Goal: Information Seeking & Learning: Learn about a topic

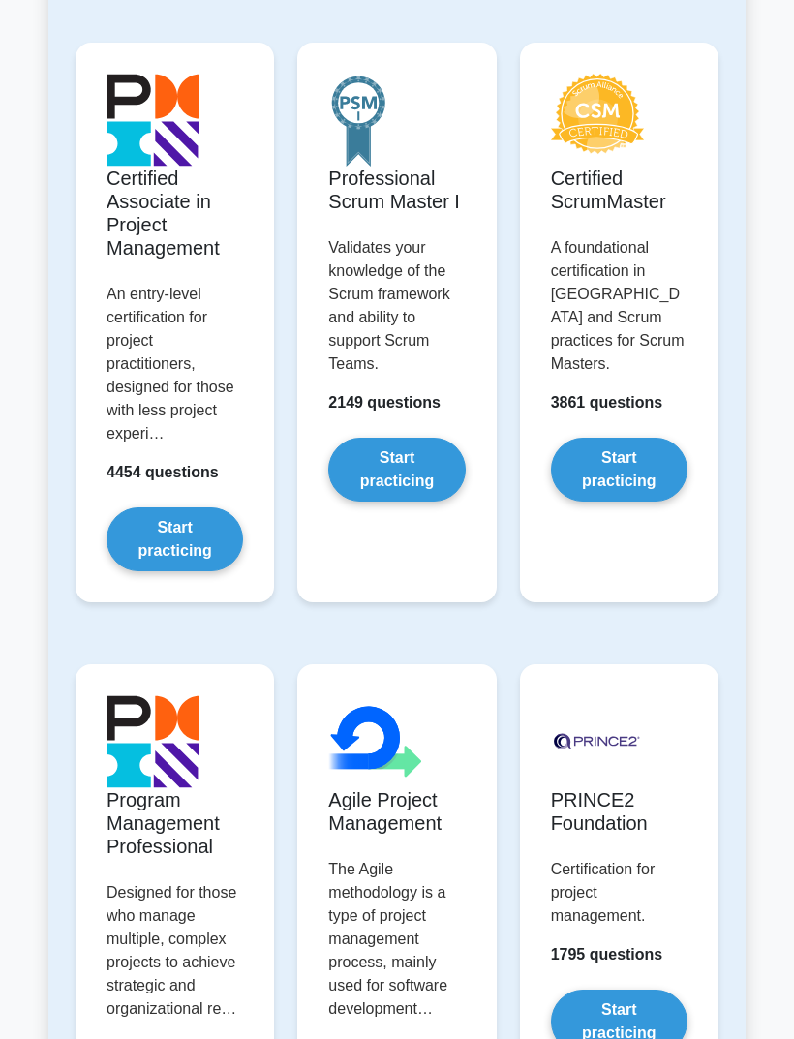
scroll to position [978, 0]
click at [627, 501] on link "Start practicing" at bounding box center [619, 470] width 136 height 64
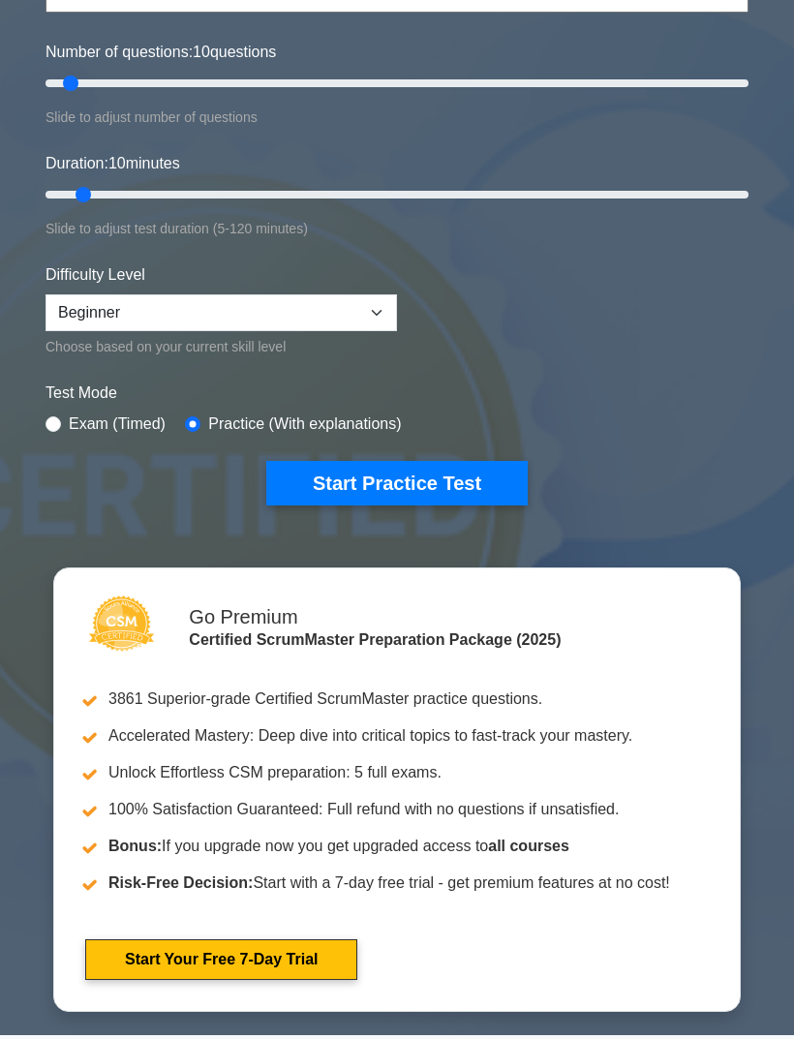
scroll to position [228, 0]
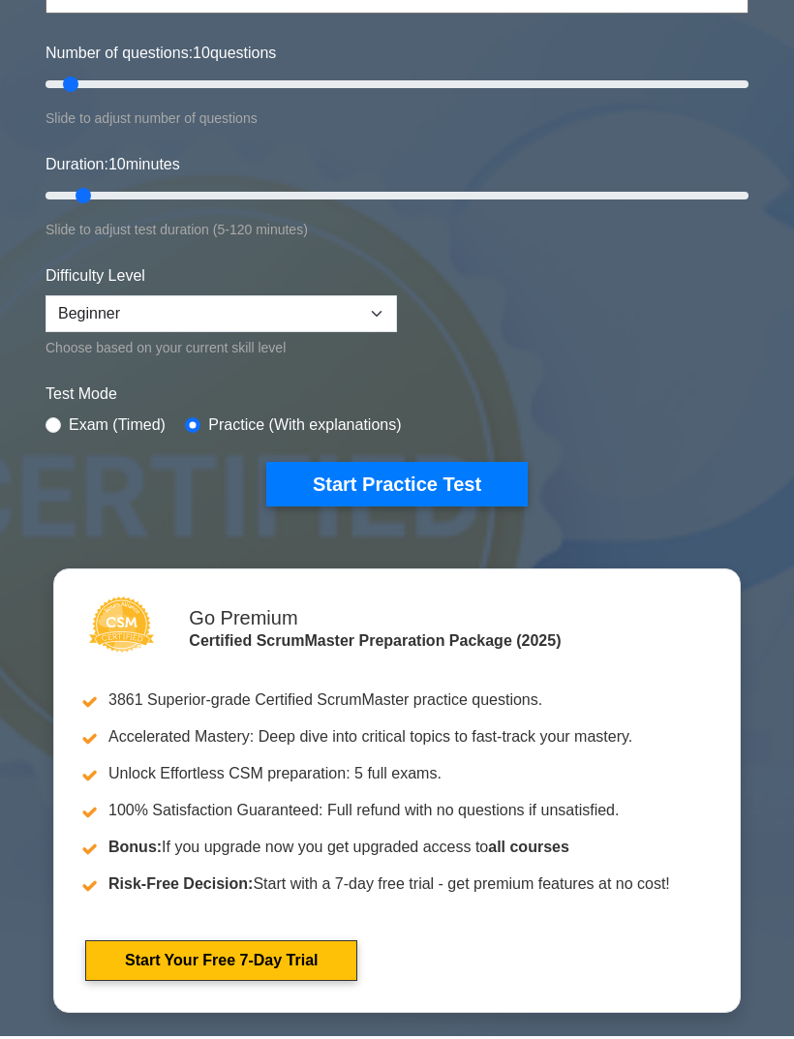
click at [489, 481] on button "Start Practice Test" at bounding box center [396, 485] width 261 height 45
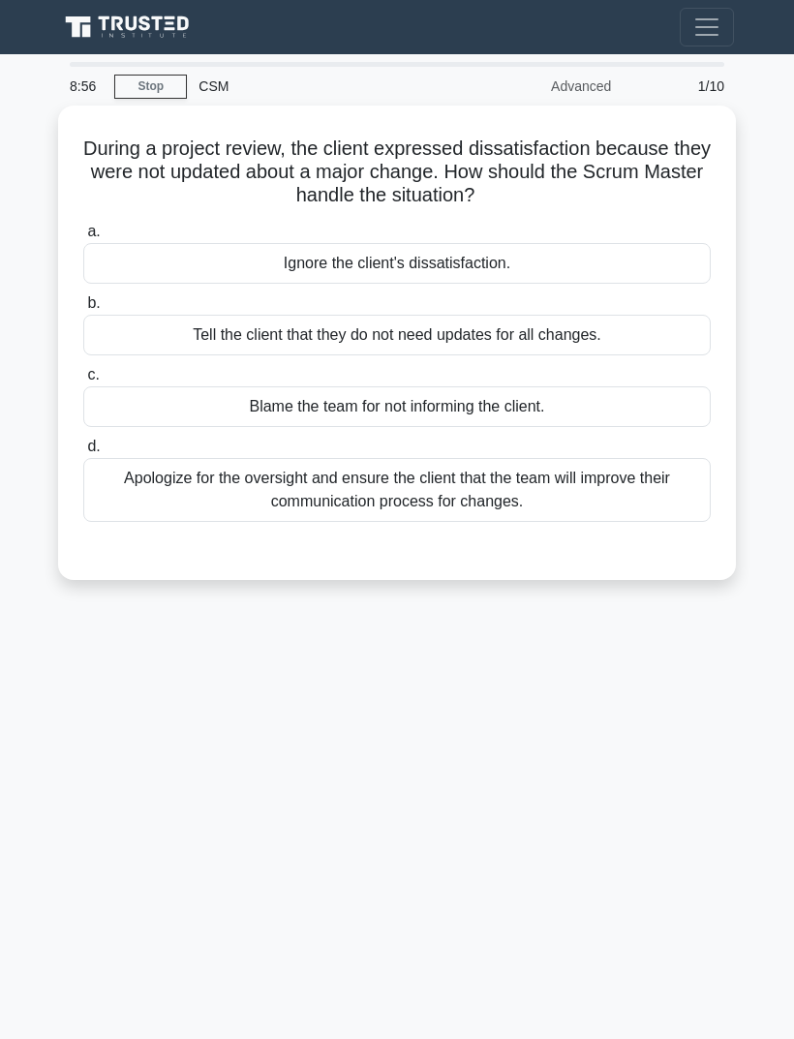
click at [667, 504] on div "Apologize for the oversight and ensure the client that the team will improve th…" at bounding box center [396, 490] width 627 height 64
click at [83, 453] on input "d. Apologize for the oversight and ensure the client that the team will improve…" at bounding box center [83, 446] width 0 height 13
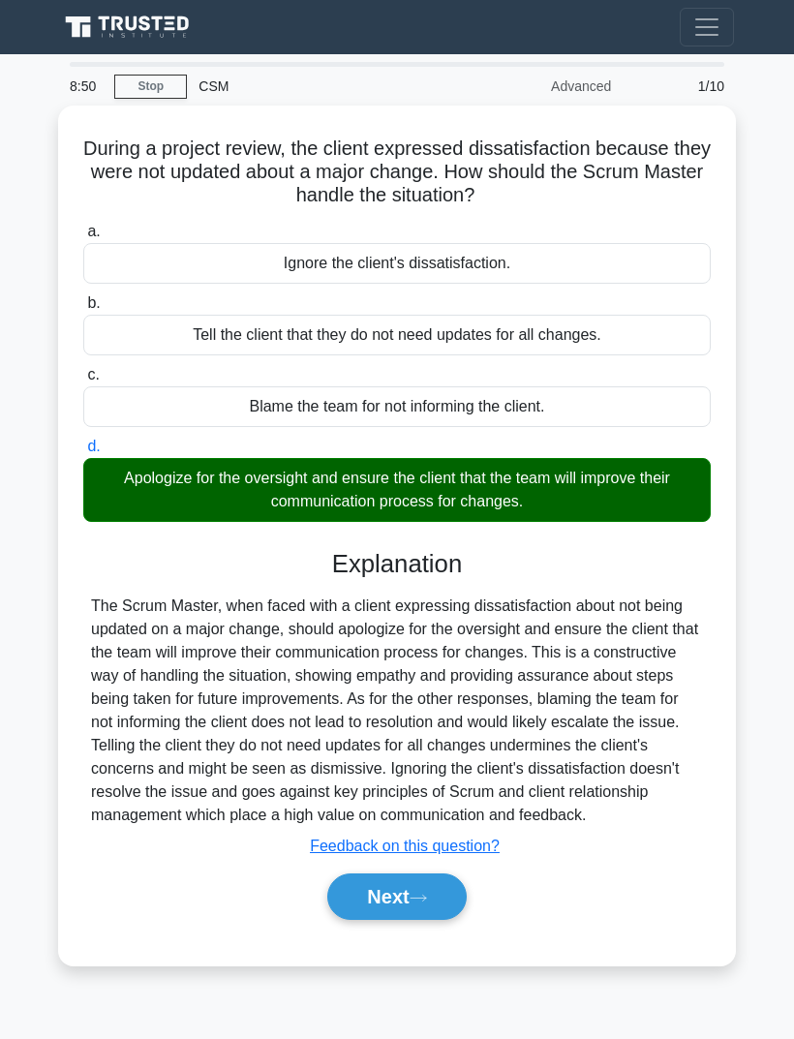
click at [413, 920] on button "Next" at bounding box center [396, 896] width 138 height 46
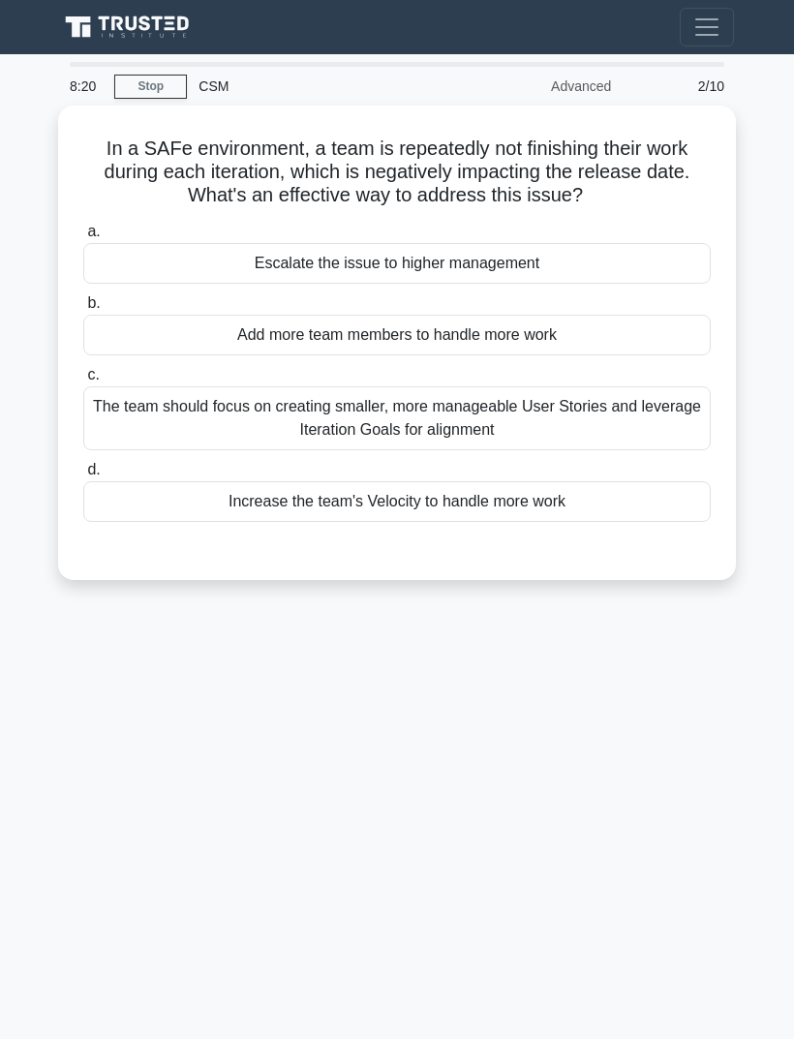
click at [631, 412] on div "The team should focus on creating smaller, more manageable User Stories and lev…" at bounding box center [396, 418] width 627 height 64
click at [83, 381] on input "c. The team should focus on creating smaller, more manageable User Stories and …" at bounding box center [83, 375] width 0 height 13
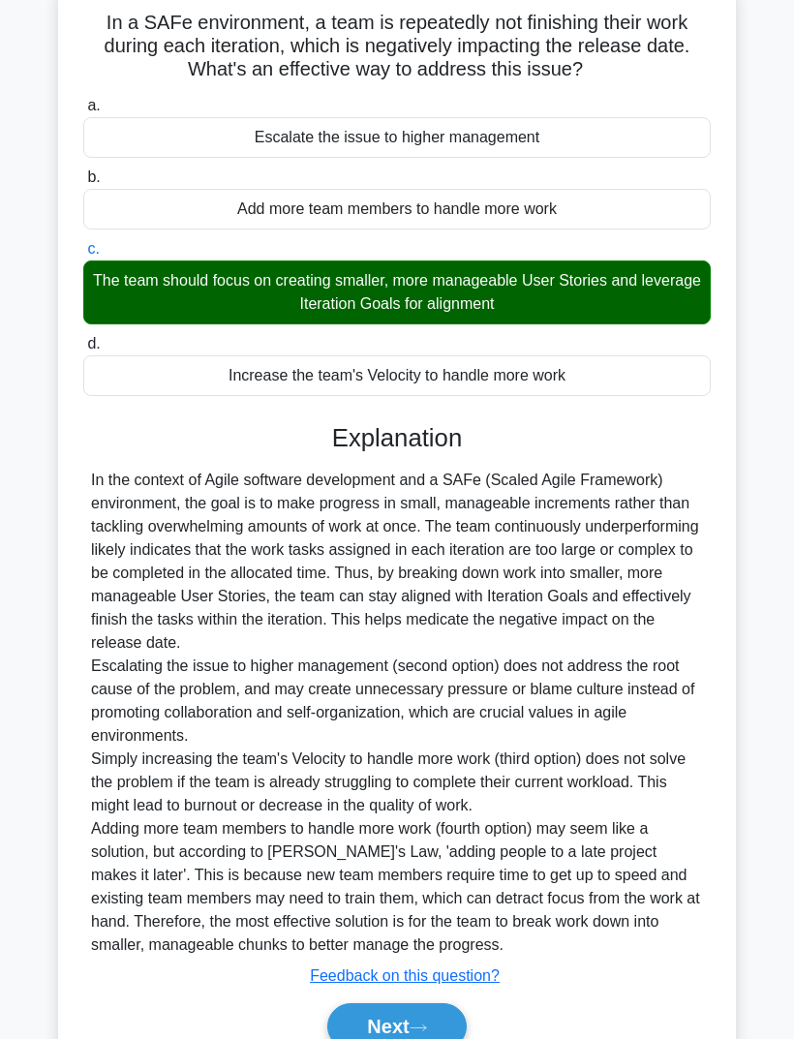
scroll to position [246, 0]
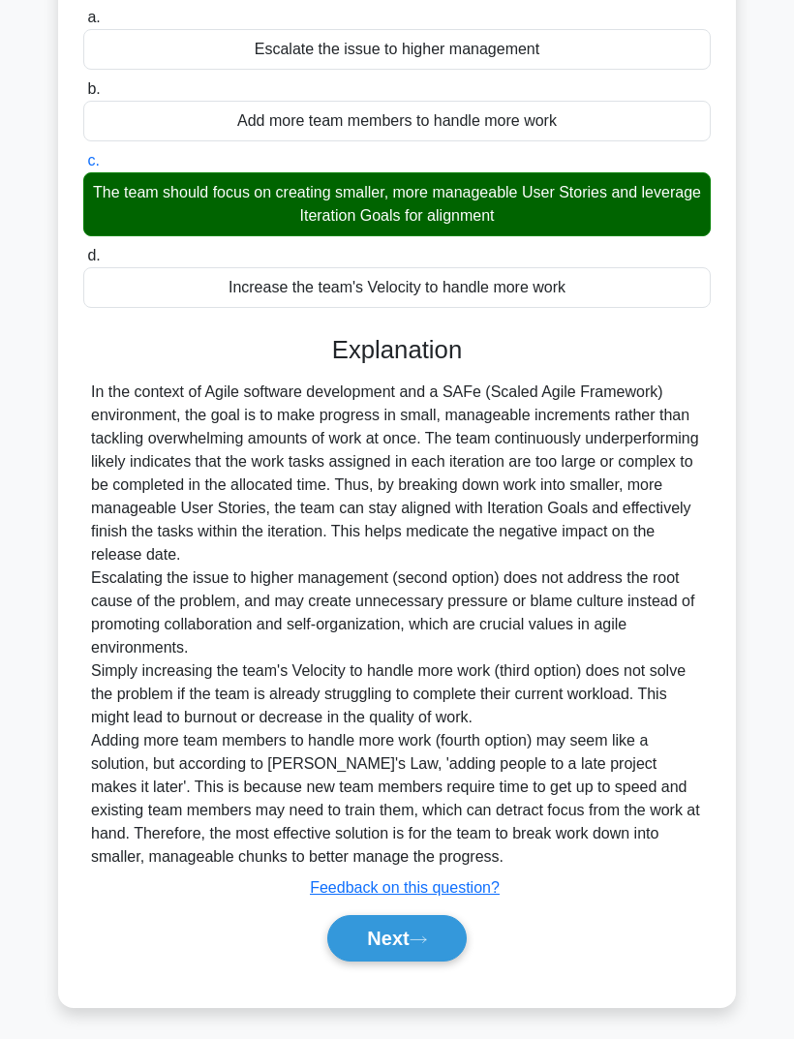
click at [436, 961] on button "Next" at bounding box center [396, 938] width 138 height 46
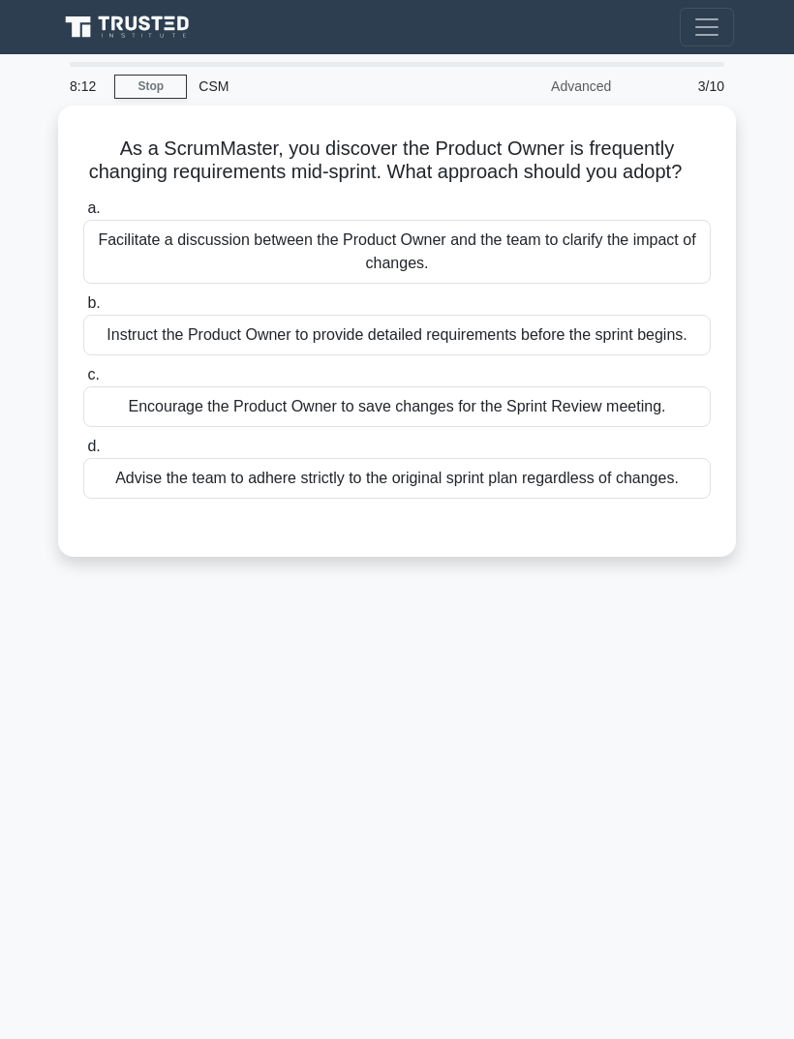
scroll to position [24, 0]
click at [646, 427] on div "Encourage the Product Owner to save changes for the Sprint Review meeting." at bounding box center [396, 406] width 627 height 41
click at [83, 381] on input "c. Encourage the Product Owner to save changes for the Sprint Review meeting." at bounding box center [83, 375] width 0 height 13
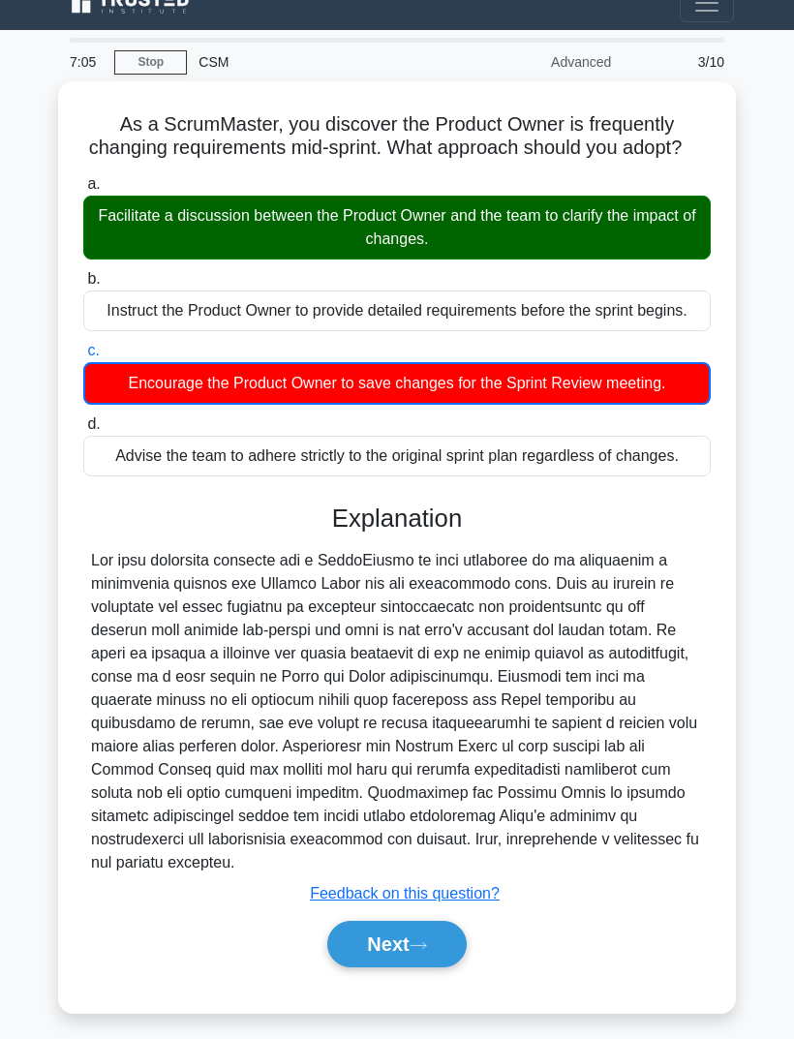
click at [403, 967] on button "Next" at bounding box center [396, 944] width 138 height 46
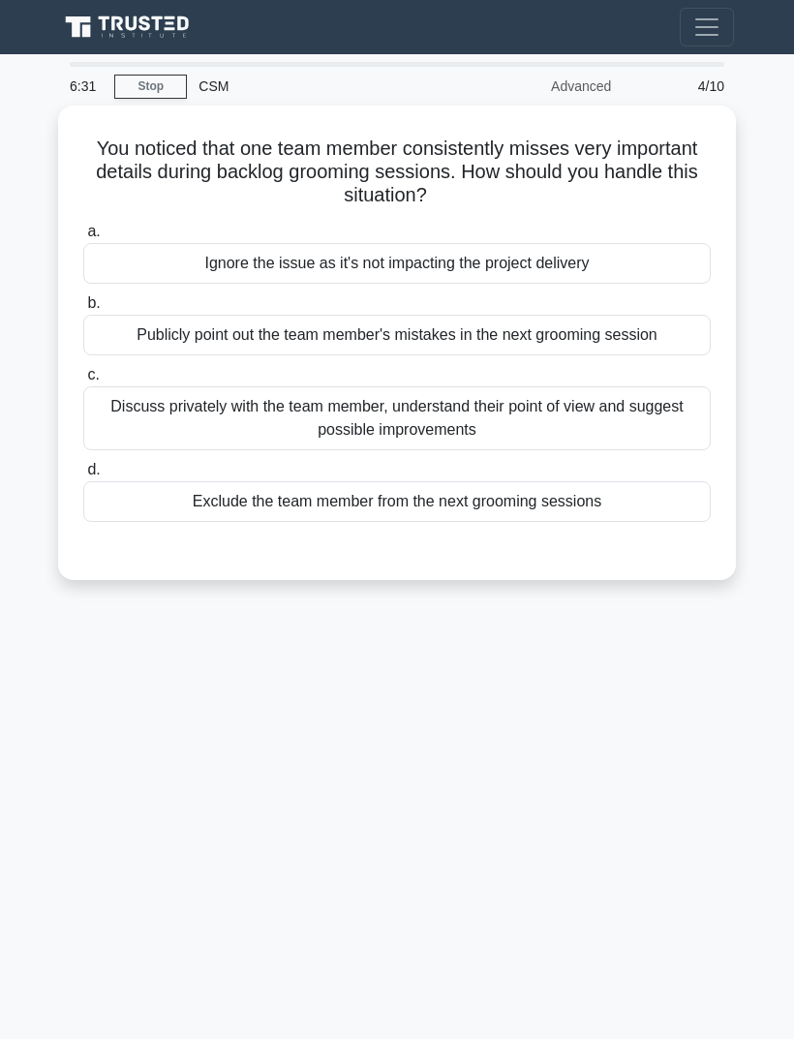
click at [611, 392] on div "Discuss privately with the team member, understand their point of view and sugg…" at bounding box center [396, 418] width 627 height 64
click at [83, 381] on input "c. Discuss privately with the team member, understand their point of view and s…" at bounding box center [83, 375] width 0 height 13
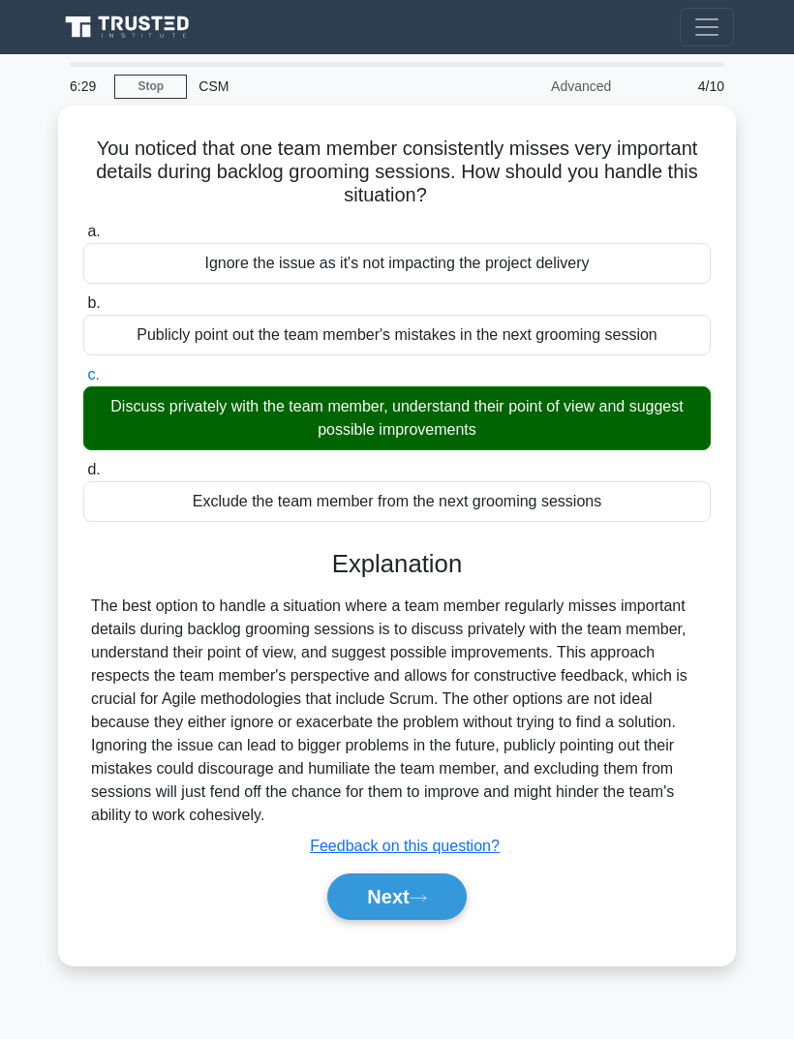
click at [424, 876] on button "Next" at bounding box center [396, 896] width 138 height 46
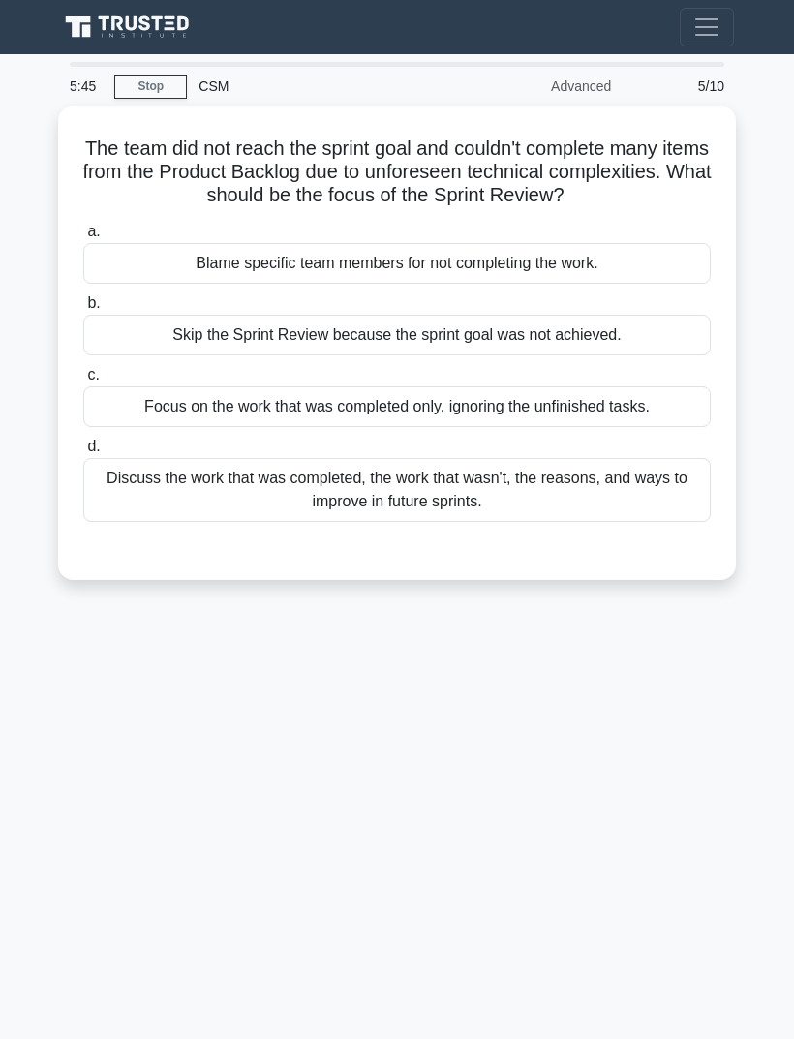
click at [654, 486] on div "Discuss the work that was completed, the work that wasn't, the reasons, and way…" at bounding box center [396, 490] width 627 height 64
click at [83, 453] on input "d. Discuss the work that was completed, the work that wasn't, the reasons, and …" at bounding box center [83, 446] width 0 height 13
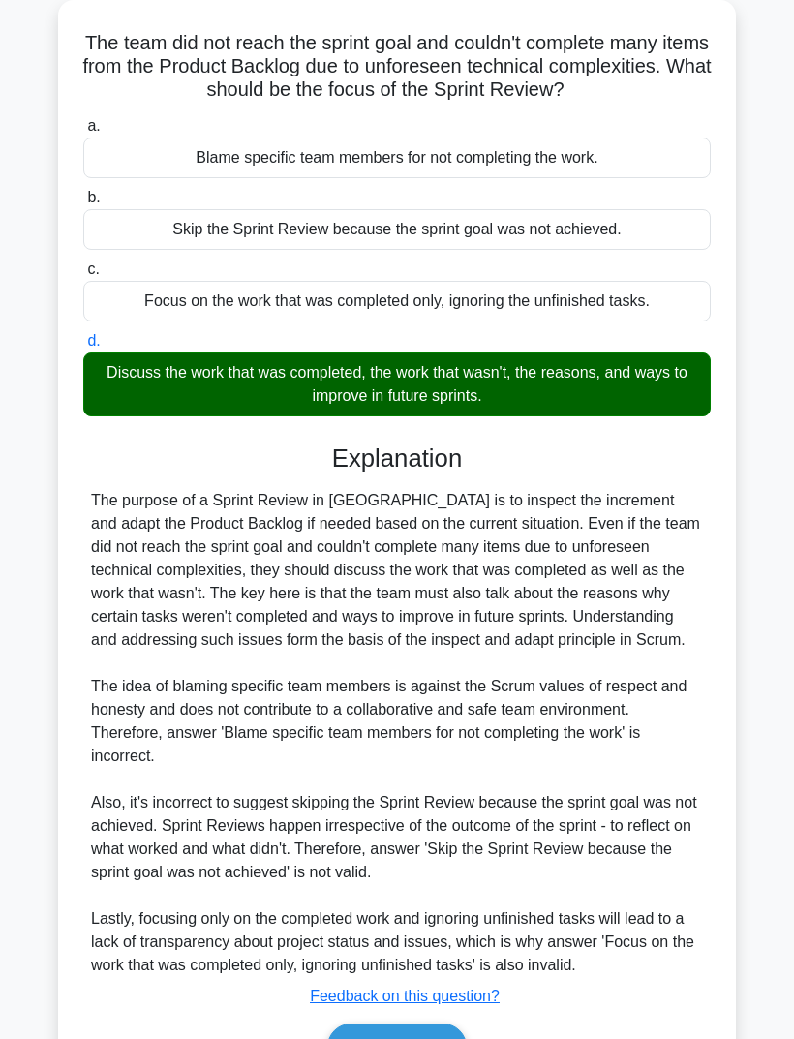
scroll to position [246, 0]
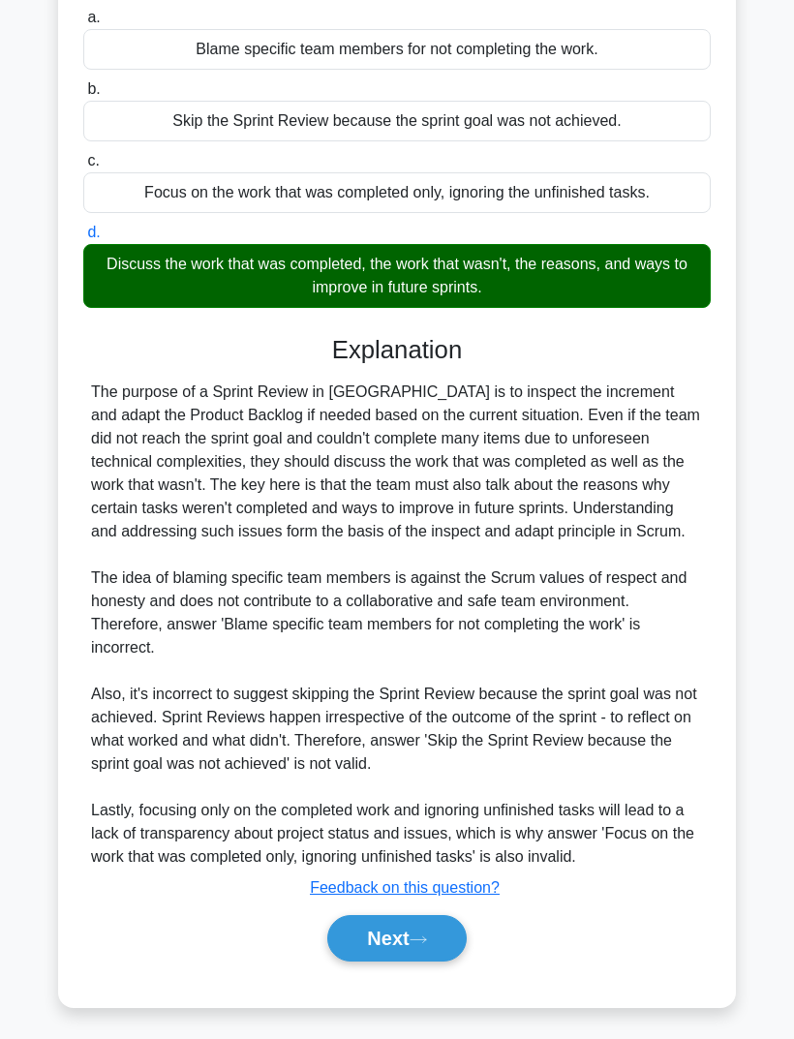
click at [417, 961] on button "Next" at bounding box center [396, 938] width 138 height 46
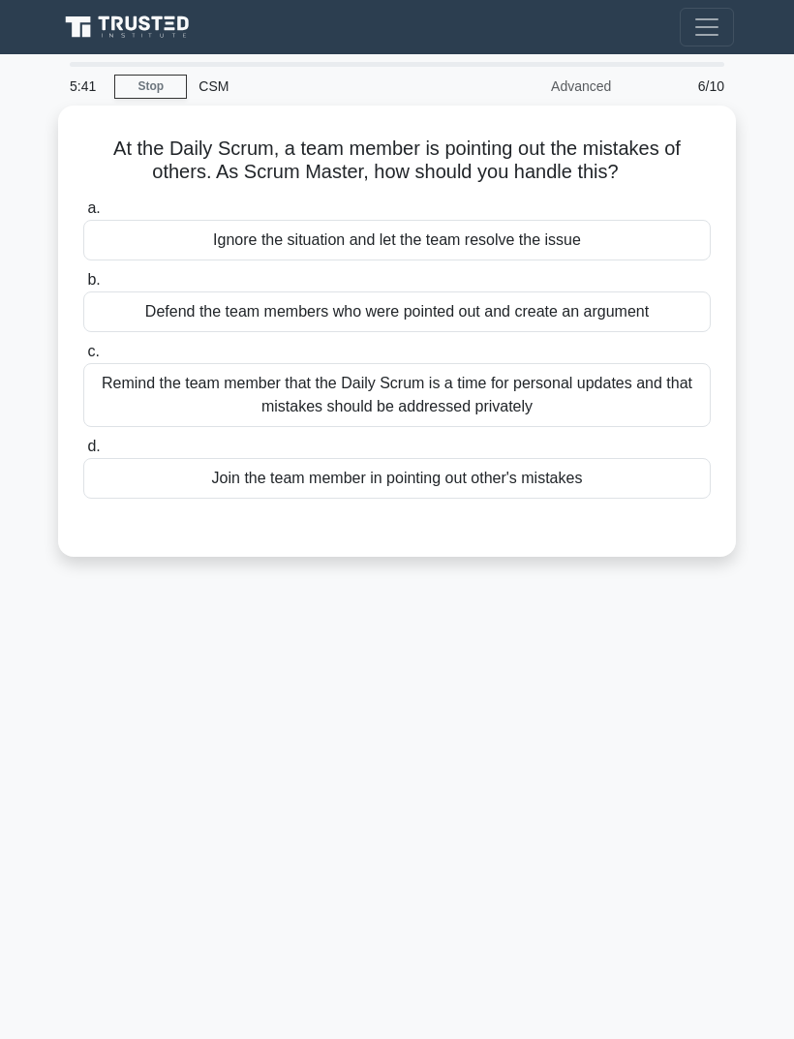
scroll to position [24, 0]
click at [631, 372] on div "Remind the team member that the Daily Scrum is a time for personal updates and …" at bounding box center [396, 395] width 627 height 64
click at [83, 358] on input "c. Remind the team member that the Daily Scrum is a time for personal updates a…" at bounding box center [83, 352] width 0 height 13
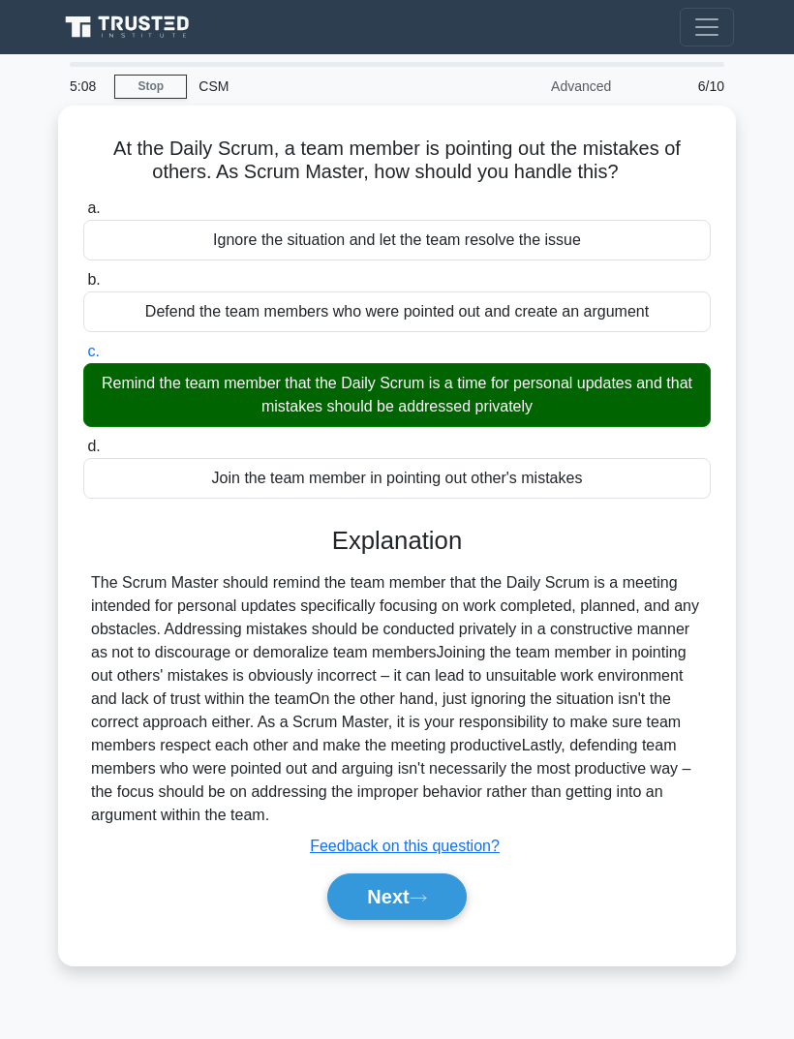
click at [434, 904] on button "Next" at bounding box center [396, 896] width 138 height 46
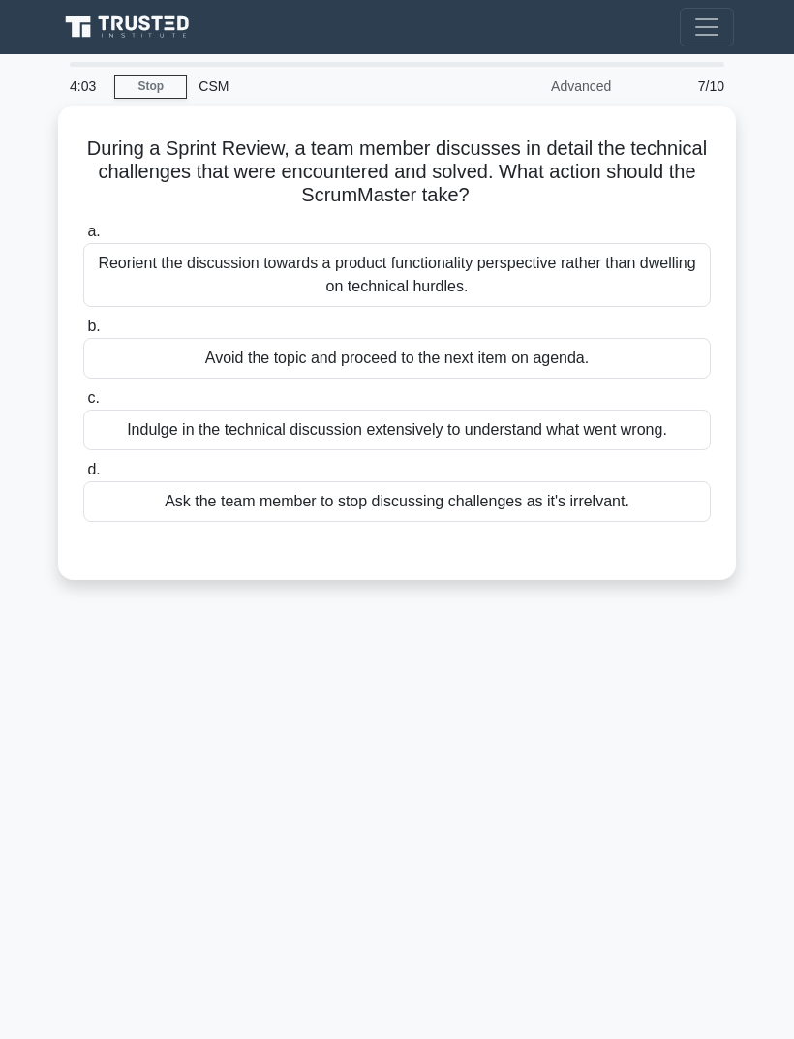
click at [657, 417] on div "Indulge in the technical discussion extensively to understand what went wrong." at bounding box center [396, 429] width 627 height 41
click at [83, 405] on input "c. Indulge in the technical discussion extensively to understand what went wron…" at bounding box center [83, 398] width 0 height 13
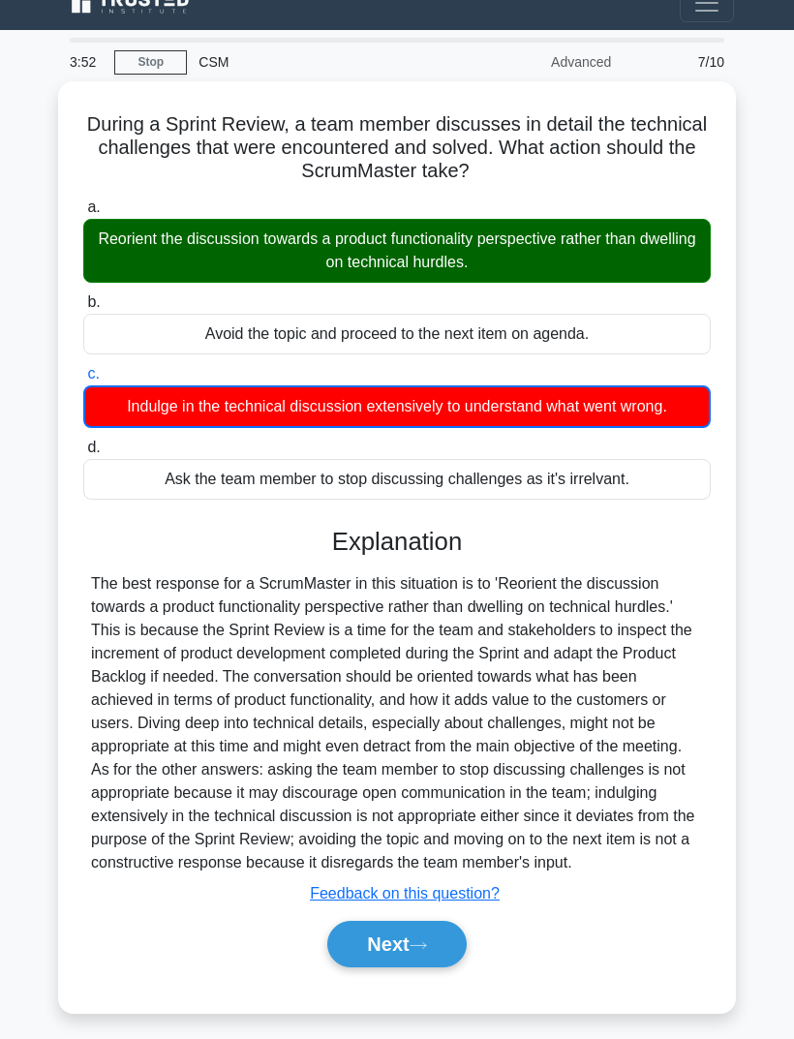
click at [408, 967] on button "Next" at bounding box center [396, 944] width 138 height 46
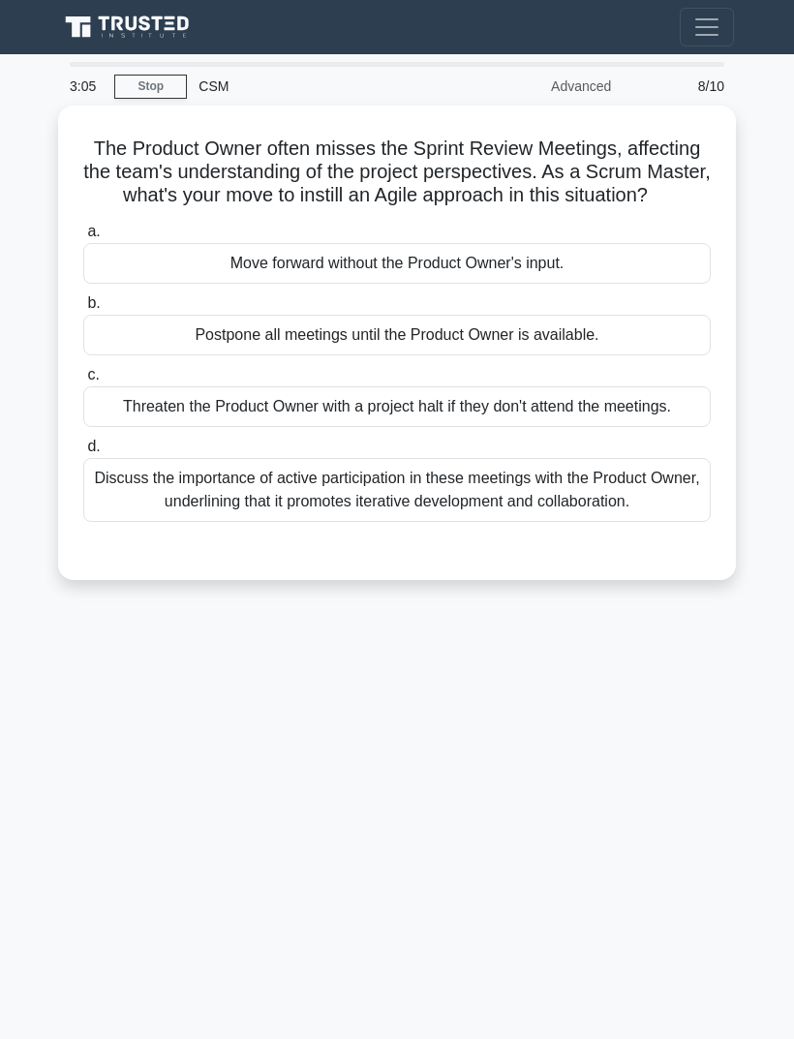
click at [573, 499] on div "Discuss the importance of active participation in these meetings with the Produ…" at bounding box center [396, 490] width 627 height 64
click at [83, 453] on input "d. Discuss the importance of active participation in these meetings with the Pr…" at bounding box center [83, 446] width 0 height 13
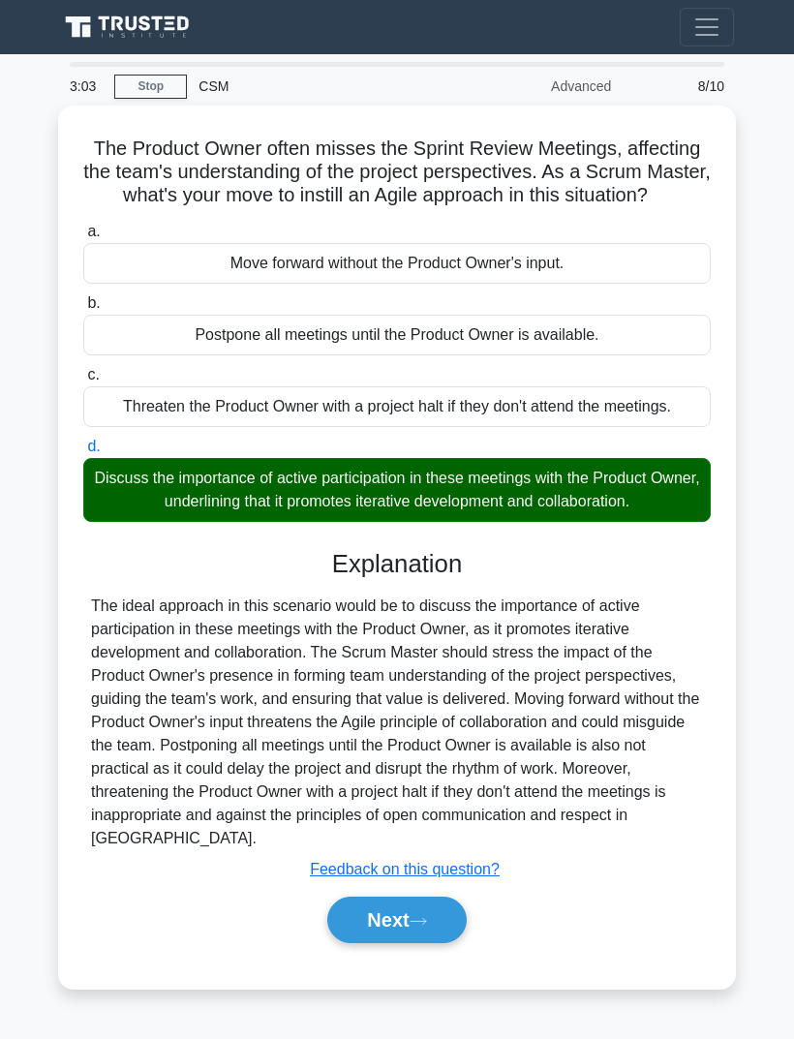
click at [428, 943] on button "Next" at bounding box center [396, 919] width 138 height 46
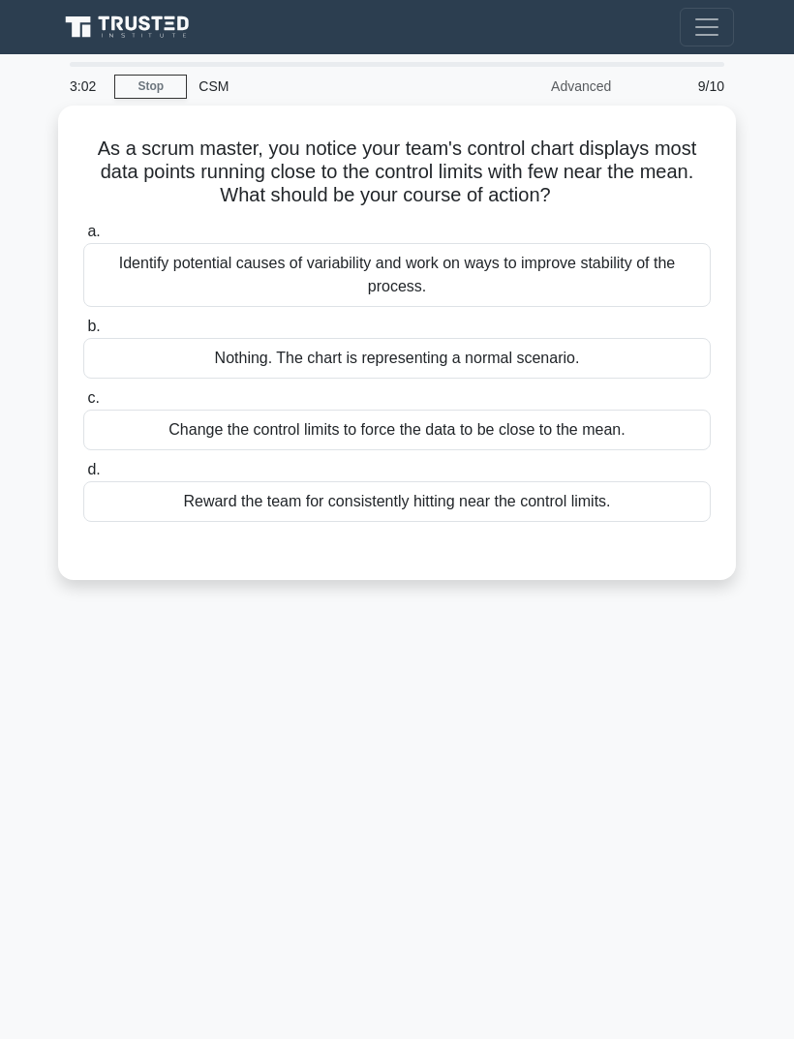
scroll to position [12, 0]
click at [615, 353] on div "Nothing. The chart is representing a normal scenario." at bounding box center [396, 358] width 627 height 41
click at [83, 333] on input "b. Nothing. The chart is representing a normal scenario." at bounding box center [83, 326] width 0 height 13
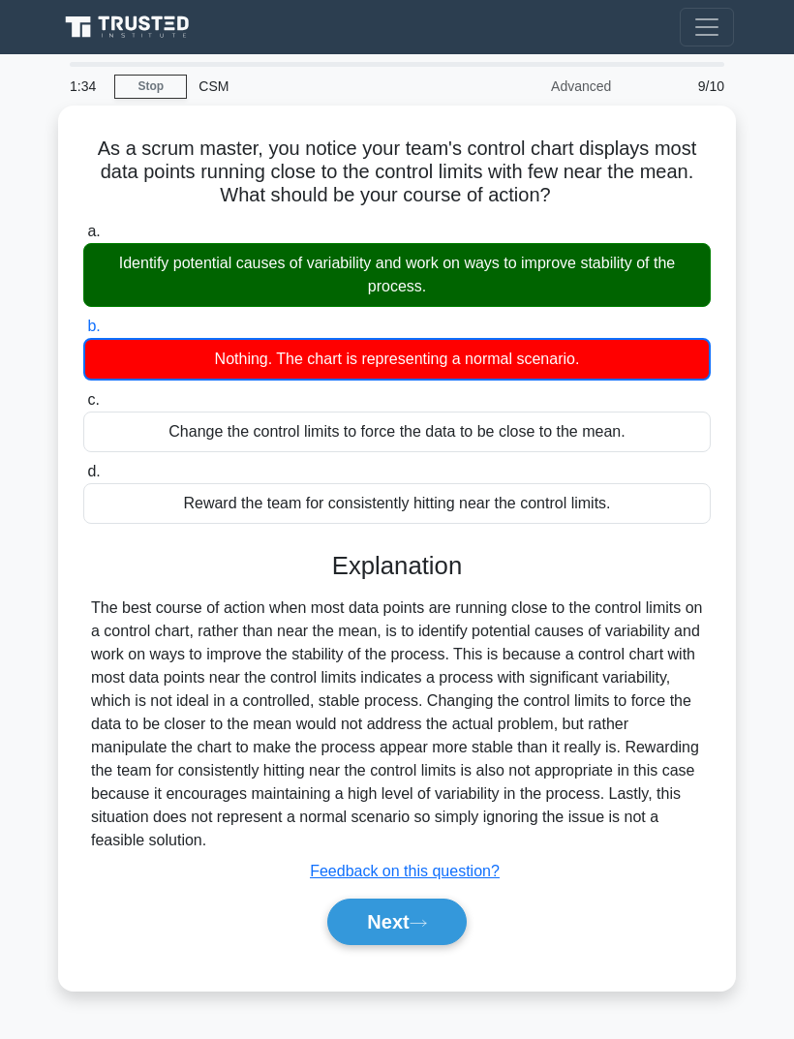
click at [413, 938] on button "Next" at bounding box center [396, 921] width 138 height 46
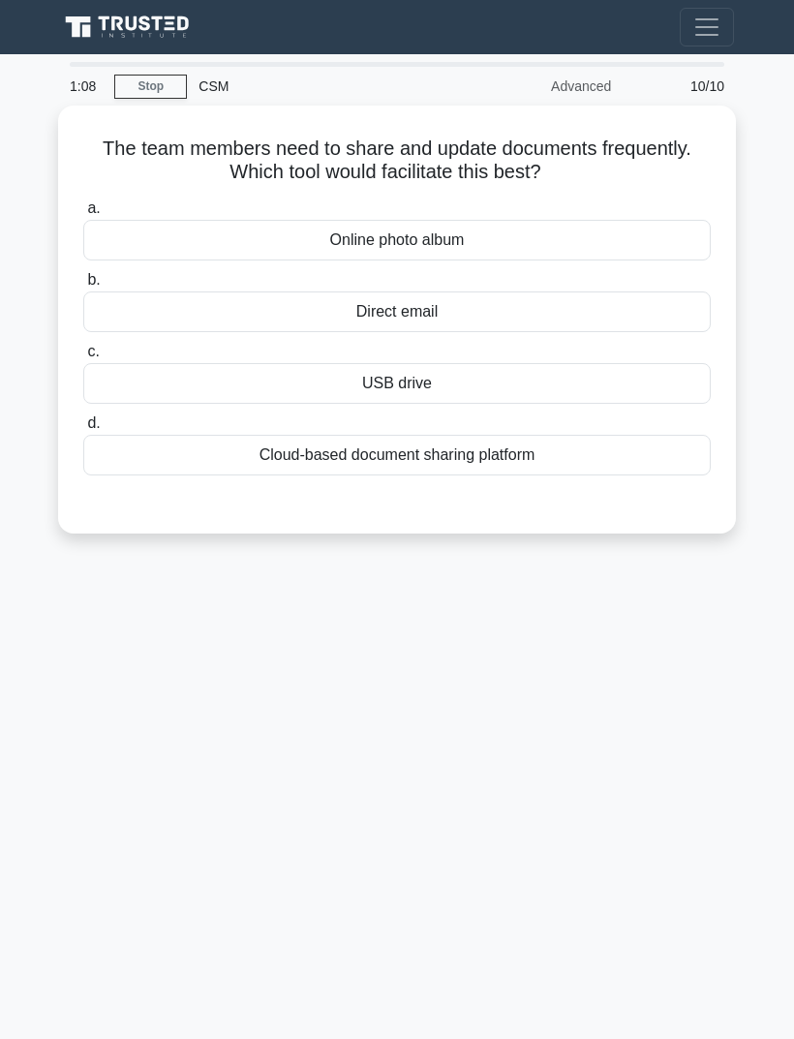
click at [629, 448] on div "Cloud-based document sharing platform" at bounding box center [396, 455] width 627 height 41
click at [83, 430] on input "d. Cloud-based document sharing platform" at bounding box center [83, 423] width 0 height 13
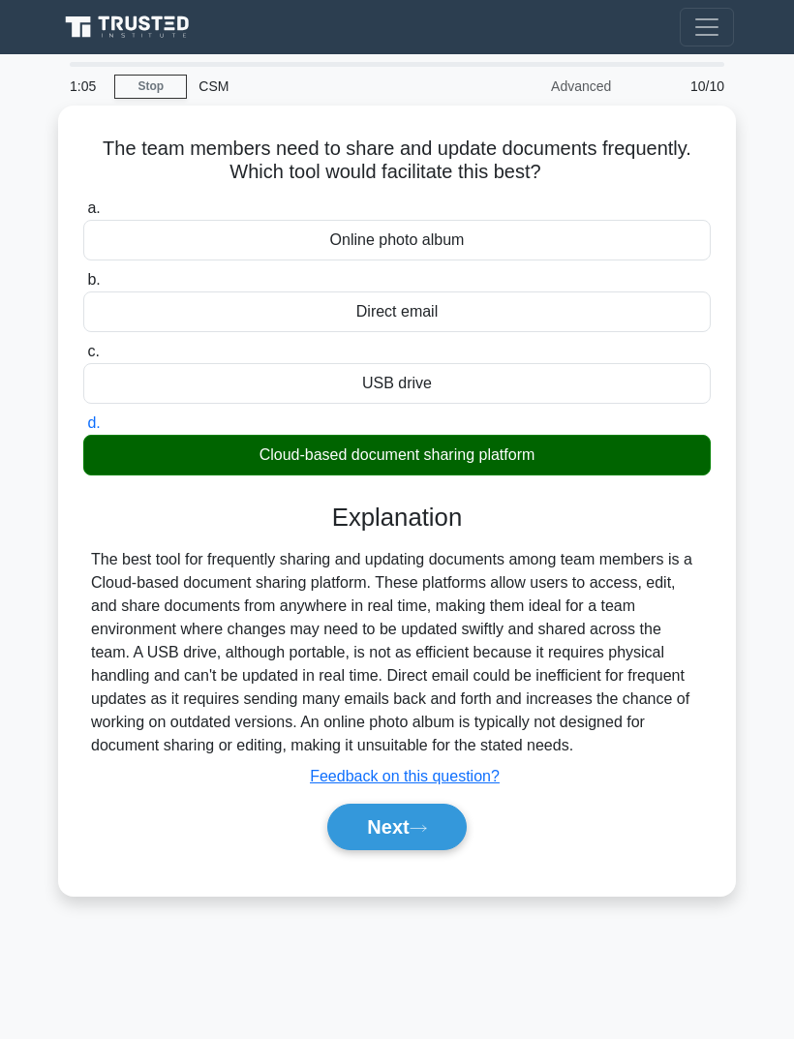
click at [419, 833] on icon at bounding box center [417, 828] width 17 height 11
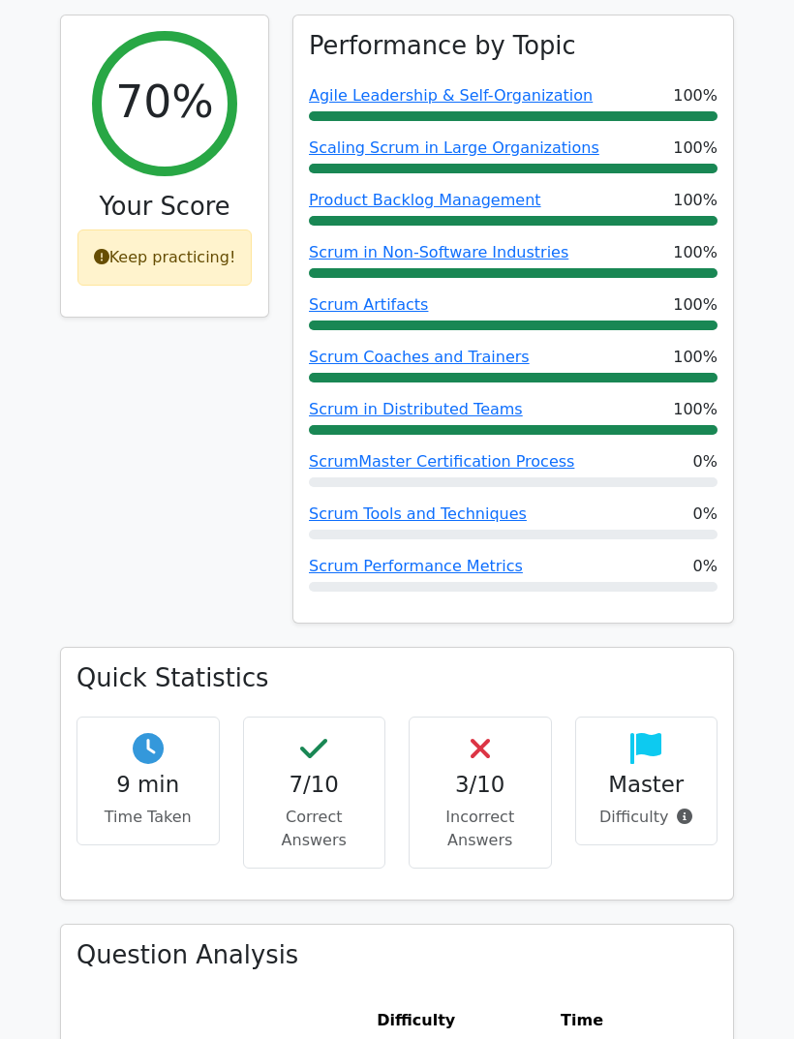
scroll to position [780, 0]
click at [665, 771] on h4 "Master" at bounding box center [646, 784] width 110 height 26
click at [671, 771] on h4 "Master" at bounding box center [646, 784] width 110 height 26
click at [674, 807] on span at bounding box center [680, 816] width 24 height 18
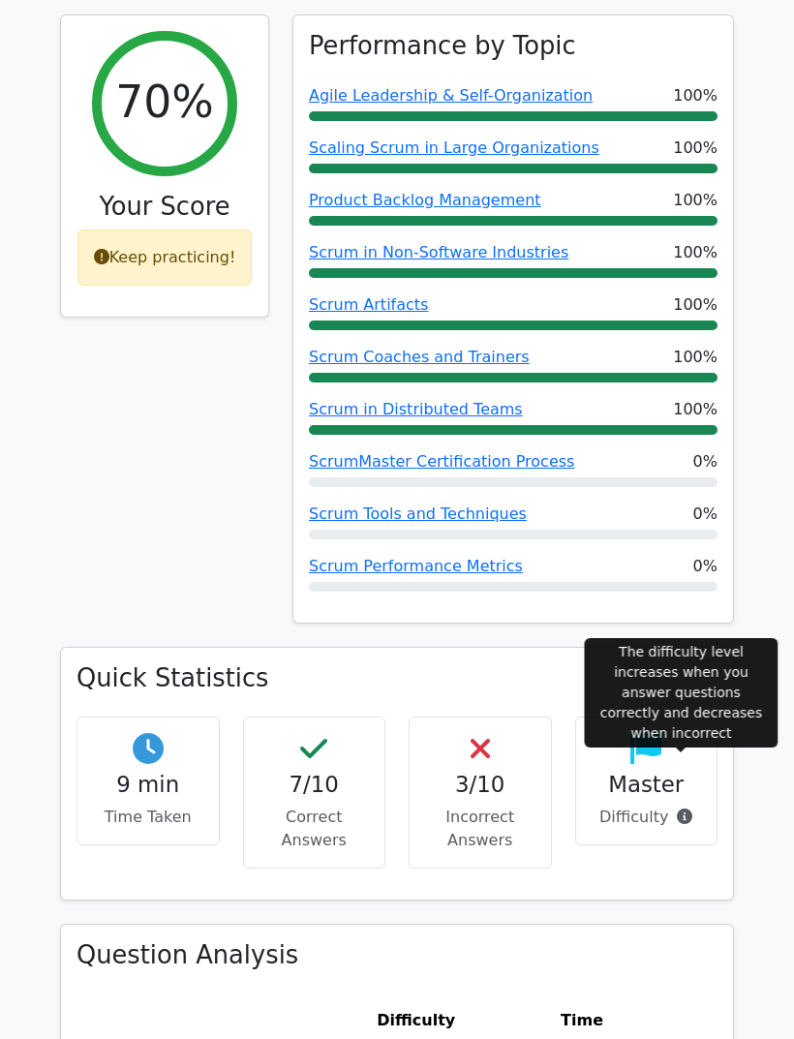
click at [670, 750] on div "Master Difficulty" at bounding box center [646, 780] width 143 height 129
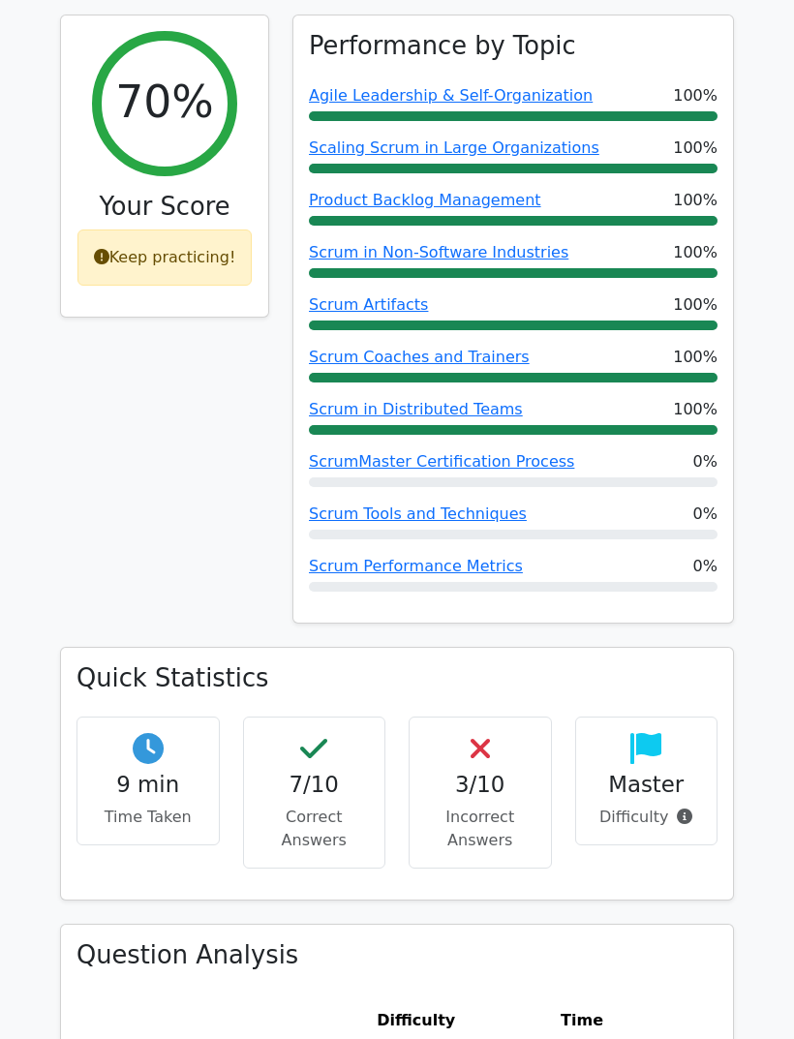
click at [678, 807] on span at bounding box center [680, 816] width 24 height 18
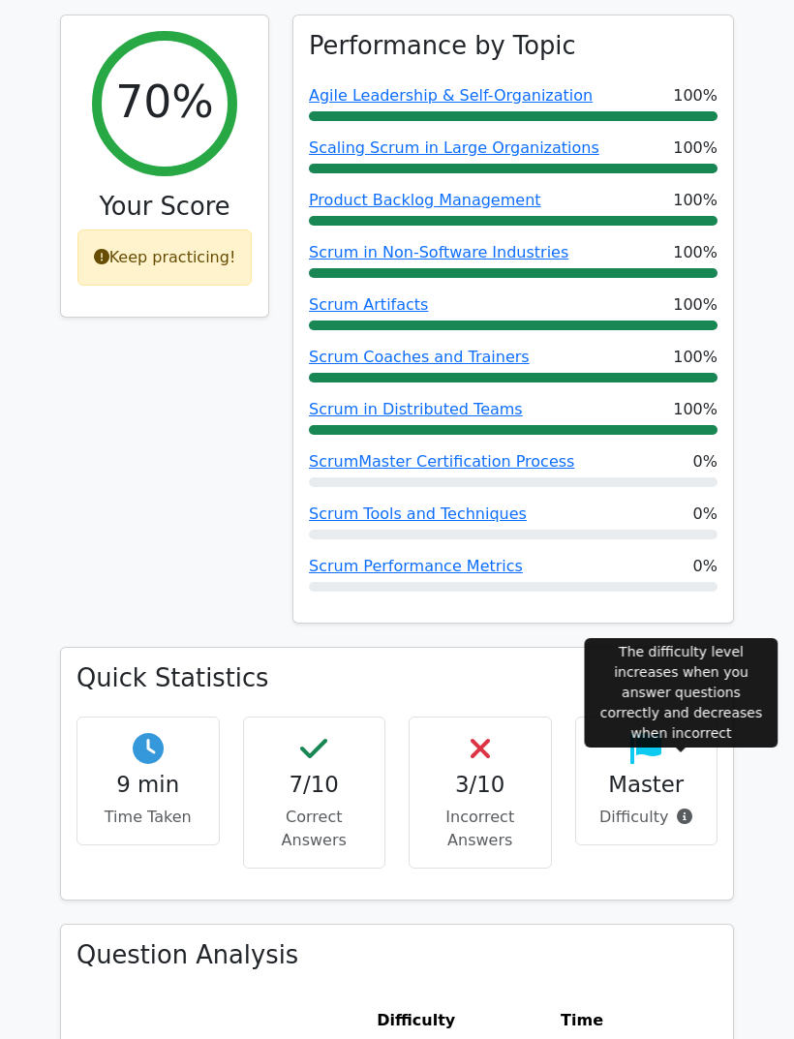
click at [677, 807] on span at bounding box center [680, 816] width 24 height 18
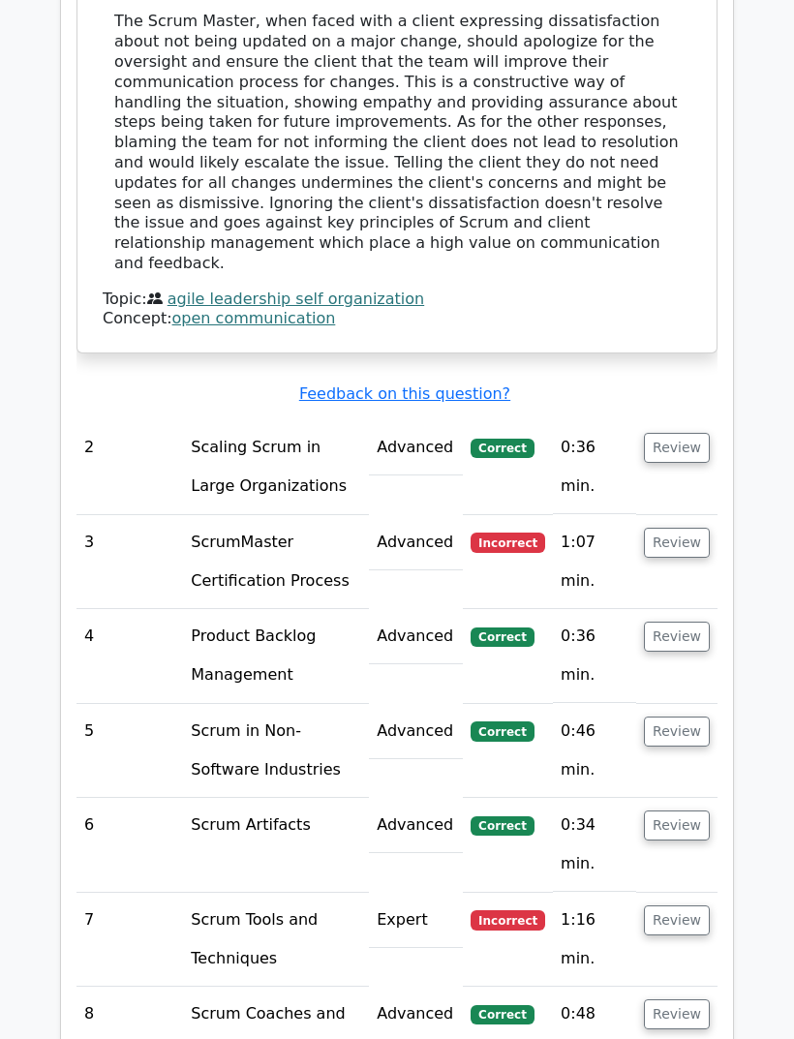
scroll to position [2408, 0]
click at [680, 529] on button "Review" at bounding box center [677, 544] width 66 height 30
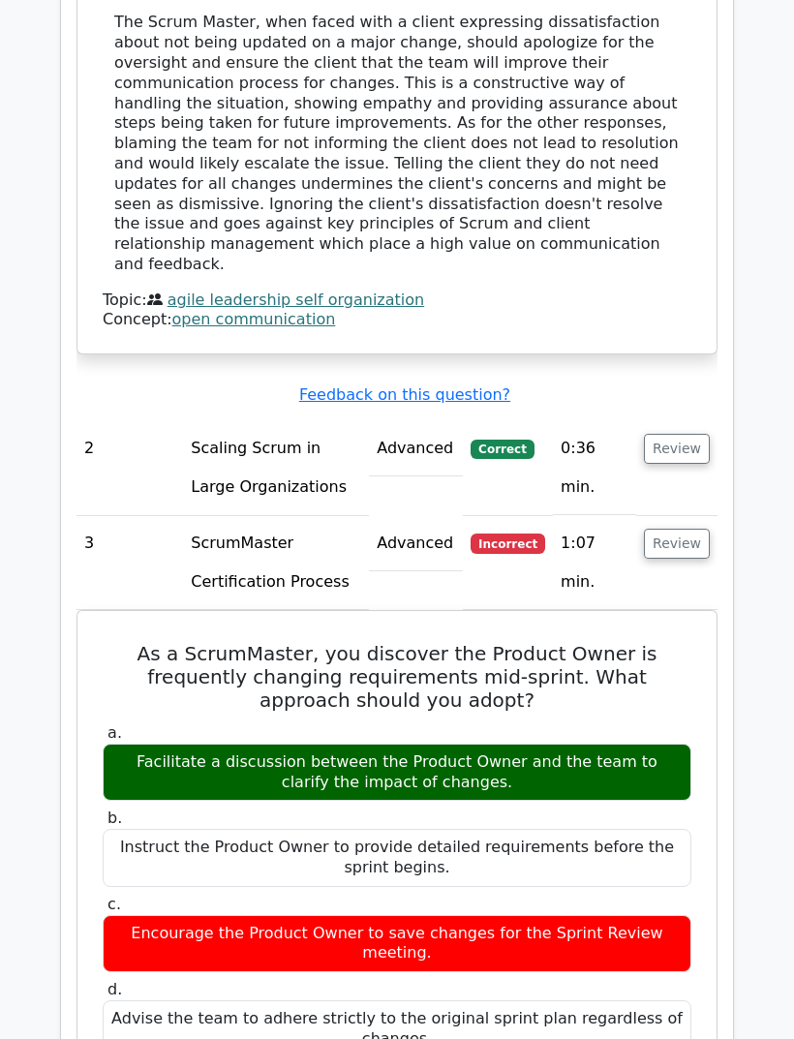
click at [680, 529] on button "Review" at bounding box center [677, 544] width 66 height 30
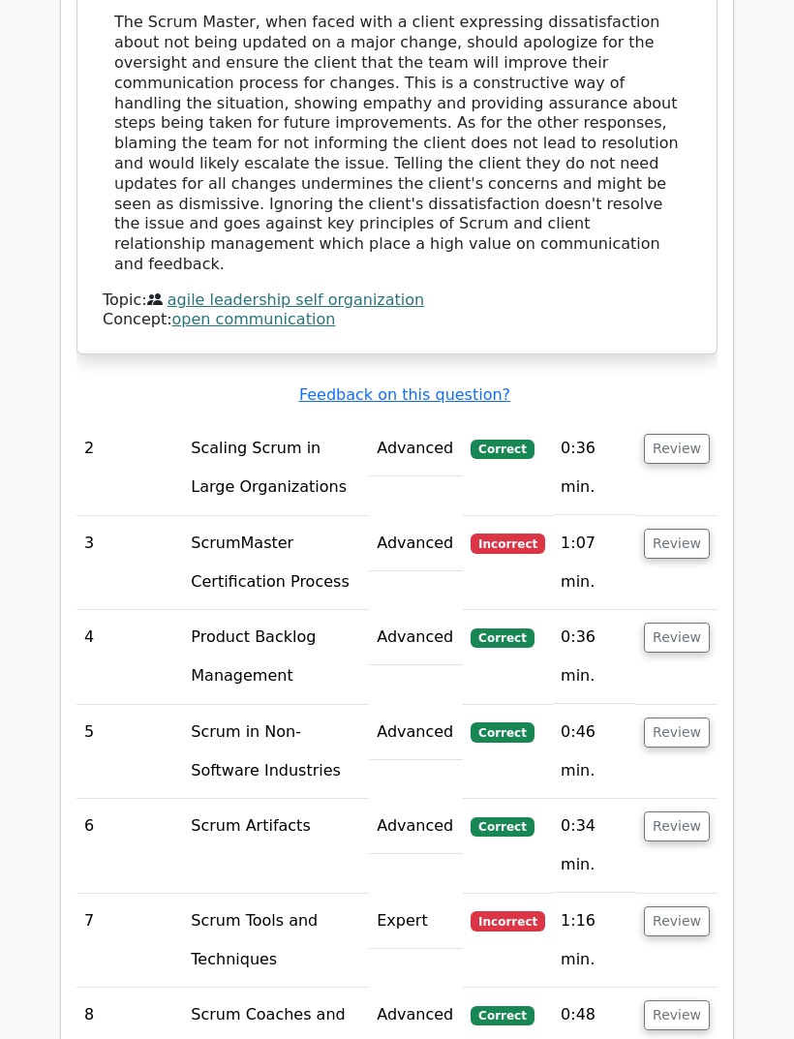
click at [700, 906] on button "Review" at bounding box center [677, 921] width 66 height 30
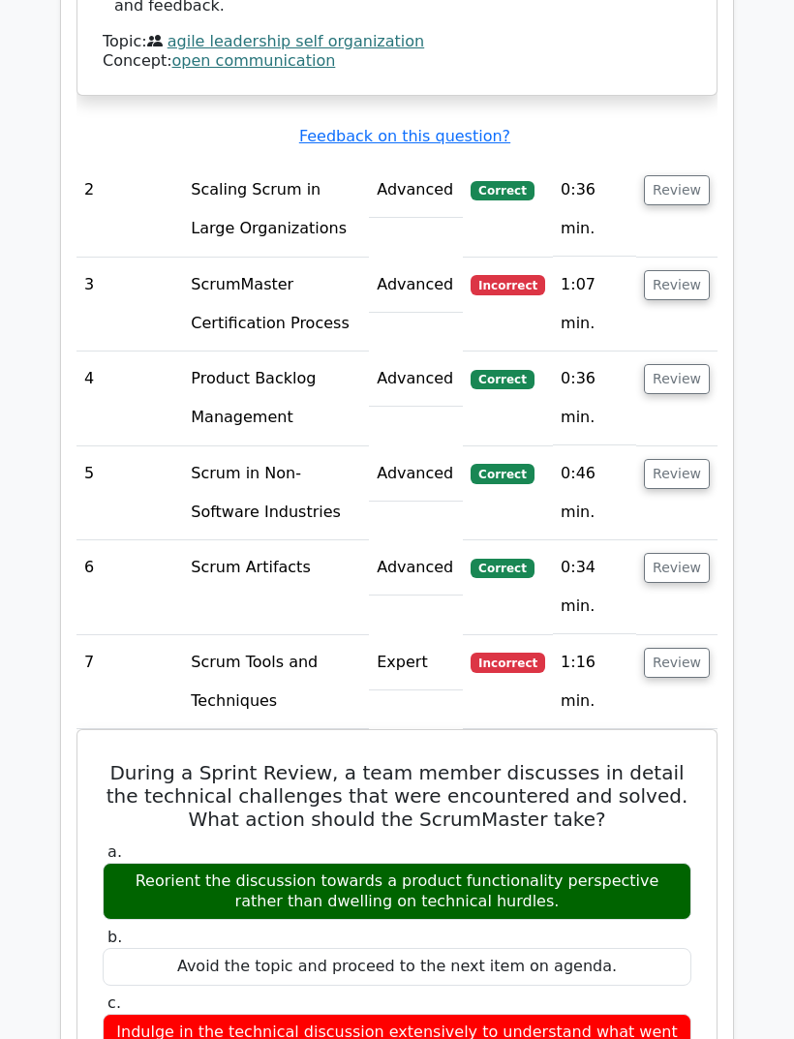
scroll to position [2667, 0]
click at [666, 648] on button "Review" at bounding box center [677, 663] width 66 height 30
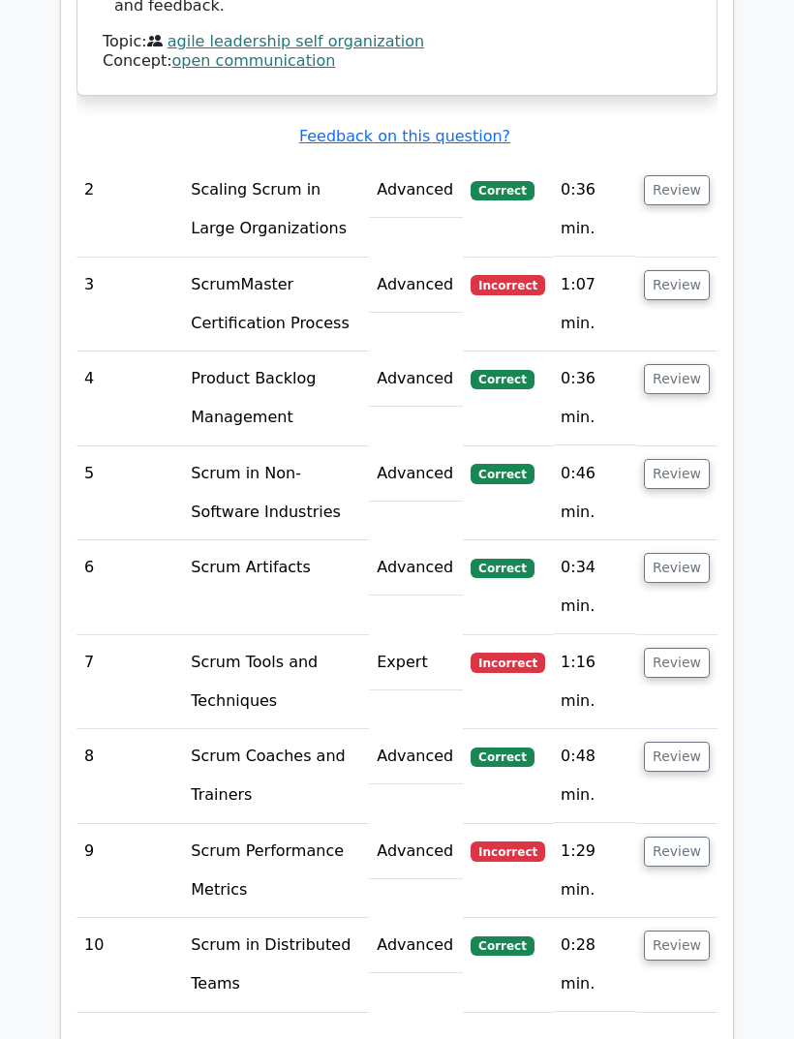
click at [694, 836] on button "Review" at bounding box center [677, 851] width 66 height 30
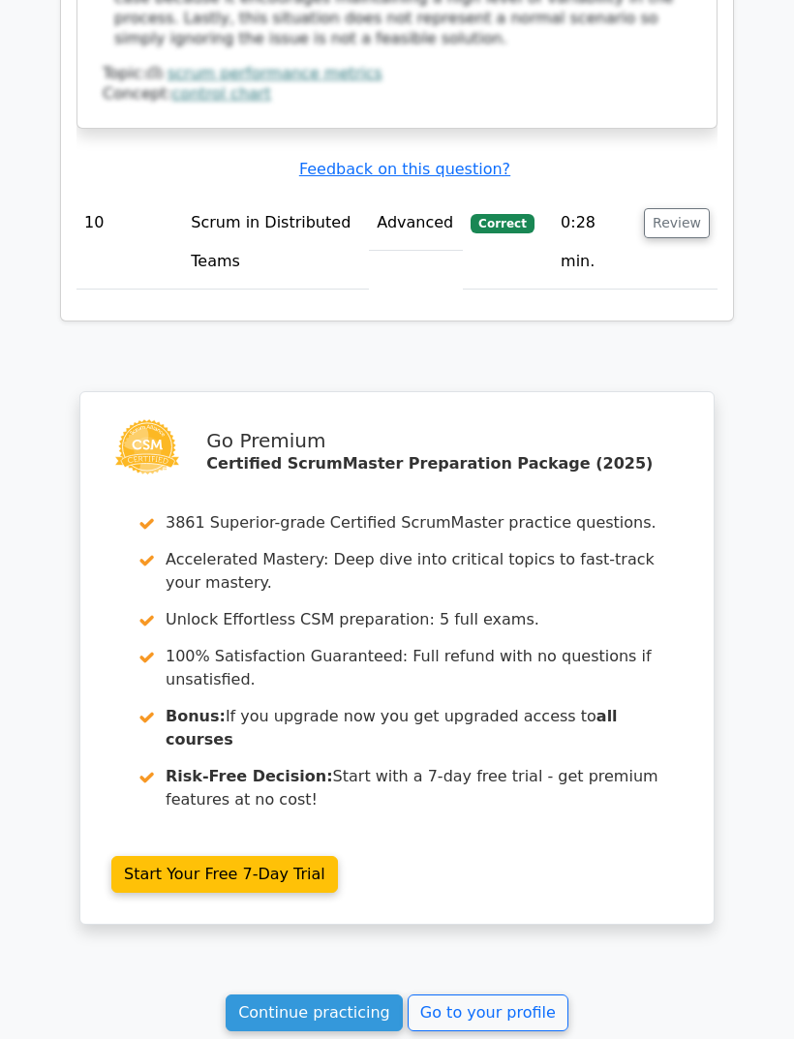
scroll to position [4333, 0]
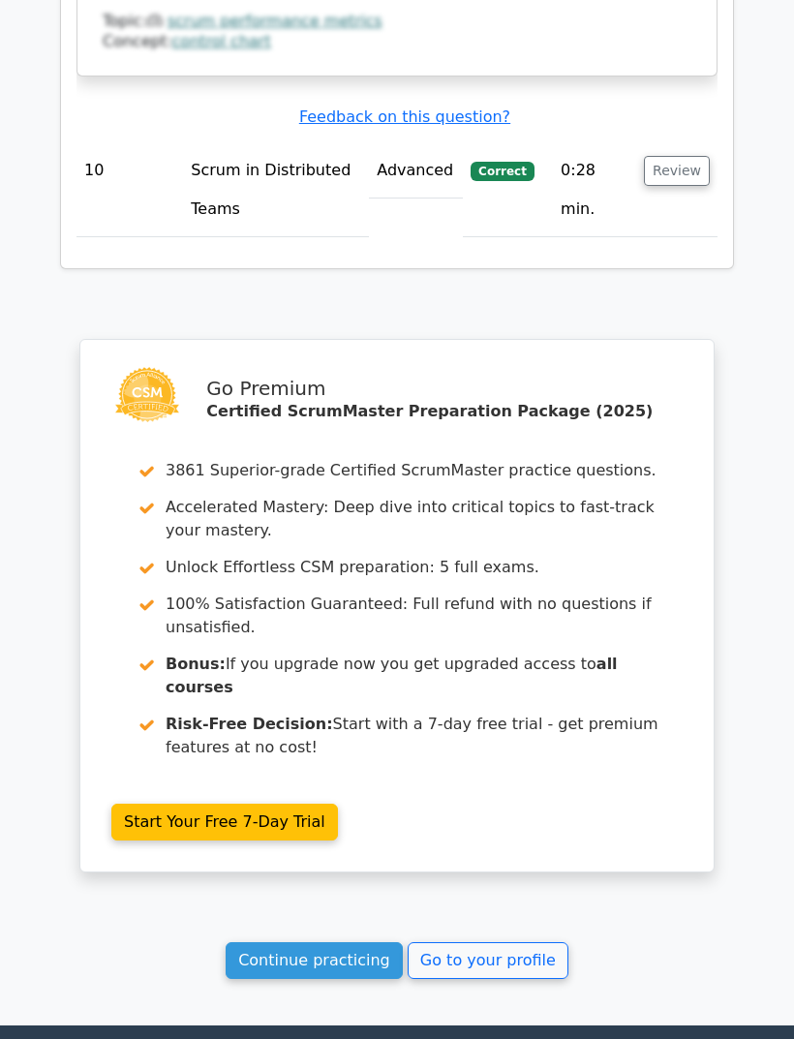
click at [353, 942] on link "Continue practicing" at bounding box center [314, 960] width 177 height 37
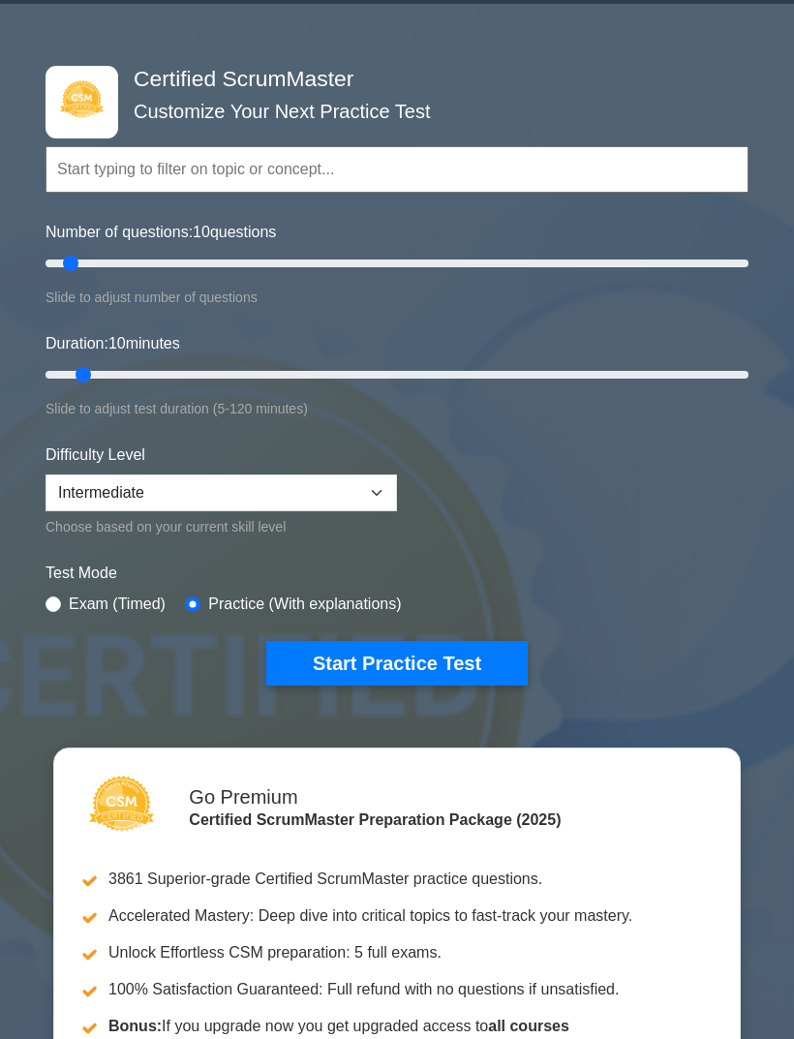
scroll to position [52, 0]
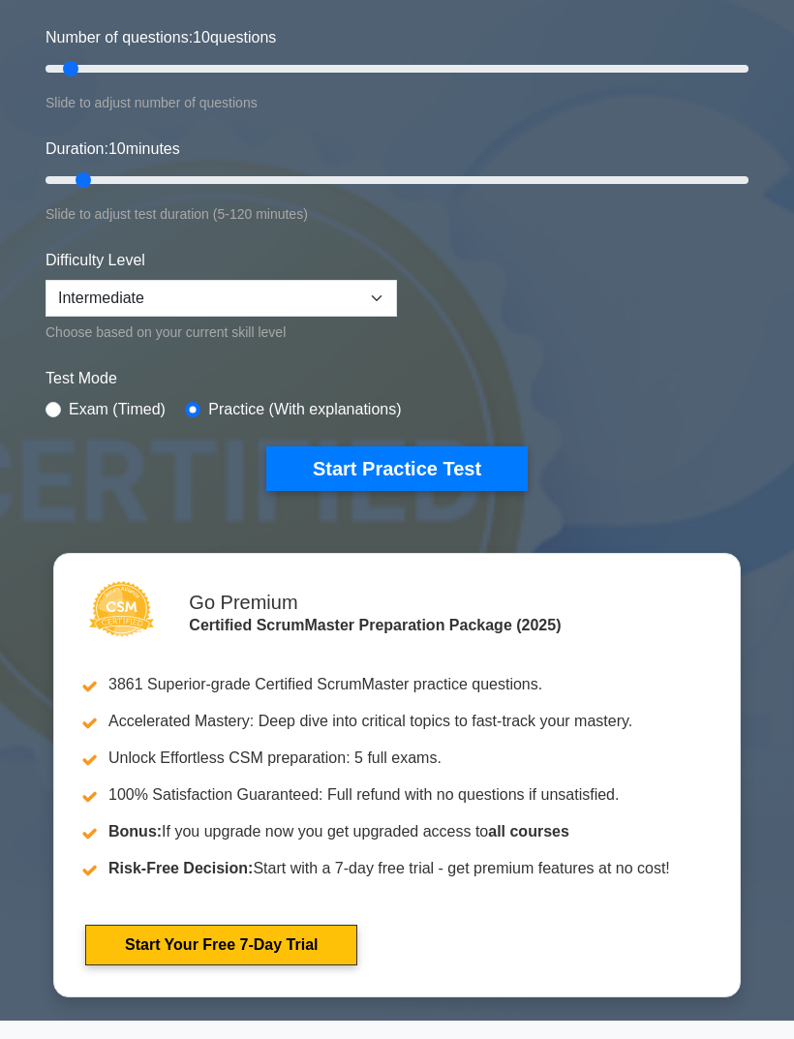
click at [56, 411] on input "radio" at bounding box center [52, 410] width 15 height 15
radio input "true"
click at [517, 466] on button "Start Practice Test" at bounding box center [396, 468] width 261 height 45
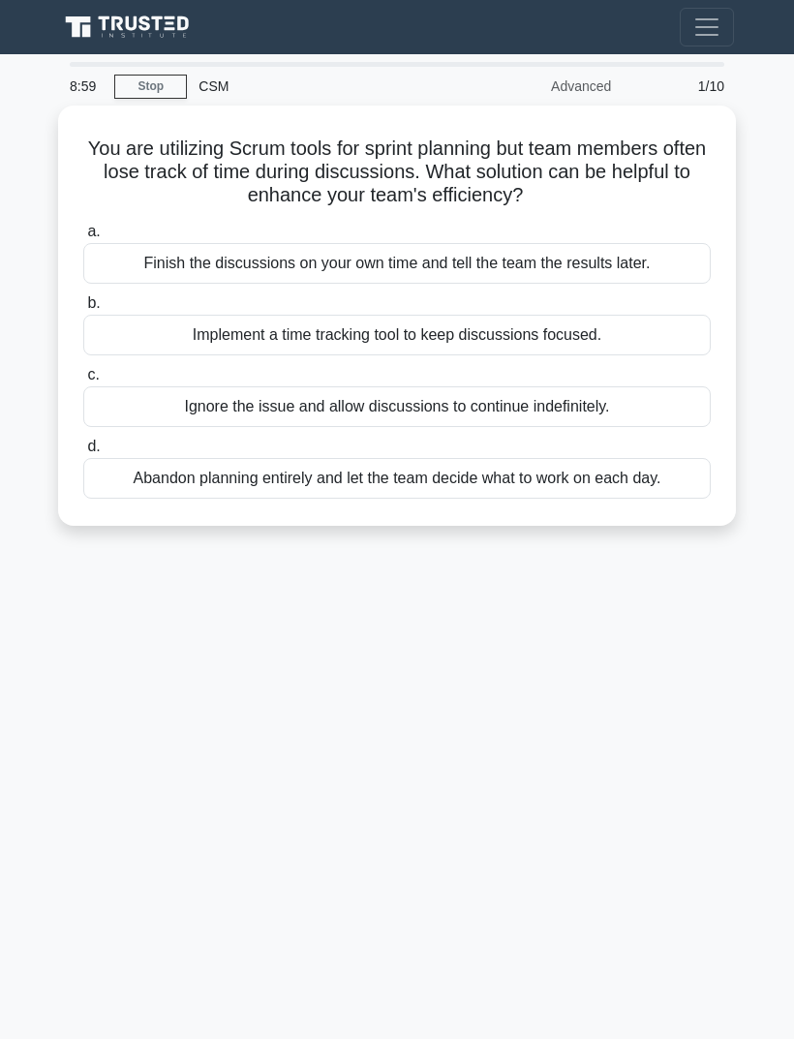
click at [633, 325] on div "Implement a time tracking tool to keep discussions focused." at bounding box center [396, 335] width 627 height 41
click at [83, 310] on input "b. Implement a time tracking tool to keep discussions focused." at bounding box center [83, 303] width 0 height 13
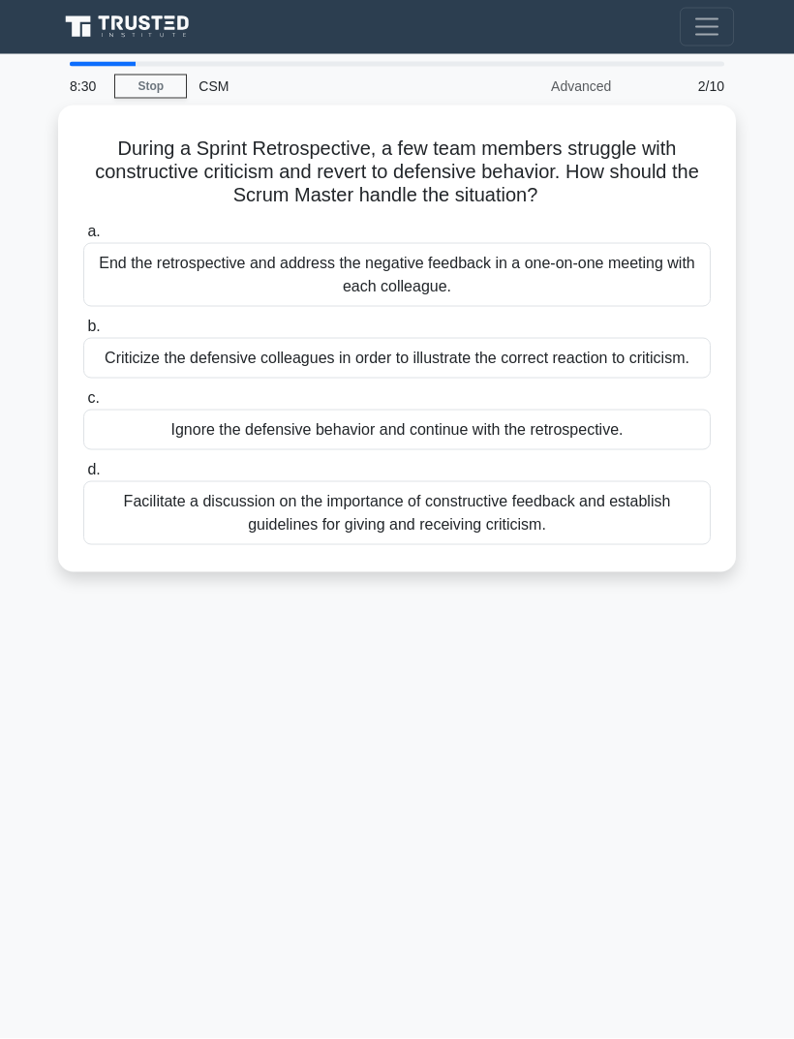
scroll to position [20, 0]
click at [656, 533] on div "Facilitate a discussion on the importance of constructive feedback and establis…" at bounding box center [396, 513] width 627 height 64
click at [83, 476] on input "d. Facilitate a discussion on the importance of constructive feedback and estab…" at bounding box center [83, 470] width 0 height 13
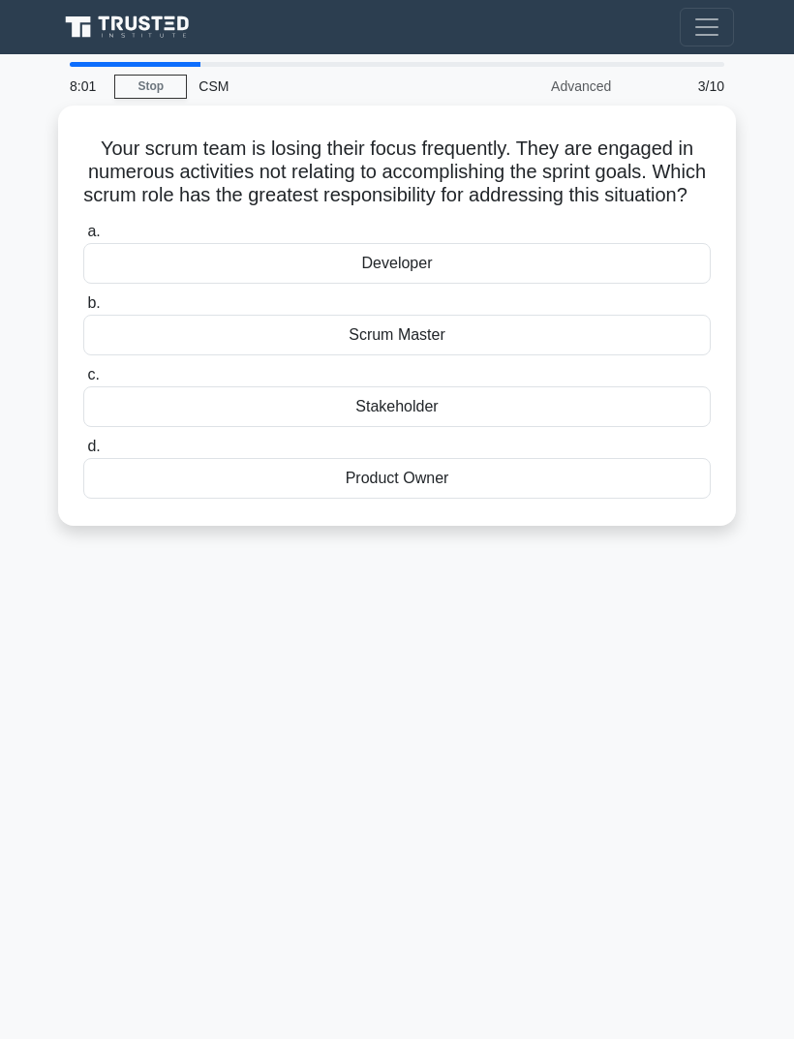
click at [647, 352] on div "Scrum Master" at bounding box center [396, 335] width 627 height 41
click at [83, 310] on input "b. Scrum Master" at bounding box center [83, 303] width 0 height 13
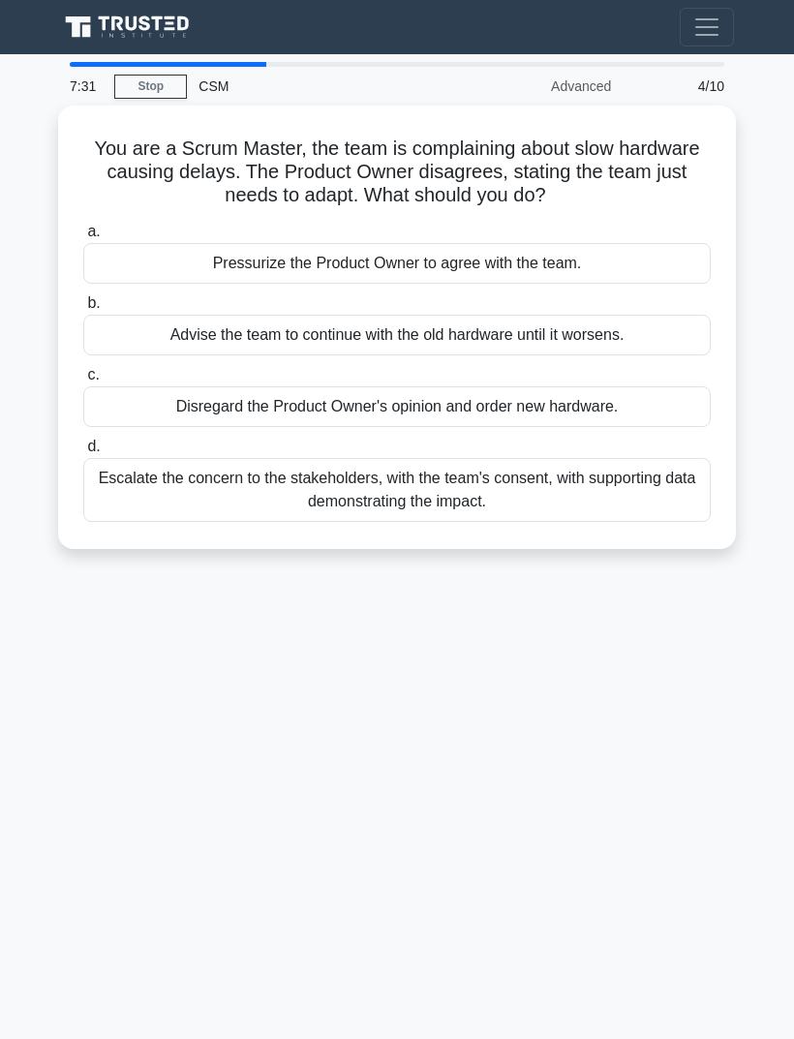
click at [628, 474] on div "Escalate the concern to the stakeholders, with the team's consent, with support…" at bounding box center [396, 490] width 627 height 64
click at [83, 453] on input "d. Escalate the concern to the stakeholders, with the team's consent, with supp…" at bounding box center [83, 446] width 0 height 13
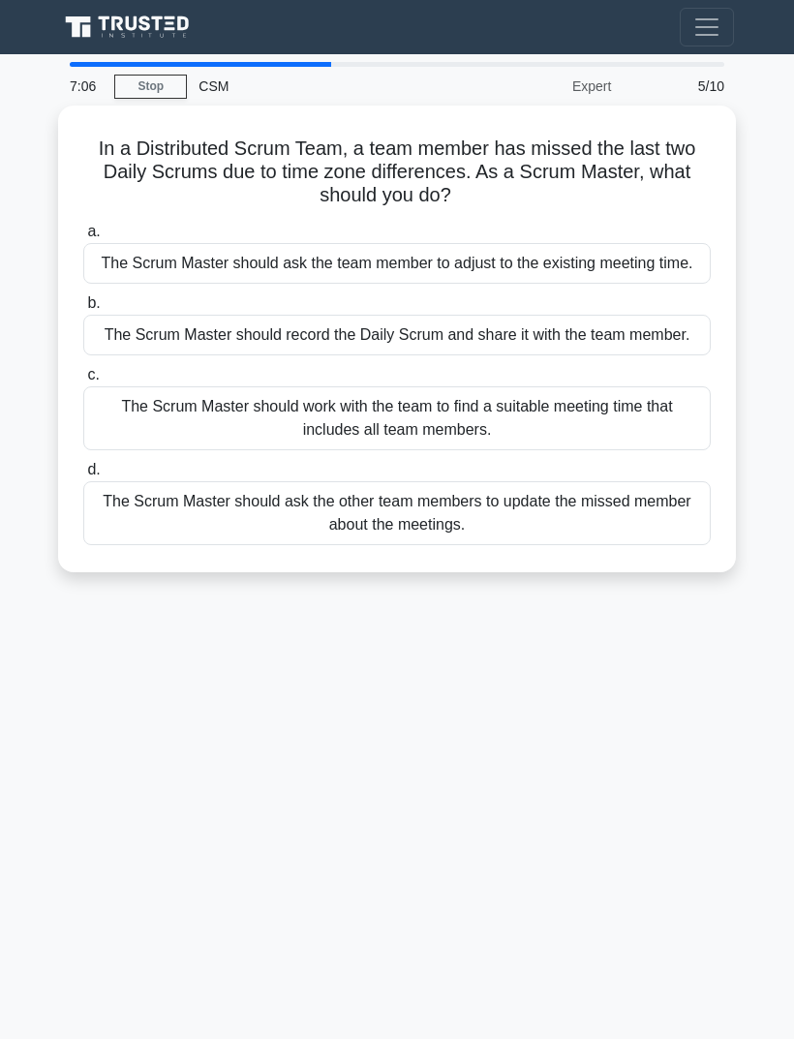
click at [647, 447] on div "The Scrum Master should work with the team to find a suitable meeting time that…" at bounding box center [396, 418] width 627 height 64
click at [83, 381] on input "c. The Scrum Master should work with the team to find a suitable meeting time t…" at bounding box center [83, 375] width 0 height 13
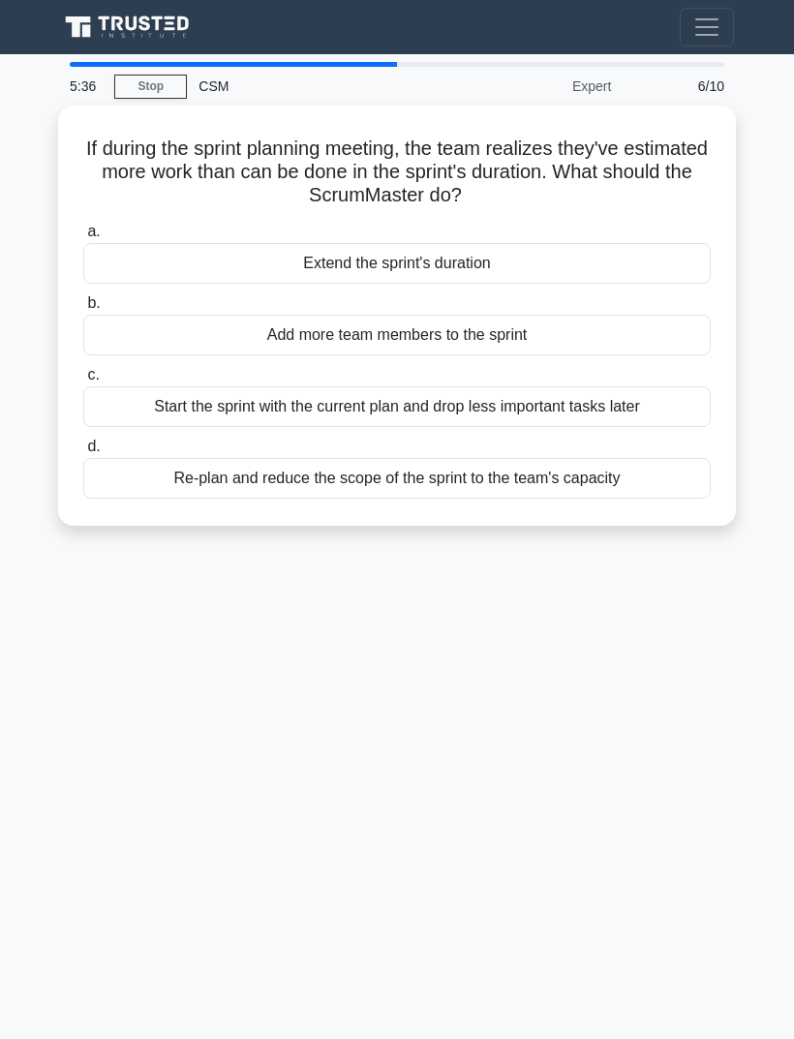
click at [656, 458] on div "Re-plan and reduce the scope of the sprint to the team's capacity" at bounding box center [396, 478] width 627 height 41
click at [83, 453] on input "d. Re-plan and reduce the scope of the sprint to the team's capacity" at bounding box center [83, 446] width 0 height 13
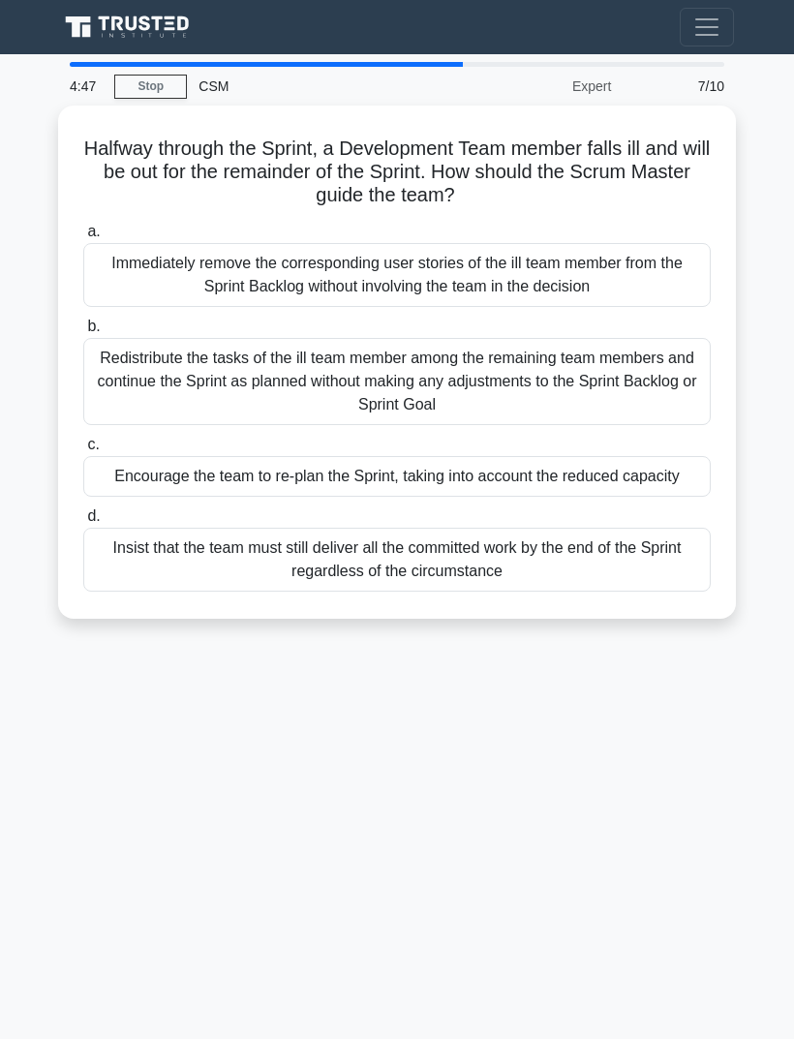
click at [664, 459] on div "Encourage the team to re-plan the Sprint, taking into account the reduced capac…" at bounding box center [396, 476] width 627 height 41
click at [83, 451] on input "c. Encourage the team to re-plan the Sprint, taking into account the reduced ca…" at bounding box center [83, 444] width 0 height 13
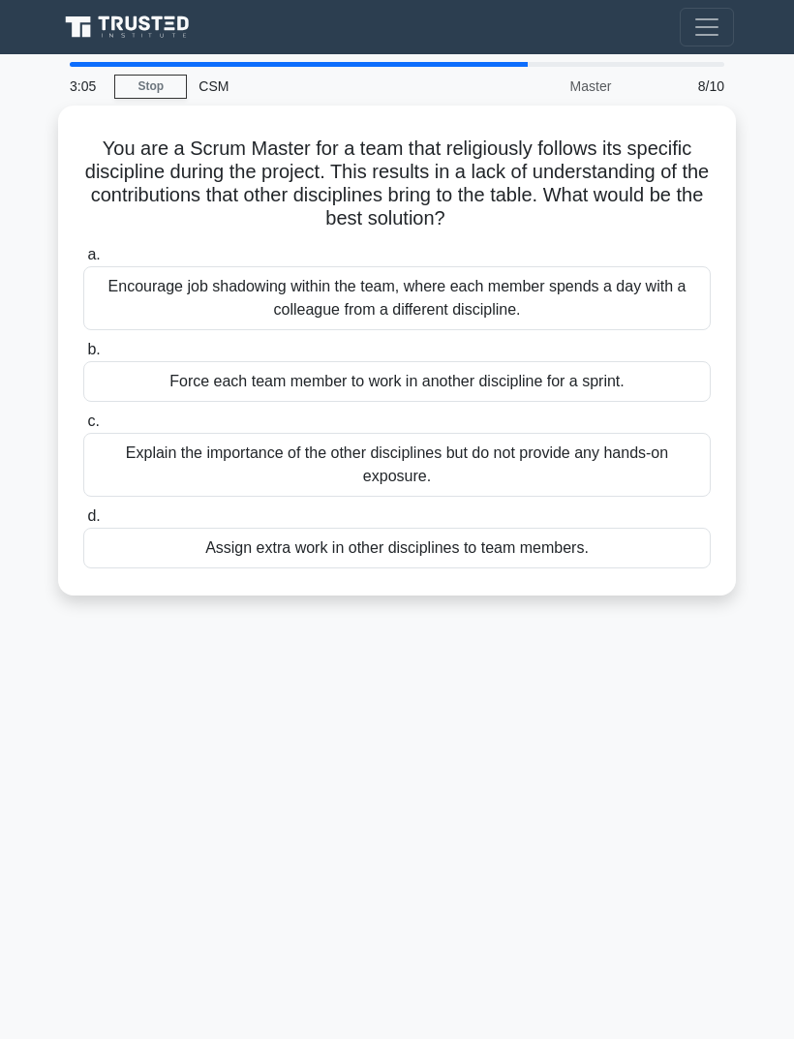
click at [625, 437] on div "Explain the importance of the other disciplines but do not provide any hands-on…" at bounding box center [396, 465] width 627 height 64
click at [83, 428] on input "c. Explain the importance of the other disciplines but do not provide any hands…" at bounding box center [83, 421] width 0 height 13
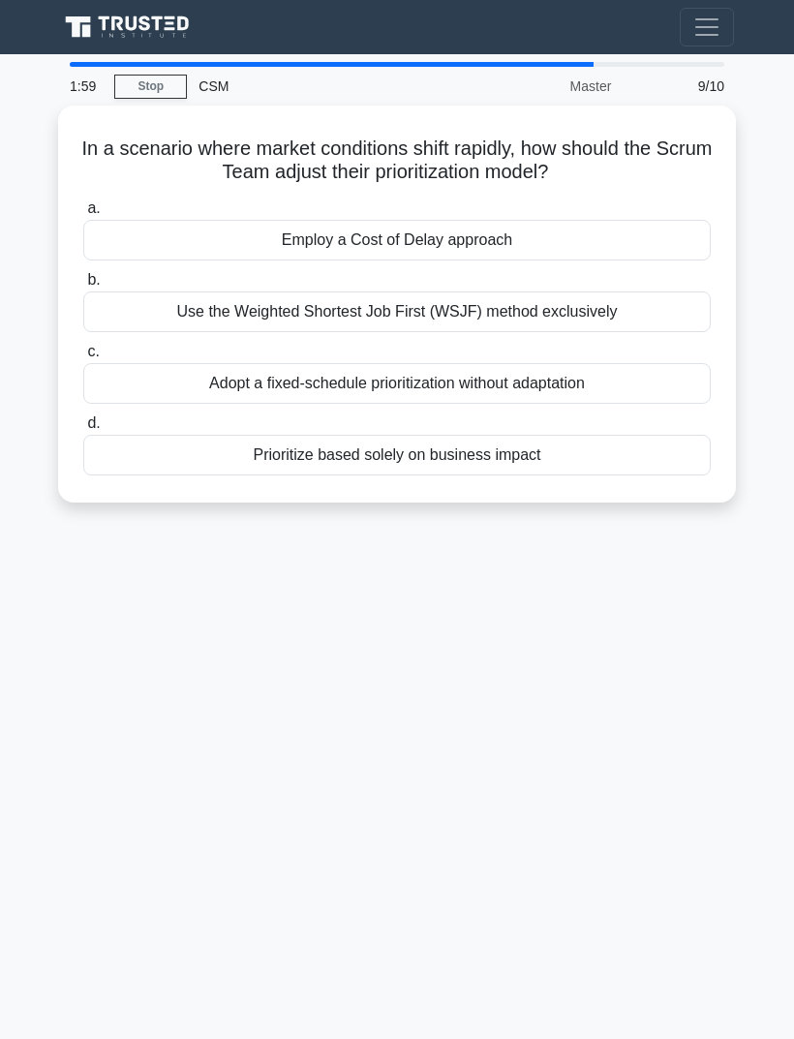
click at [663, 291] on div "Use the Weighted Shortest Job First (WSJF) method exclusively" at bounding box center [396, 311] width 627 height 41
click at [83, 287] on input "b. Use the Weighted Shortest Job First (WSJF) method exclusively" at bounding box center [83, 280] width 0 height 13
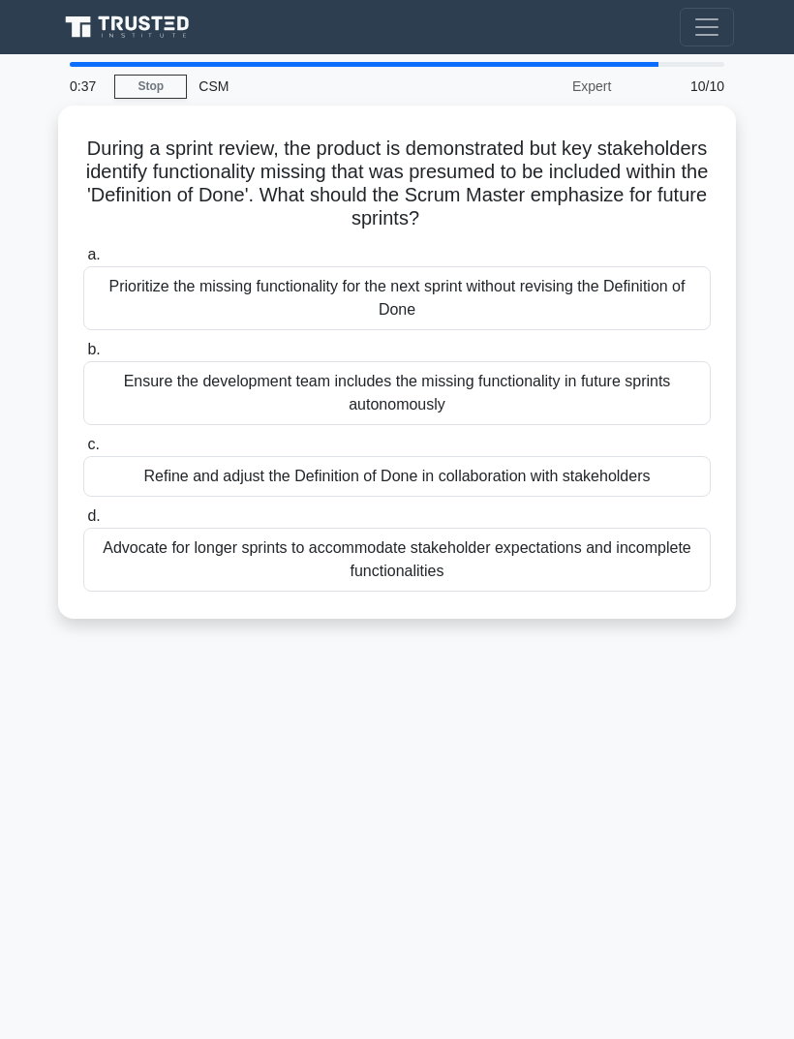
click at [644, 456] on div "Refine and adjust the Definition of Done in collaboration with stakeholders" at bounding box center [396, 476] width 627 height 41
click at [83, 438] on input "c. Refine and adjust the Definition of Done in collaboration with stakeholders" at bounding box center [83, 444] width 0 height 13
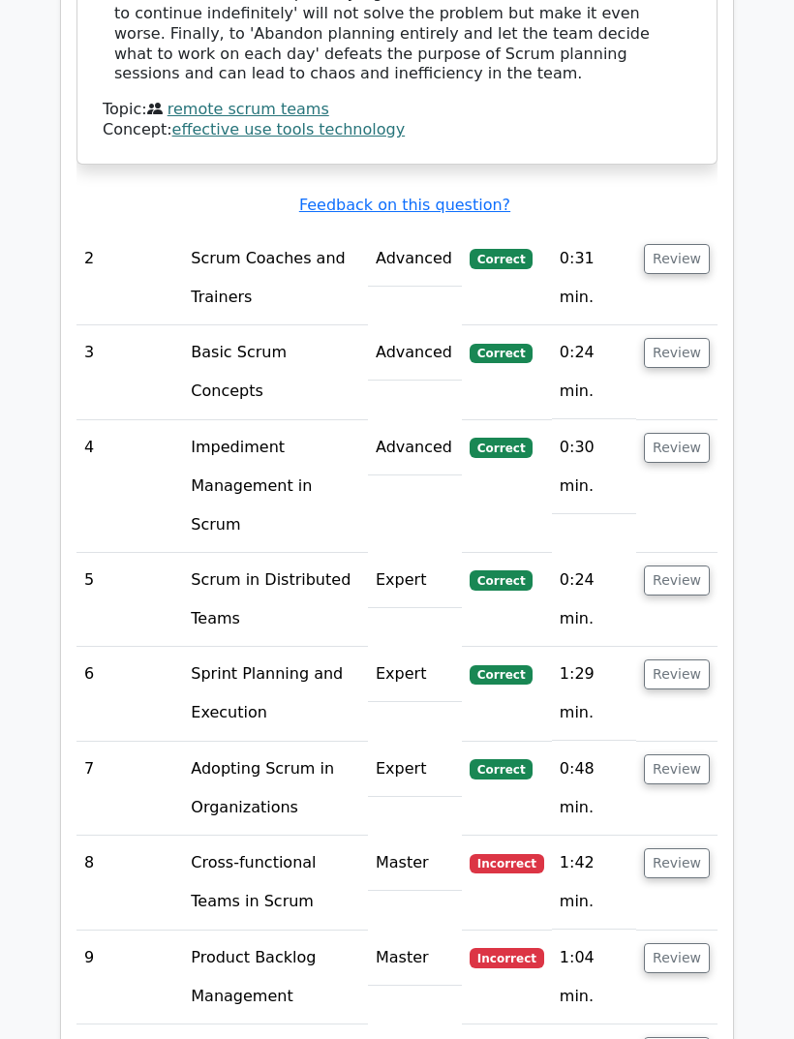
scroll to position [2586, 0]
click at [680, 848] on button "Review" at bounding box center [677, 863] width 66 height 30
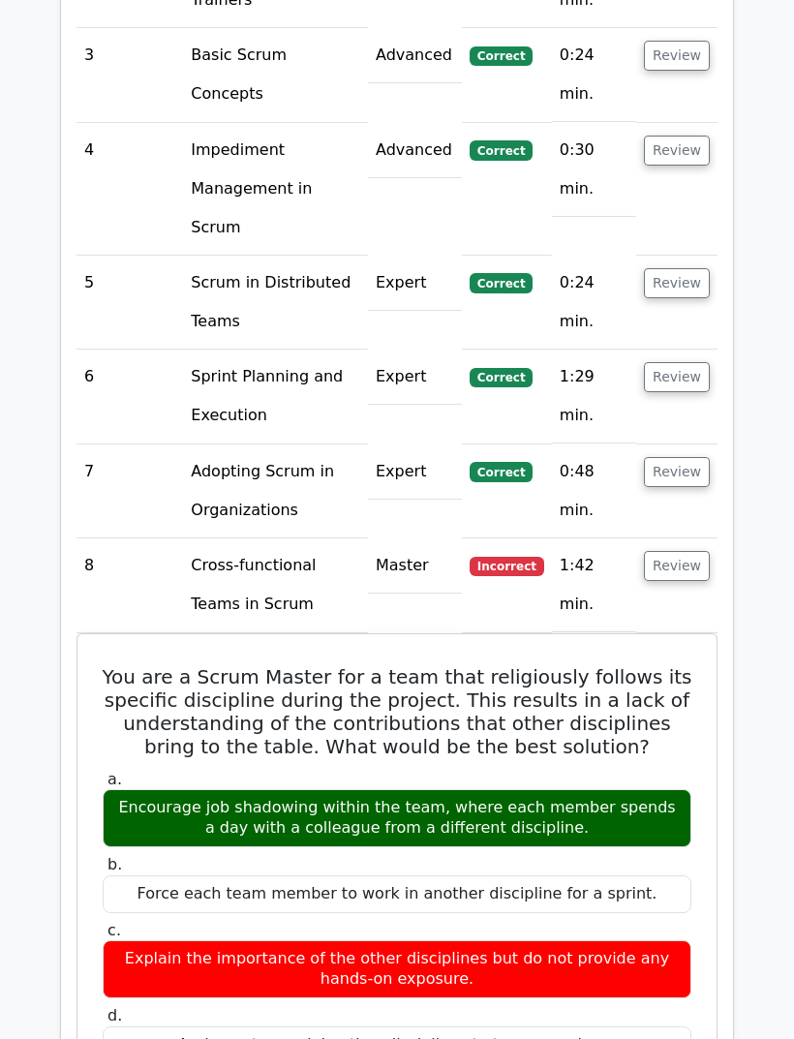
scroll to position [2884, 0]
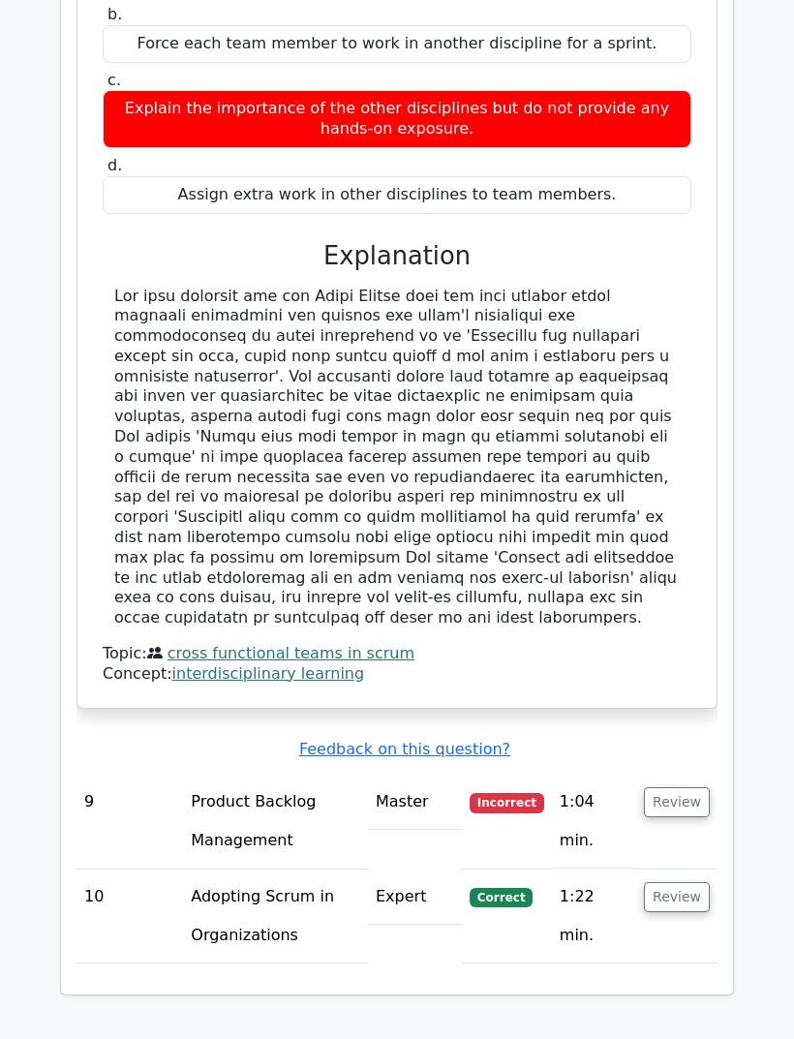
click at [676, 788] on button "Review" at bounding box center [677, 803] width 66 height 30
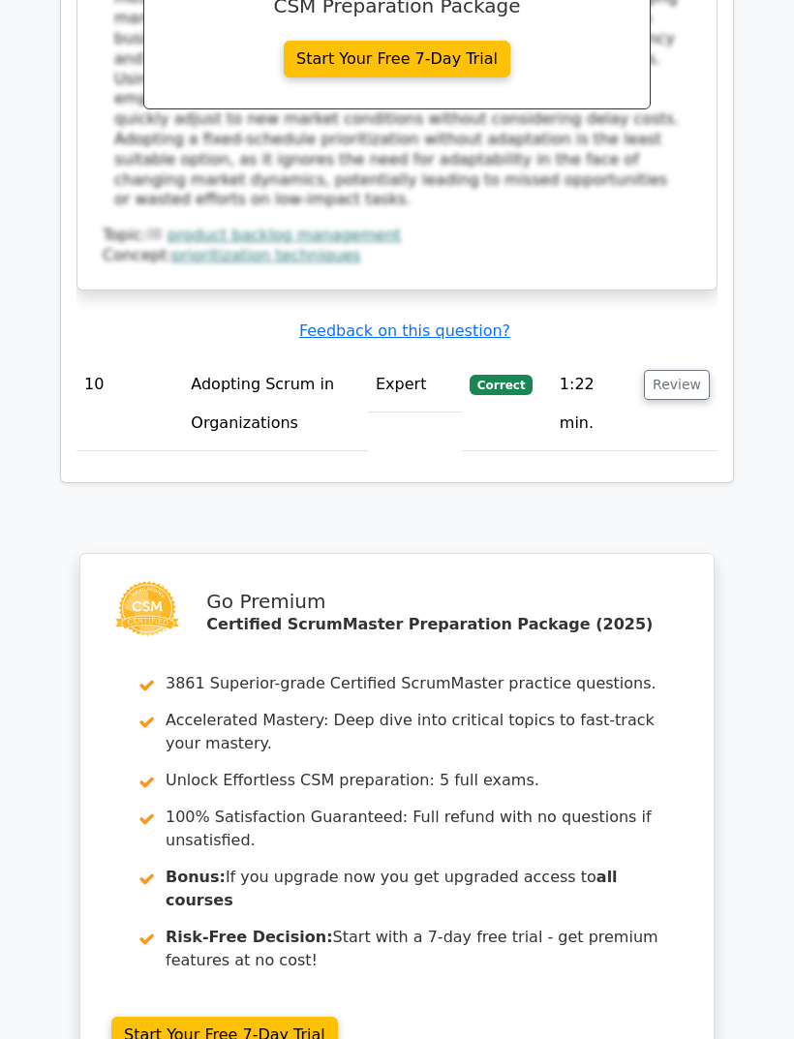
scroll to position [5225, 0]
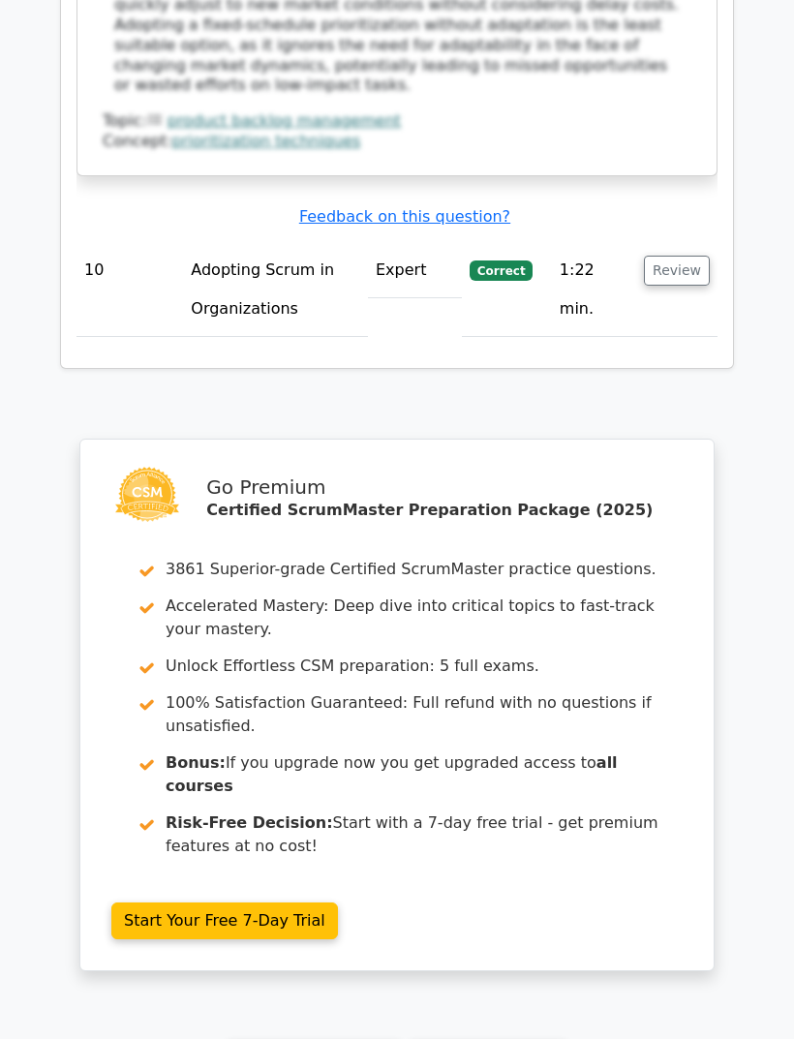
click at [347, 1038] on link "Continue practicing" at bounding box center [314, 1059] width 177 height 37
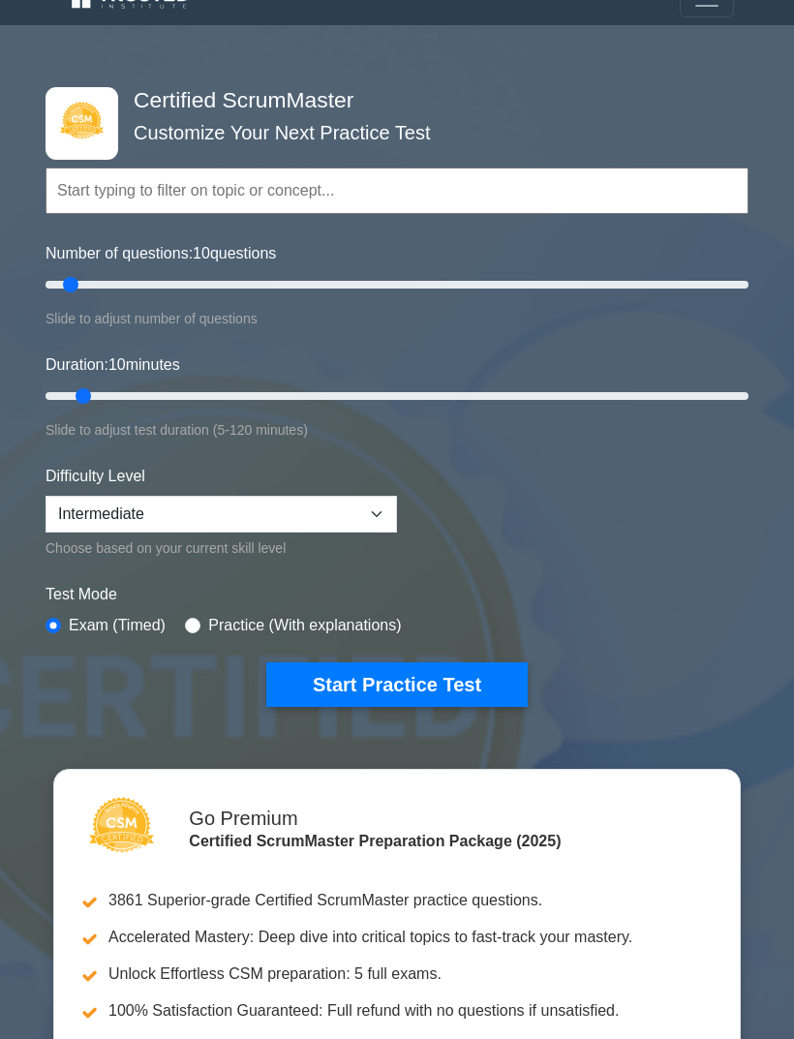
scroll to position [29, 0]
click at [471, 680] on button "Start Practice Test" at bounding box center [396, 684] width 261 height 45
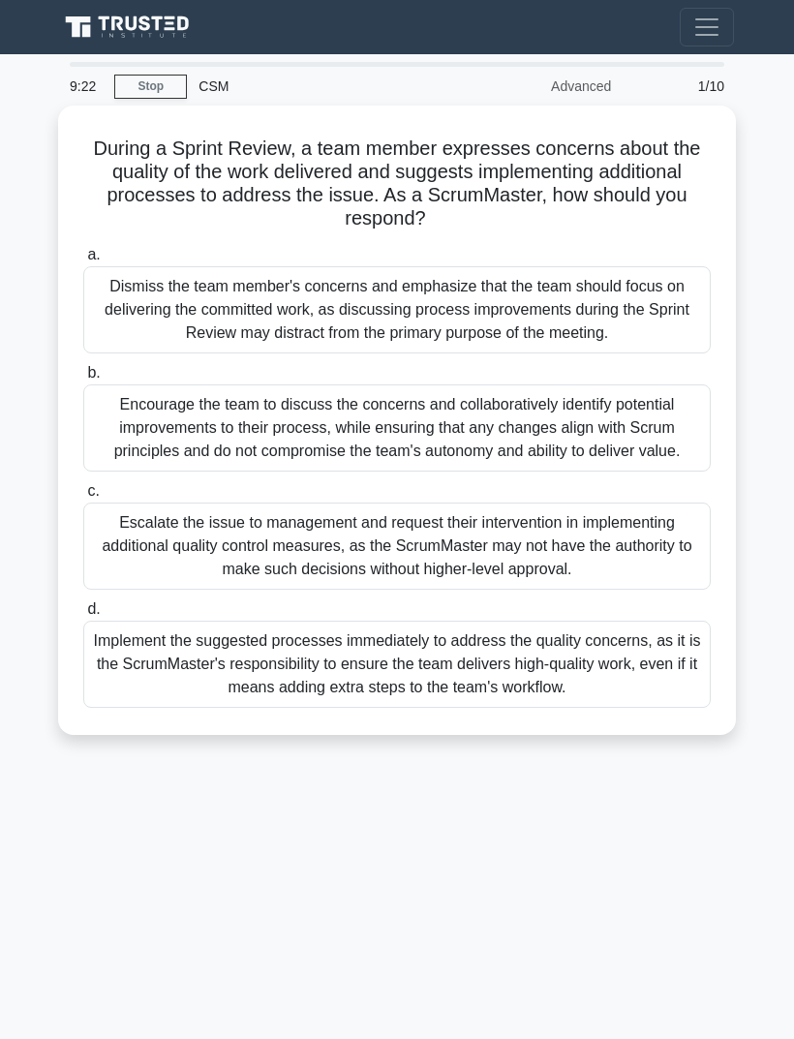
click at [635, 452] on div "Encourage the team to discuss the concerns and collaboratively identify potenti…" at bounding box center [396, 427] width 627 height 87
click at [83, 379] on input "b. Encourage the team to discuss the concerns and collaboratively identify pote…" at bounding box center [83, 373] width 0 height 13
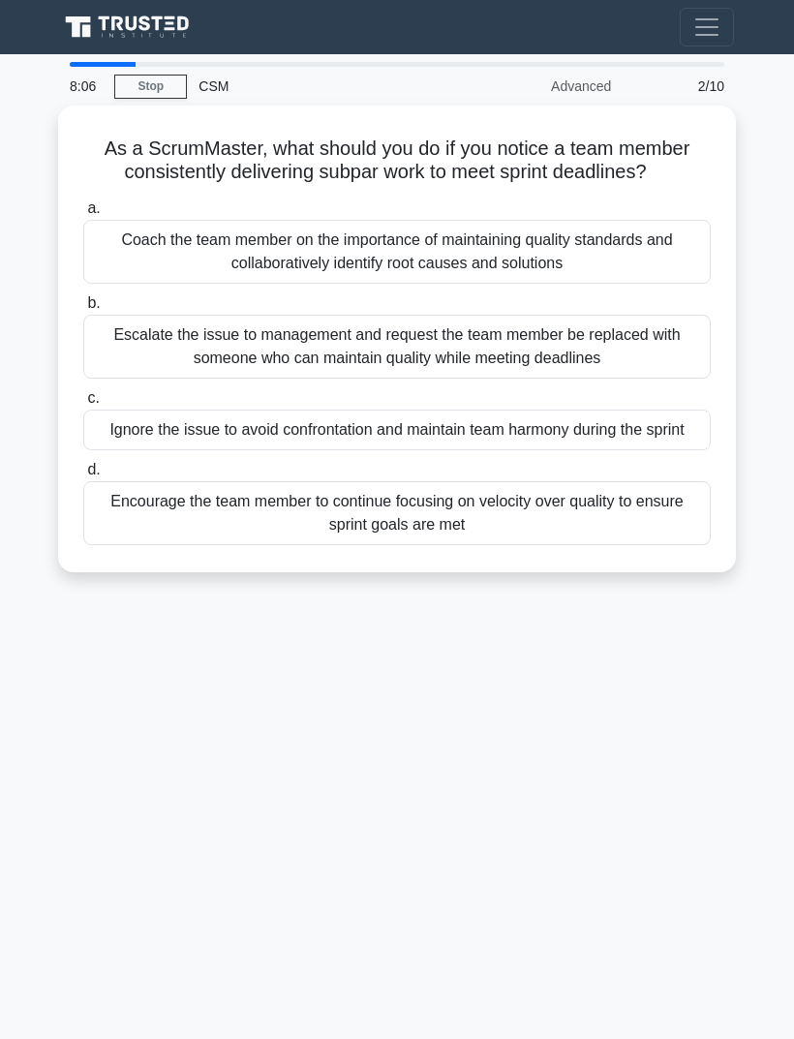
click at [654, 545] on div "Encourage the team member to continue focusing on velocity over quality to ensu…" at bounding box center [396, 513] width 627 height 64
click at [83, 476] on input "d. Encourage the team member to continue focusing on velocity over quality to e…" at bounding box center [83, 470] width 0 height 13
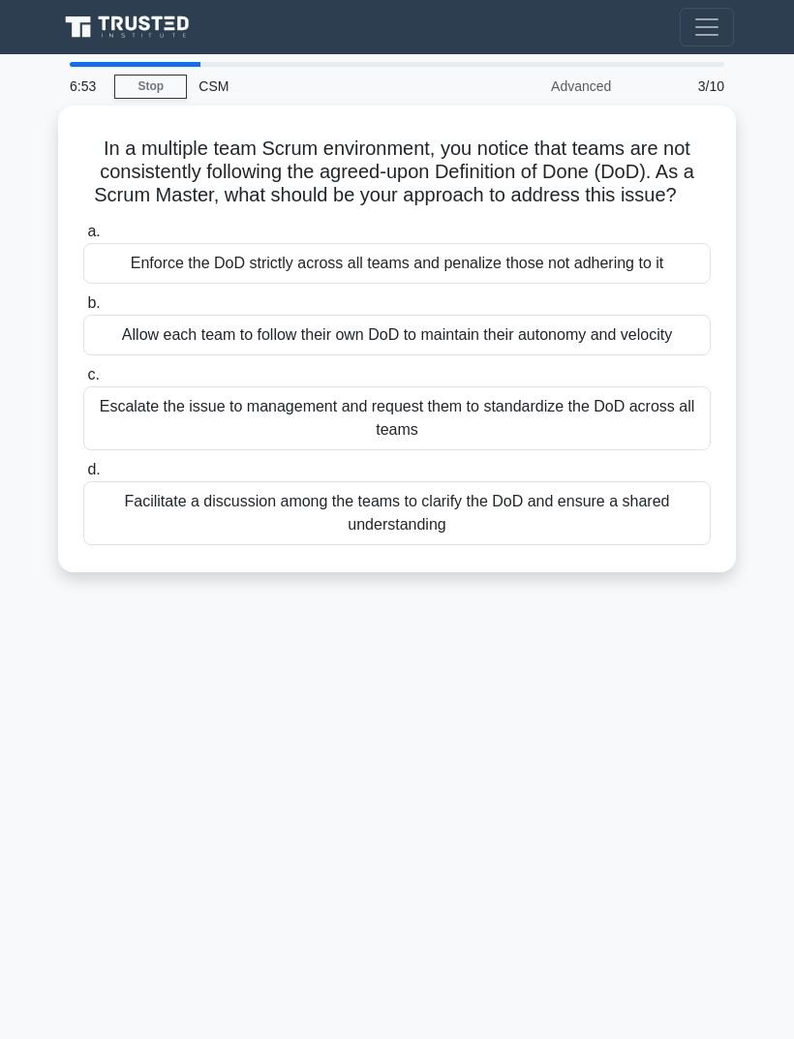
click at [616, 355] on div "Allow each team to follow their own DoD to maintain their autonomy and velocity" at bounding box center [396, 335] width 627 height 41
click at [83, 310] on input "b. Allow each team to follow their own DoD to maintain their autonomy and veloc…" at bounding box center [83, 303] width 0 height 13
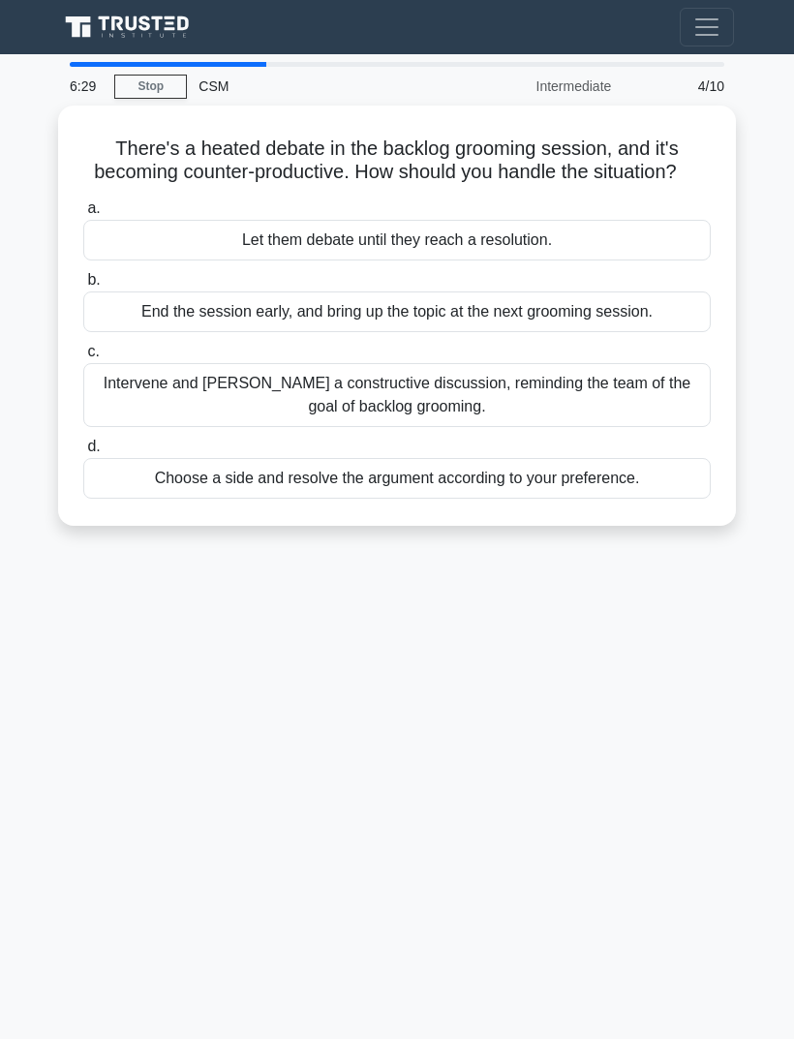
click at [627, 375] on label "c. Intervene and foster a constructive discussion, reminding the team of the go…" at bounding box center [396, 383] width 627 height 87
click at [83, 358] on input "c. Intervene and foster a constructive discussion, reminding the team of the go…" at bounding box center [83, 352] width 0 height 13
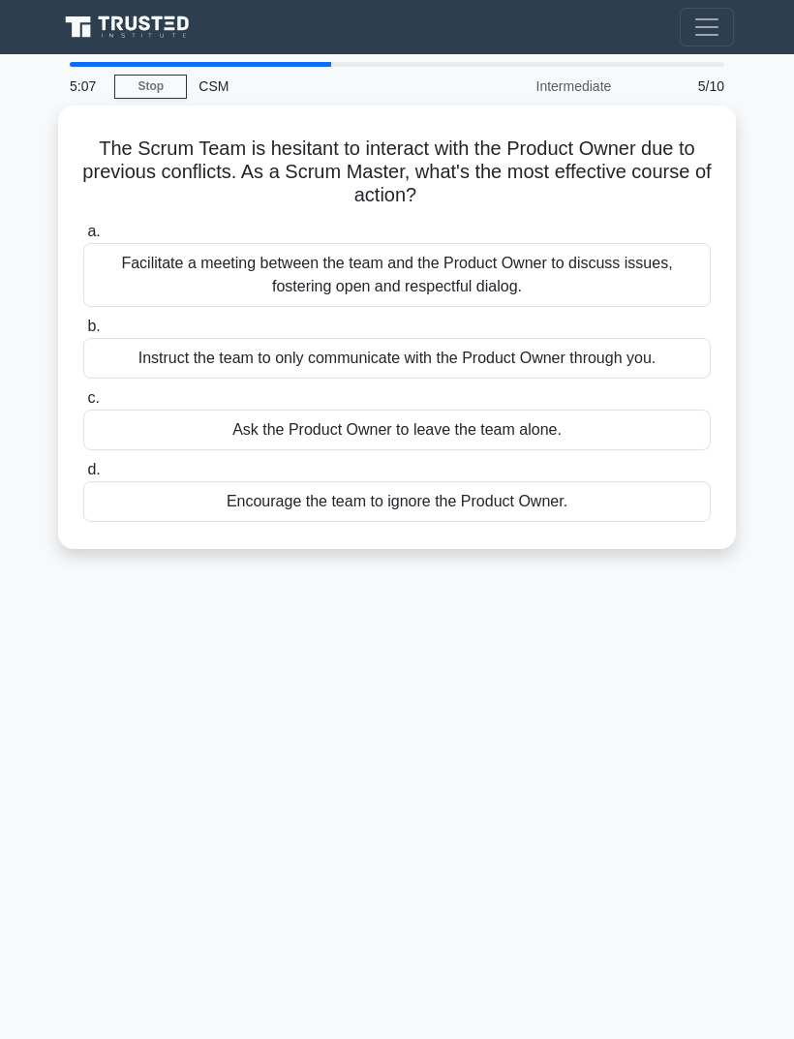
click at [650, 276] on div "Facilitate a meeting between the team and the Product Owner to discuss issues, …" at bounding box center [396, 275] width 627 height 64
click at [83, 238] on input "a. Facilitate a meeting between the team and the Product Owner to discuss issue…" at bounding box center [83, 232] width 0 height 13
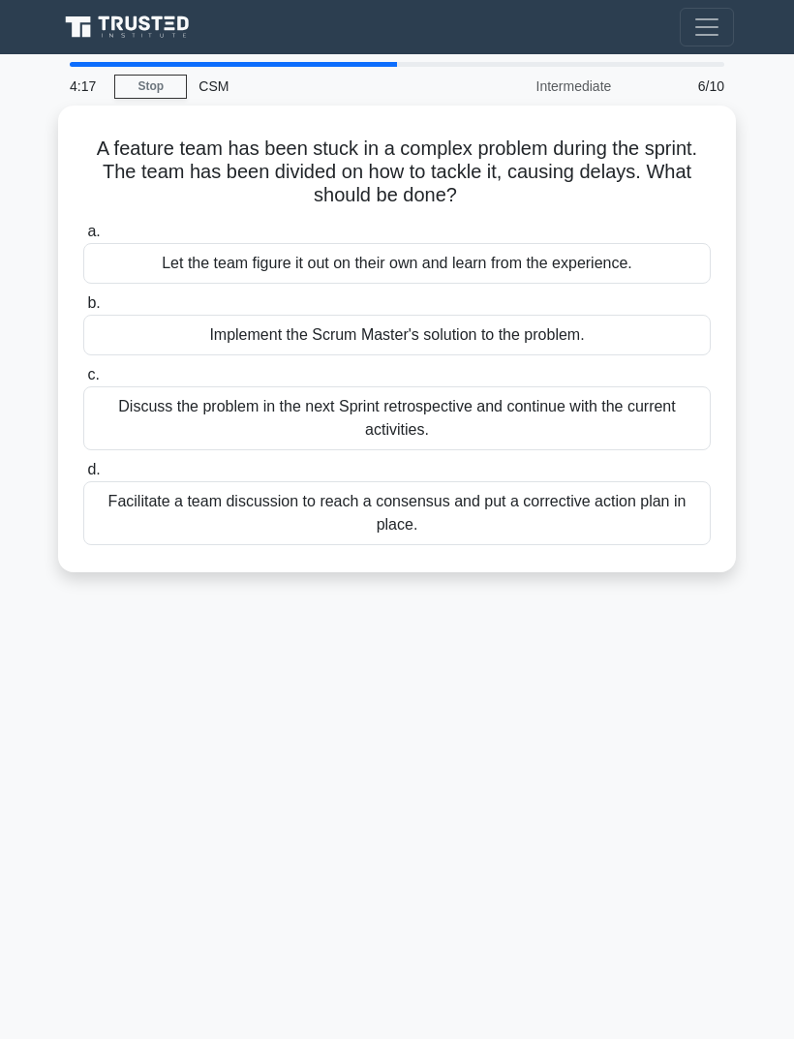
click at [663, 415] on div "Discuss the problem in the next Sprint retrospective and continue with the curr…" at bounding box center [396, 418] width 627 height 64
click at [83, 381] on input "c. Discuss the problem in the next Sprint retrospective and continue with the c…" at bounding box center [83, 375] width 0 height 13
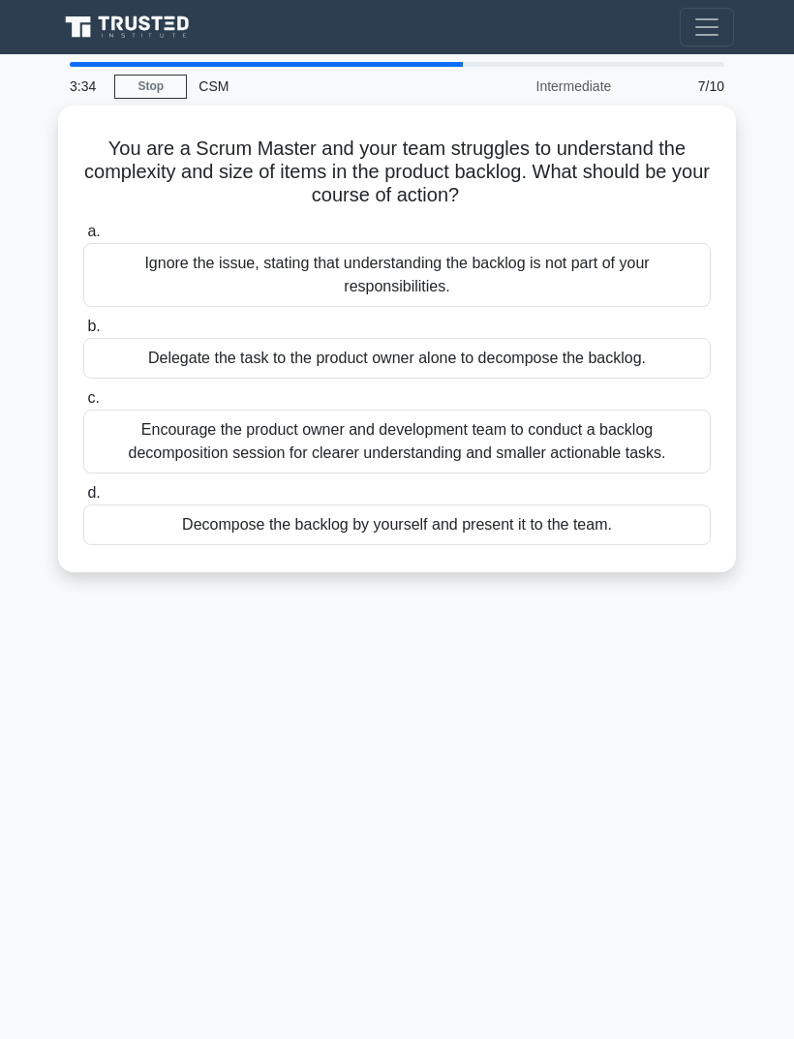
click at [641, 439] on div "Encourage the product owner and development team to conduct a backlog decomposi…" at bounding box center [396, 441] width 627 height 64
click at [83, 405] on input "c. Encourage the product owner and development team to conduct a backlog decomp…" at bounding box center [83, 398] width 0 height 13
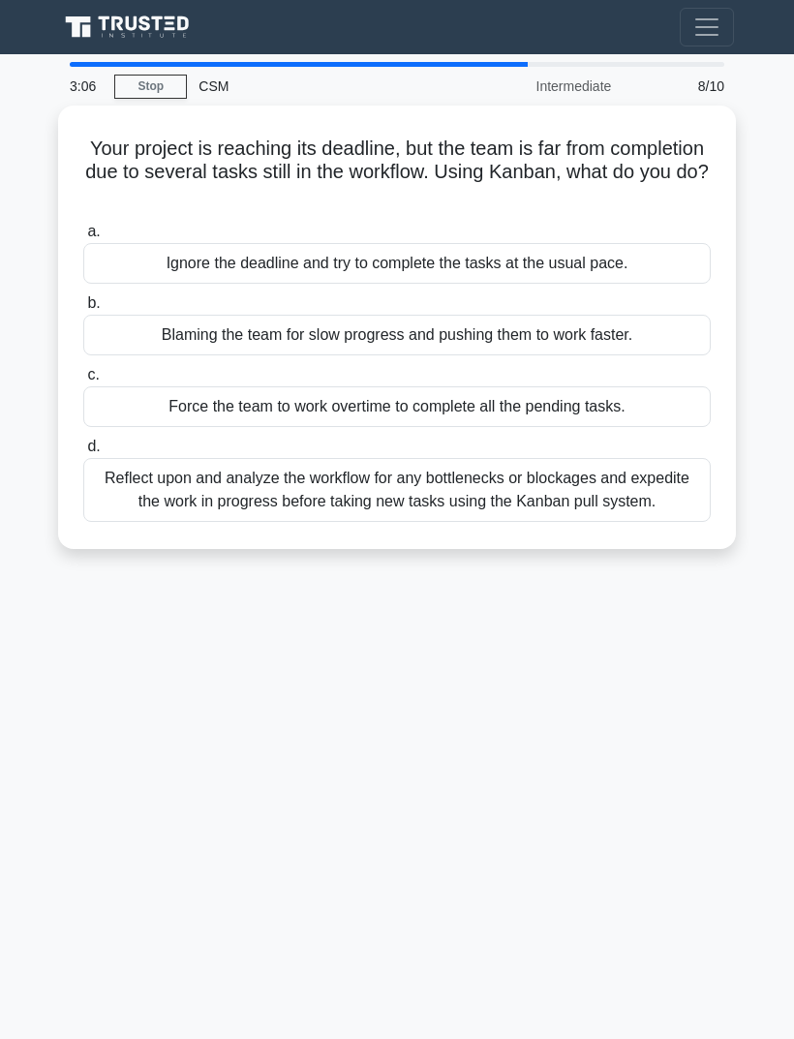
click at [640, 506] on div "Reflect upon and analyze the workflow for any bottlenecks or blockages and expe…" at bounding box center [396, 490] width 627 height 64
click at [83, 453] on input "d. Reflect upon and analyze the workflow for any bottlenecks or blockages and e…" at bounding box center [83, 446] width 0 height 13
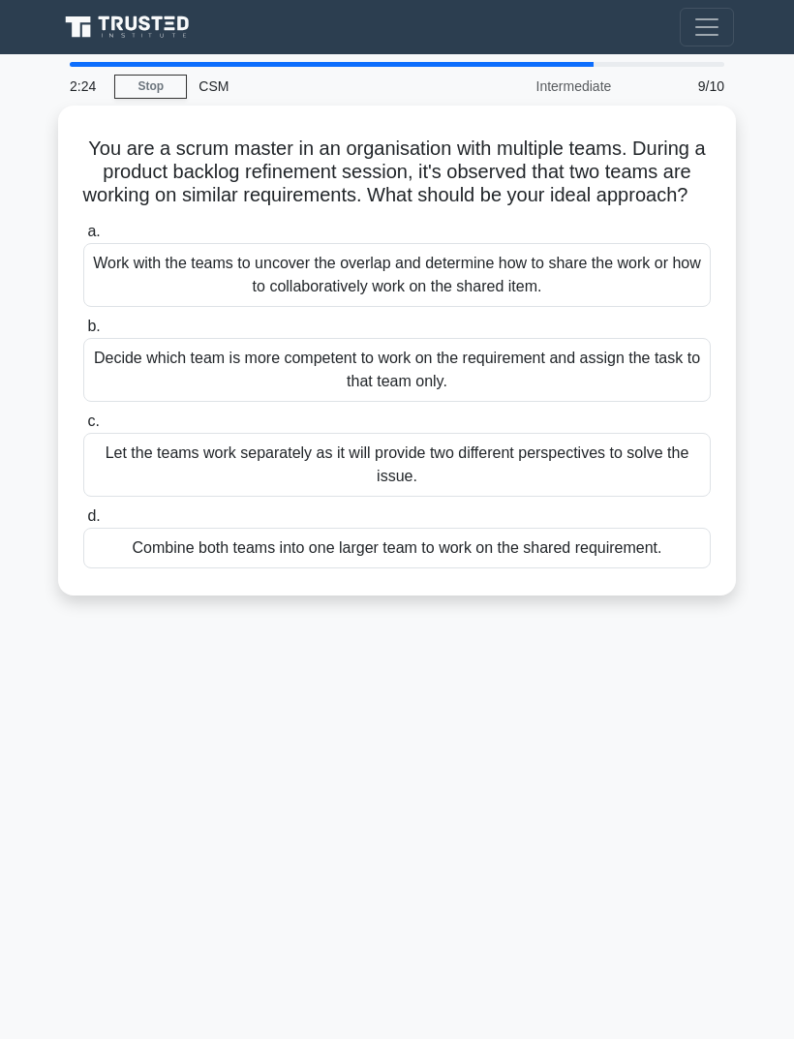
click at [668, 302] on div "Work with the teams to uncover the overlap and determine how to share the work …" at bounding box center [396, 275] width 627 height 64
click at [83, 238] on input "a. Work with the teams to uncover the overlap and determine how to share the wo…" at bounding box center [83, 232] width 0 height 13
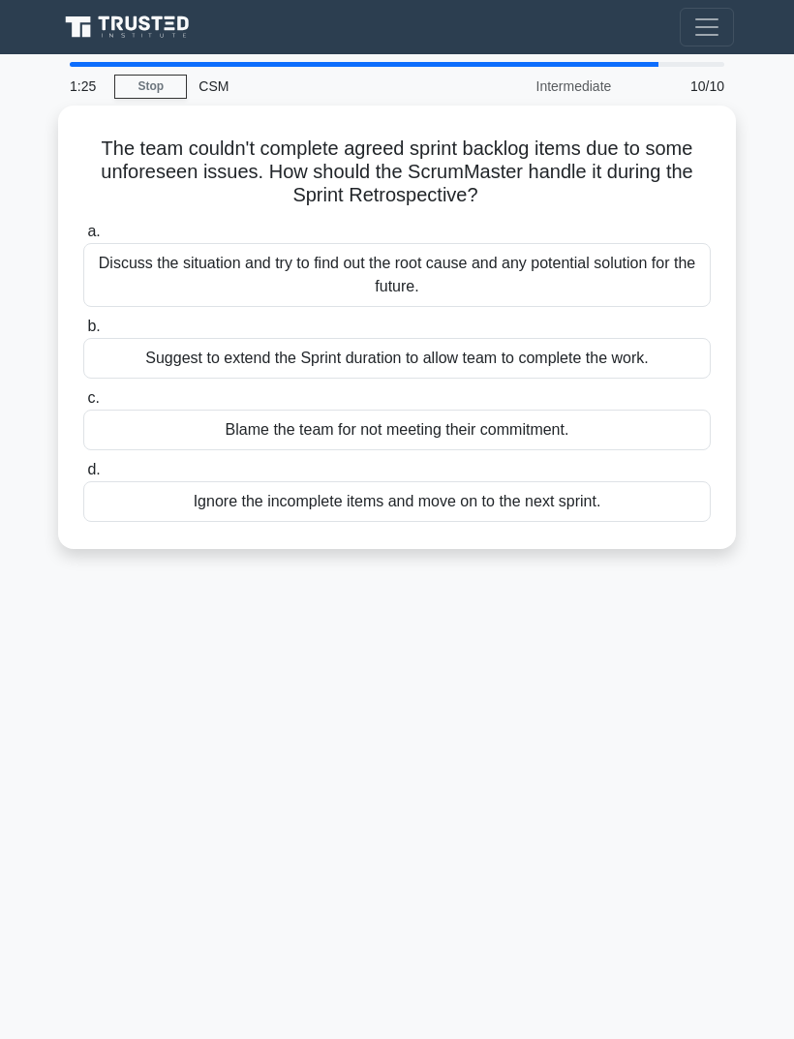
click at [649, 282] on div "Discuss the situation and try to find out the root cause and any potential solu…" at bounding box center [396, 275] width 627 height 64
click at [83, 238] on input "a. Discuss the situation and try to find out the root cause and any potential s…" at bounding box center [83, 232] width 0 height 13
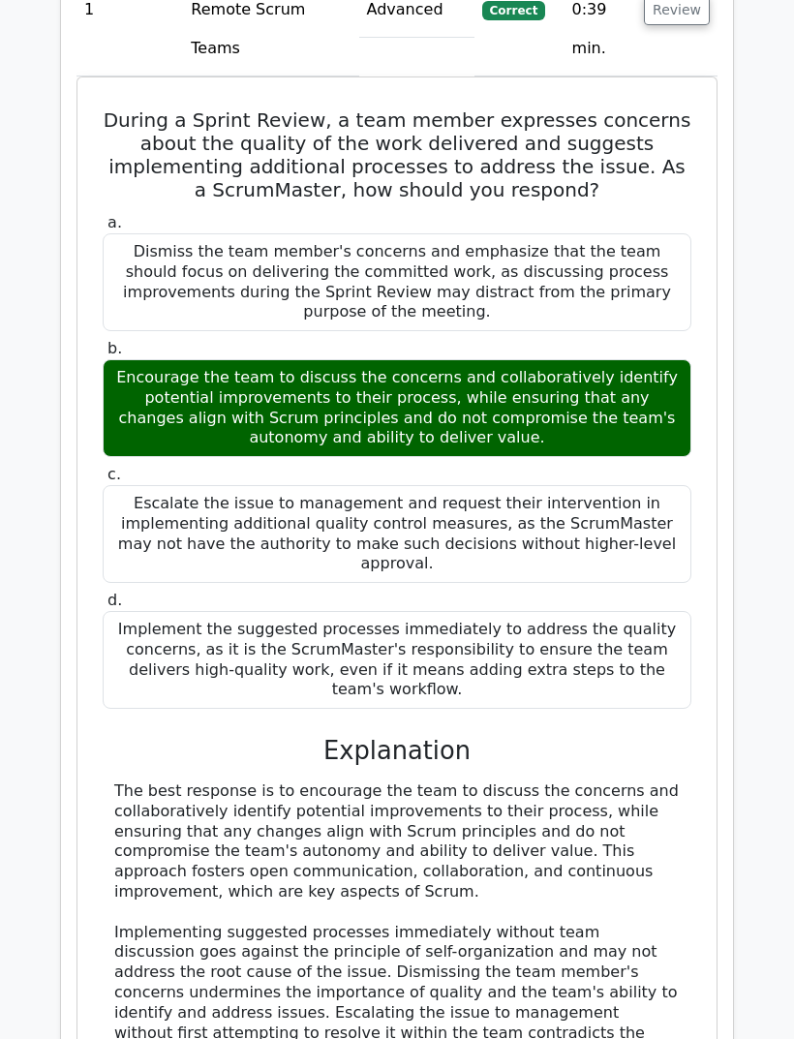
scroll to position [1753, 0]
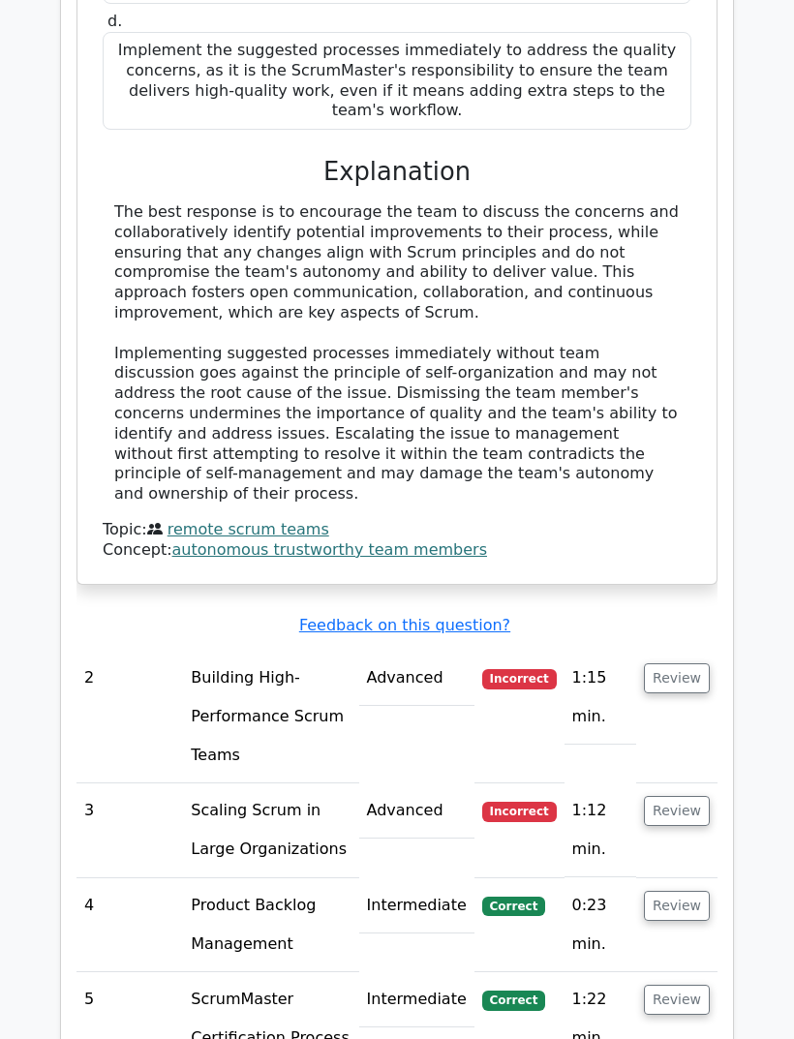
click at [685, 664] on button "Review" at bounding box center [677, 679] width 66 height 30
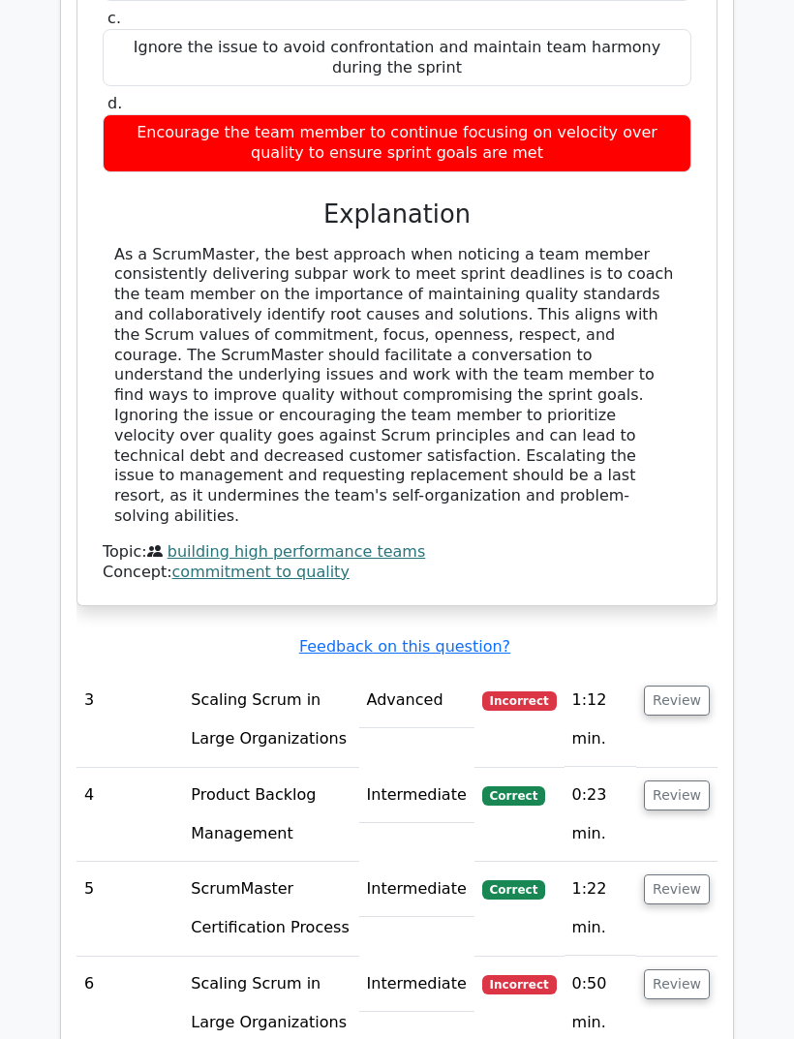
scroll to position [3413, 0]
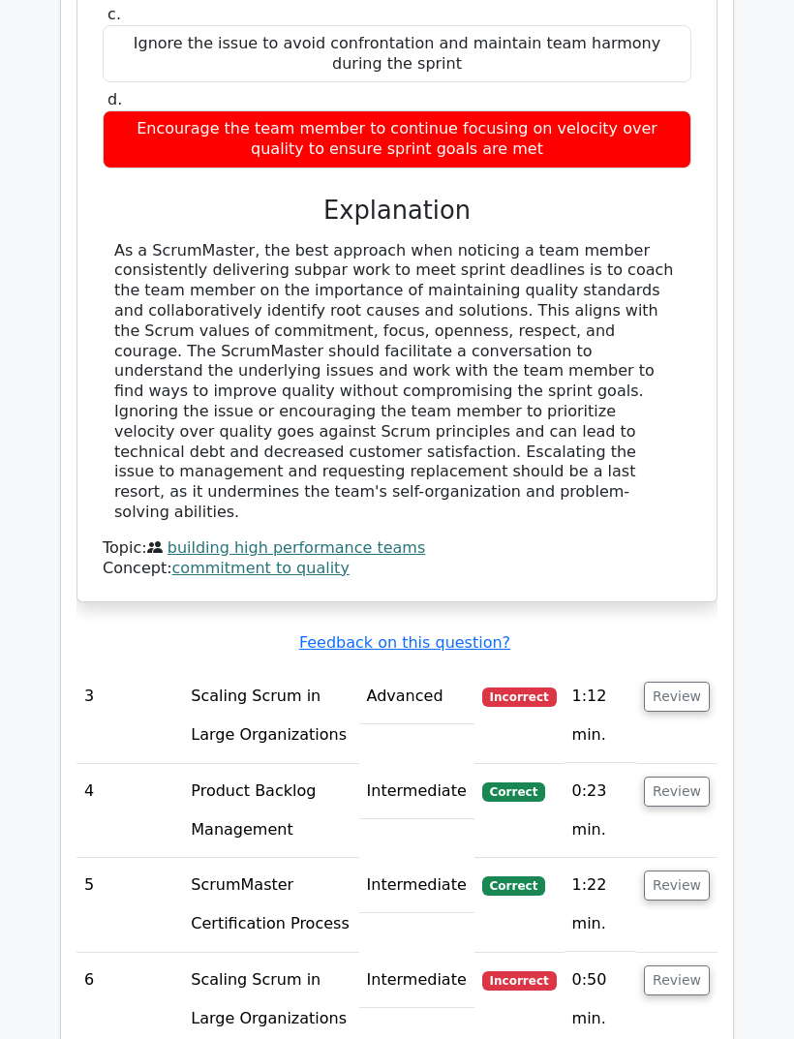
click at [690, 681] on button "Review" at bounding box center [677, 696] width 66 height 30
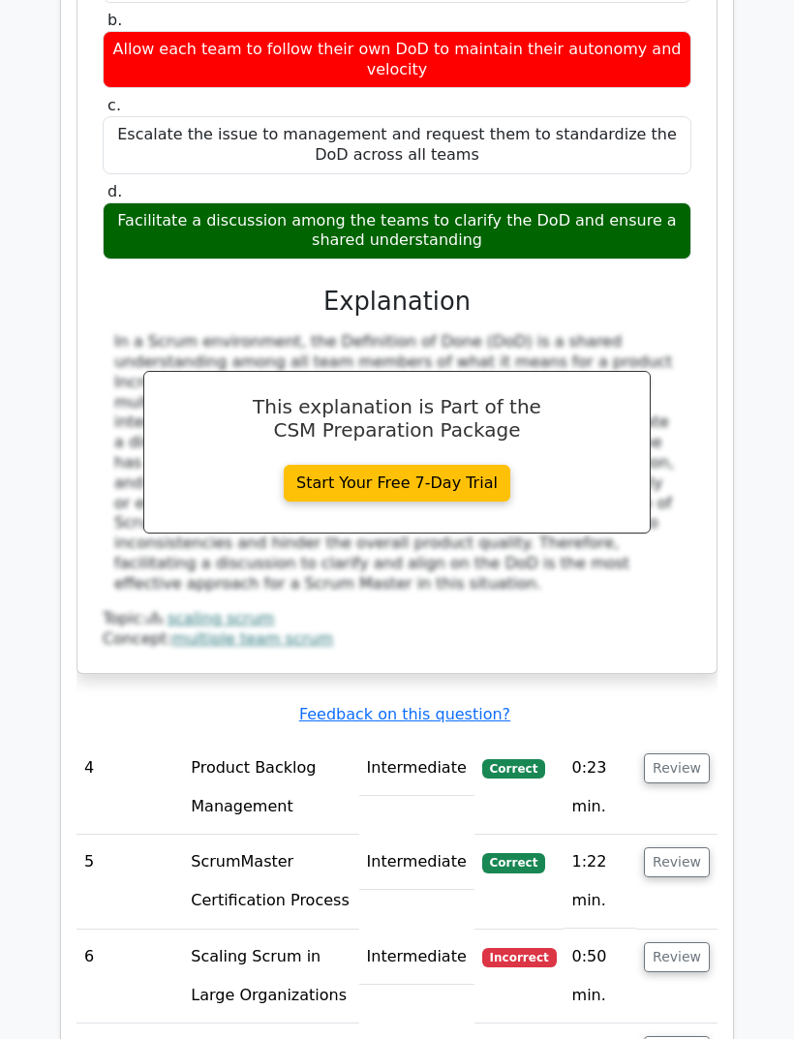
scroll to position [4394, 0]
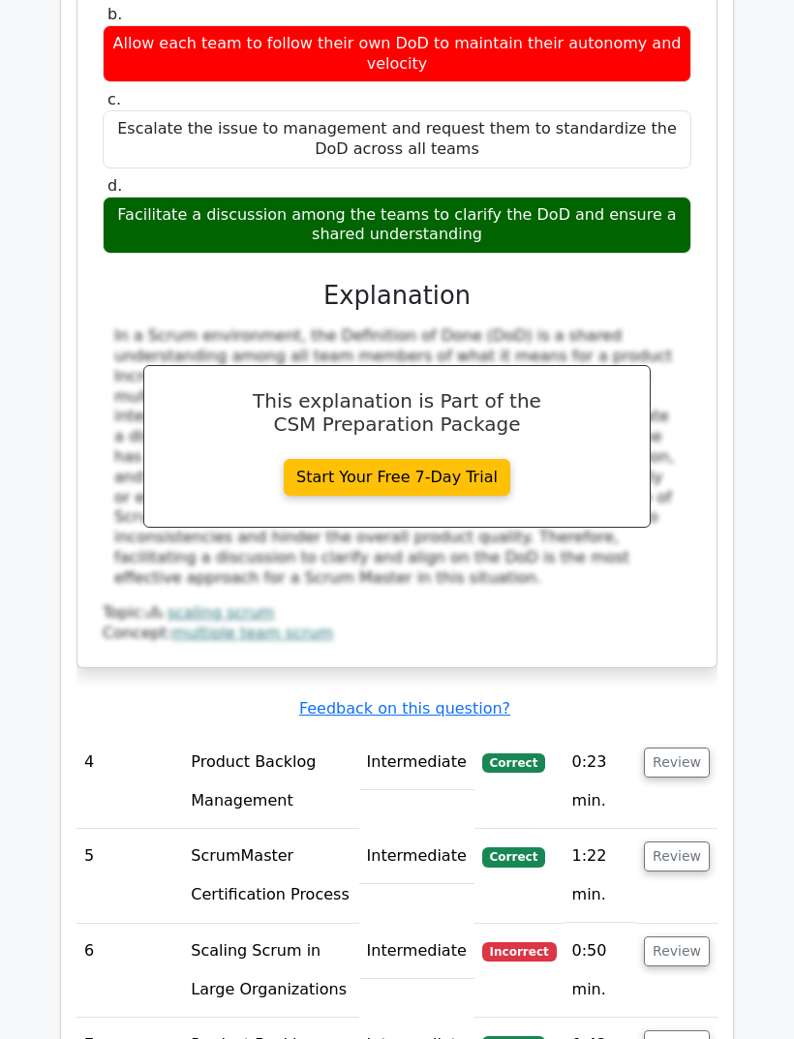
click at [685, 936] on button "Review" at bounding box center [677, 951] width 66 height 30
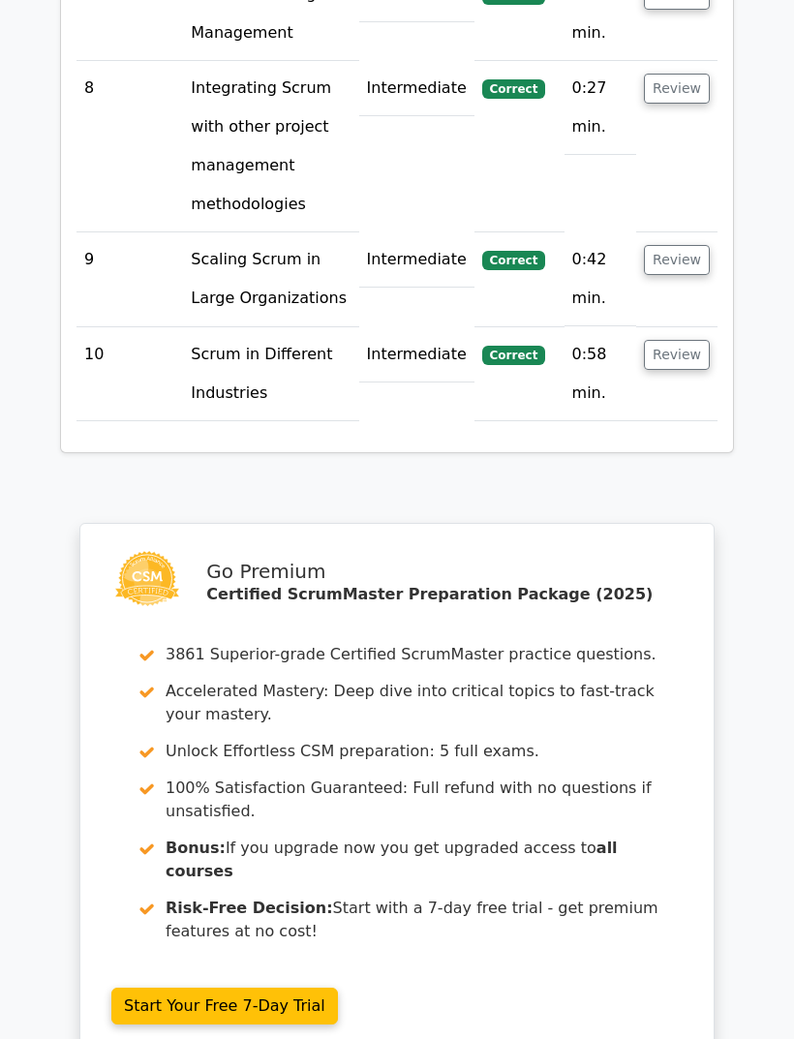
scroll to position [6366, 0]
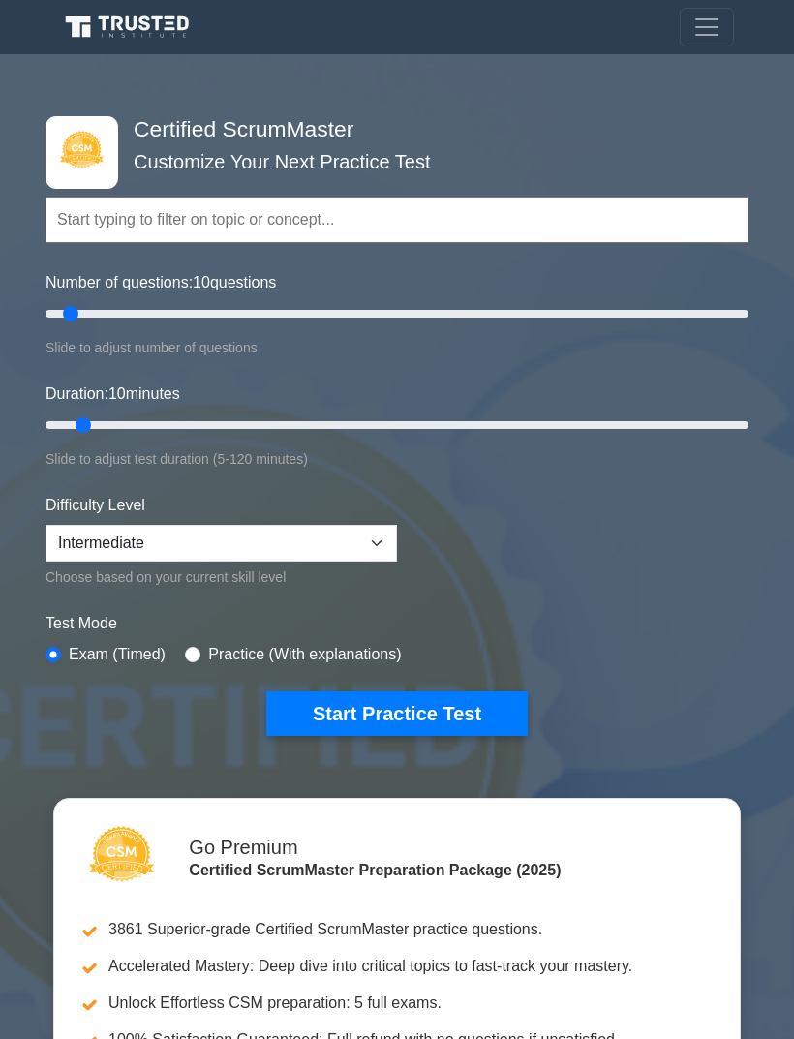
click at [467, 729] on button "Start Practice Test" at bounding box center [396, 713] width 261 height 45
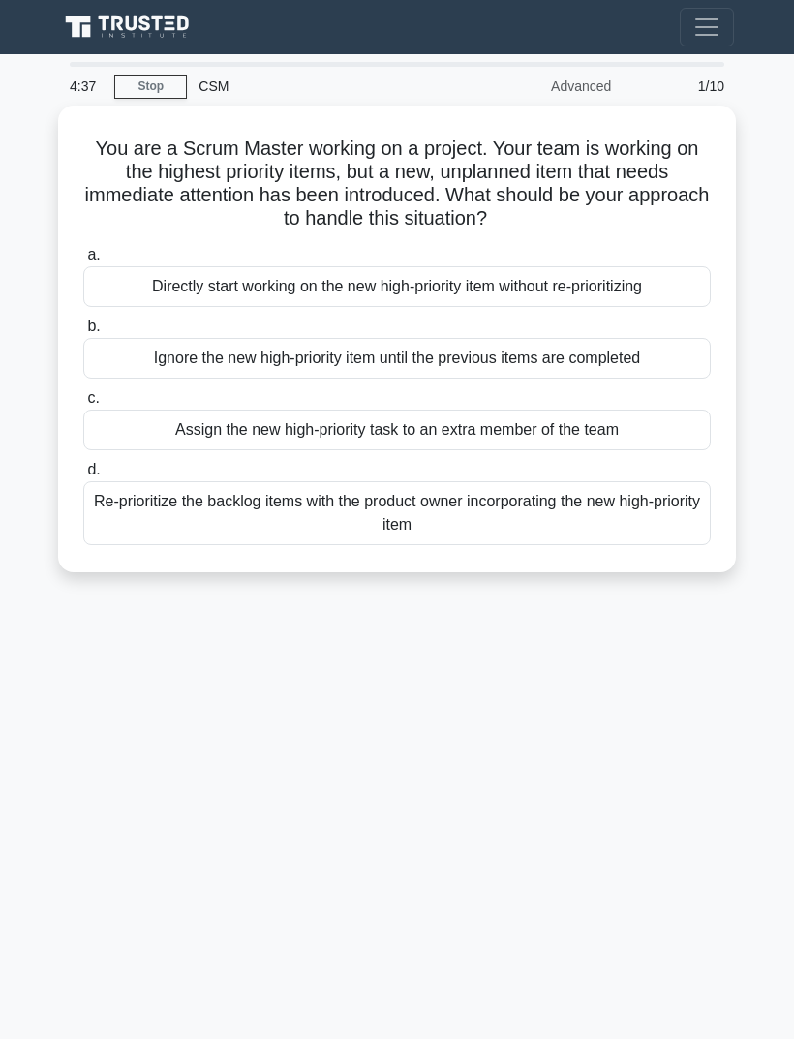
click at [664, 521] on div "Re-prioritize the backlog items with the product owner incorporating the new hi…" at bounding box center [396, 513] width 627 height 64
click at [83, 476] on input "d. Re-prioritize the backlog items with the product owner incorporating the new…" at bounding box center [83, 470] width 0 height 13
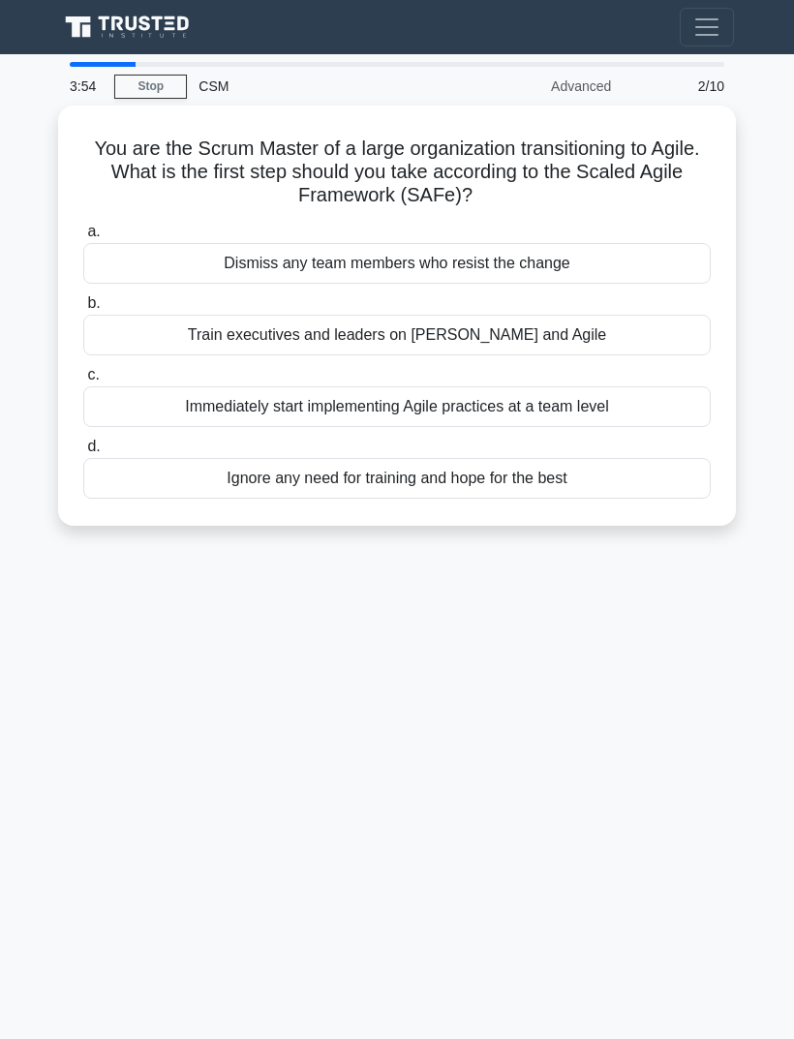
click at [638, 331] on div "Train executives and leaders on [PERSON_NAME] and Agile" at bounding box center [396, 335] width 627 height 41
click at [83, 310] on input "b. Train executives and leaders on [PERSON_NAME] and Agile" at bounding box center [83, 303] width 0 height 13
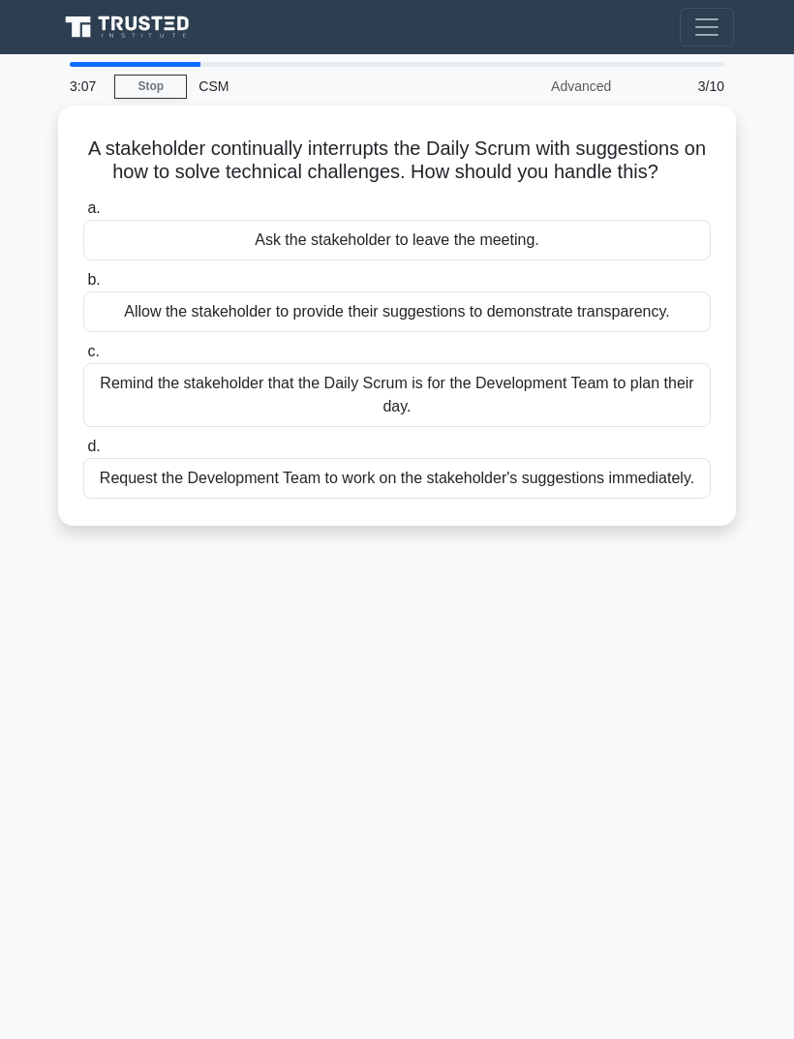
click at [645, 427] on div "Remind the stakeholder that the Daily Scrum is for the Development Team to plan…" at bounding box center [396, 395] width 627 height 64
click at [83, 358] on input "c. Remind the stakeholder that the Daily Scrum is for the Development Team to p…" at bounding box center [83, 352] width 0 height 13
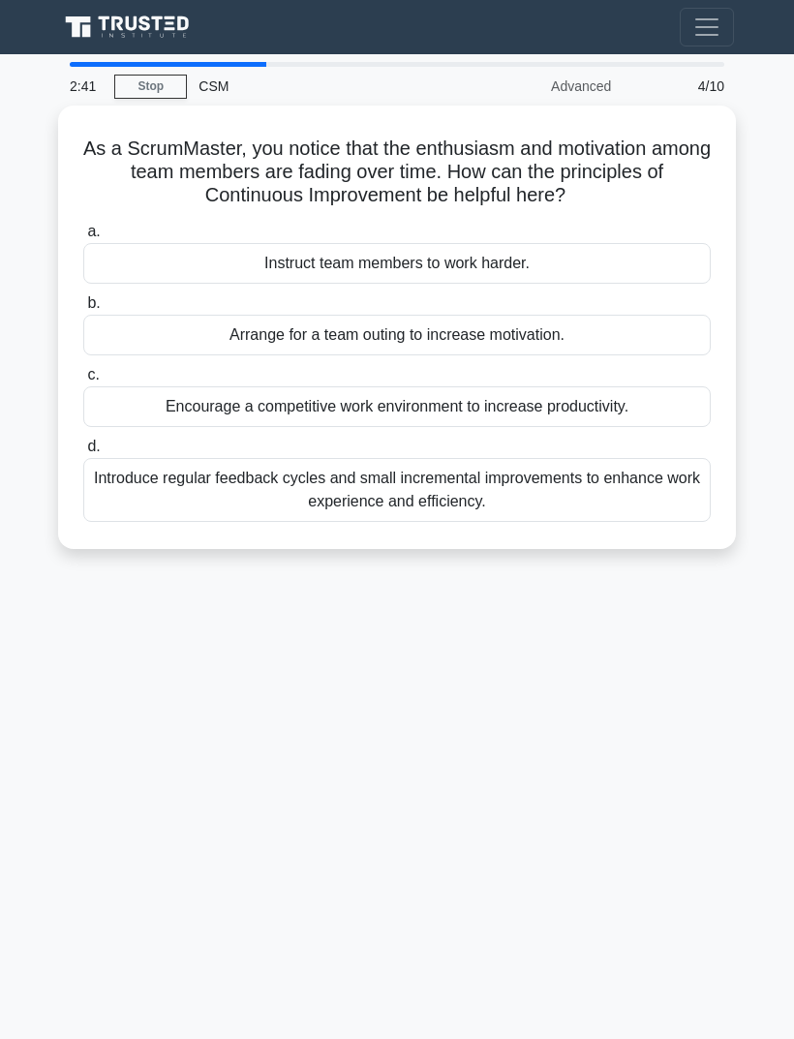
click at [608, 513] on div "Introduce regular feedback cycles and small incremental improvements to enhance…" at bounding box center [396, 490] width 627 height 64
click at [83, 453] on input "d. Introduce regular feedback cycles and small incremental improvements to enha…" at bounding box center [83, 446] width 0 height 13
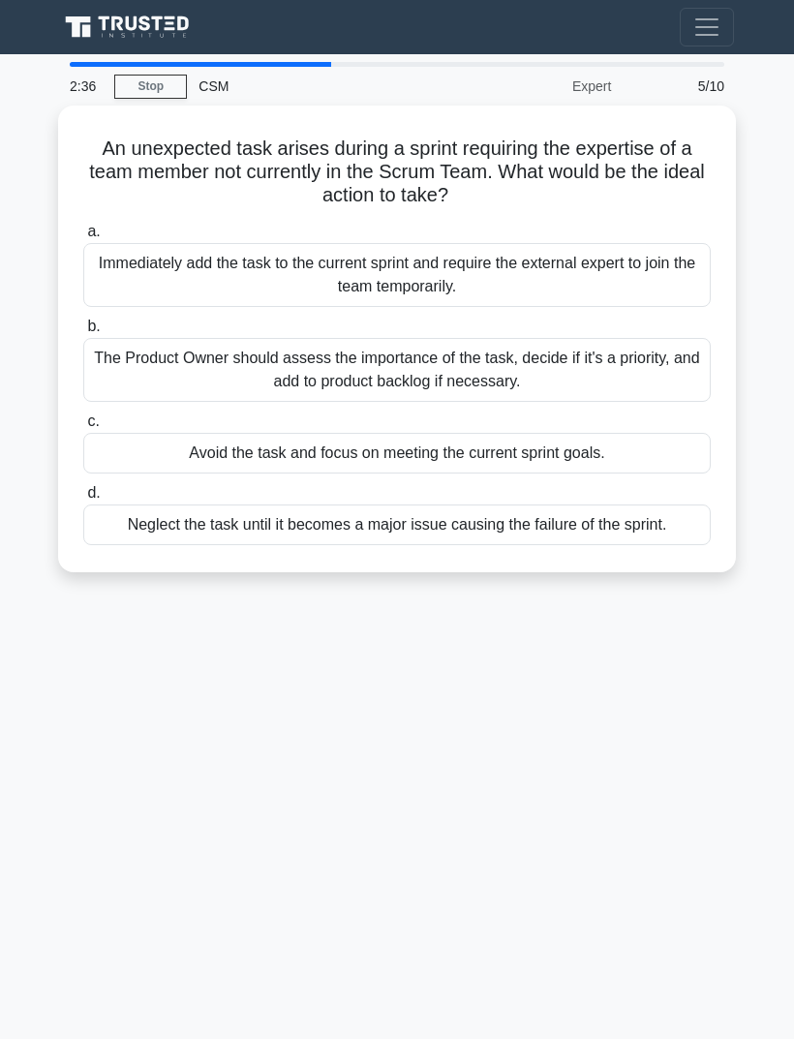
click at [150, 92] on link "Stop" at bounding box center [150, 87] width 73 height 24
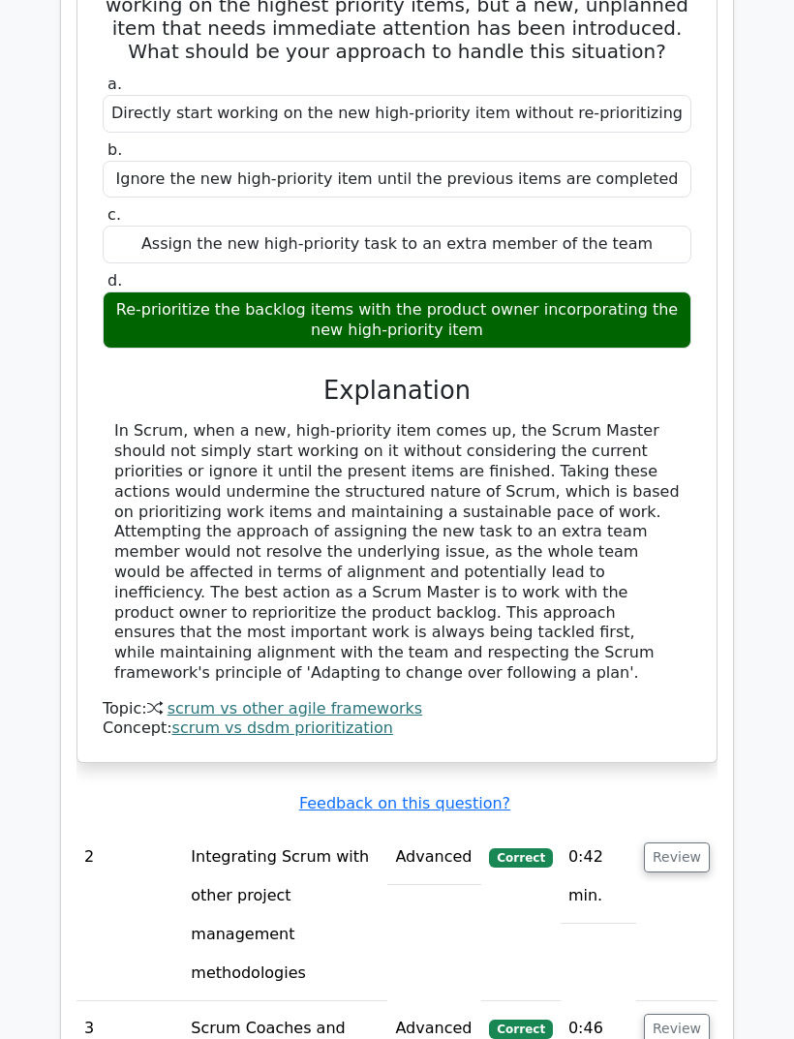
scroll to position [1738, 0]
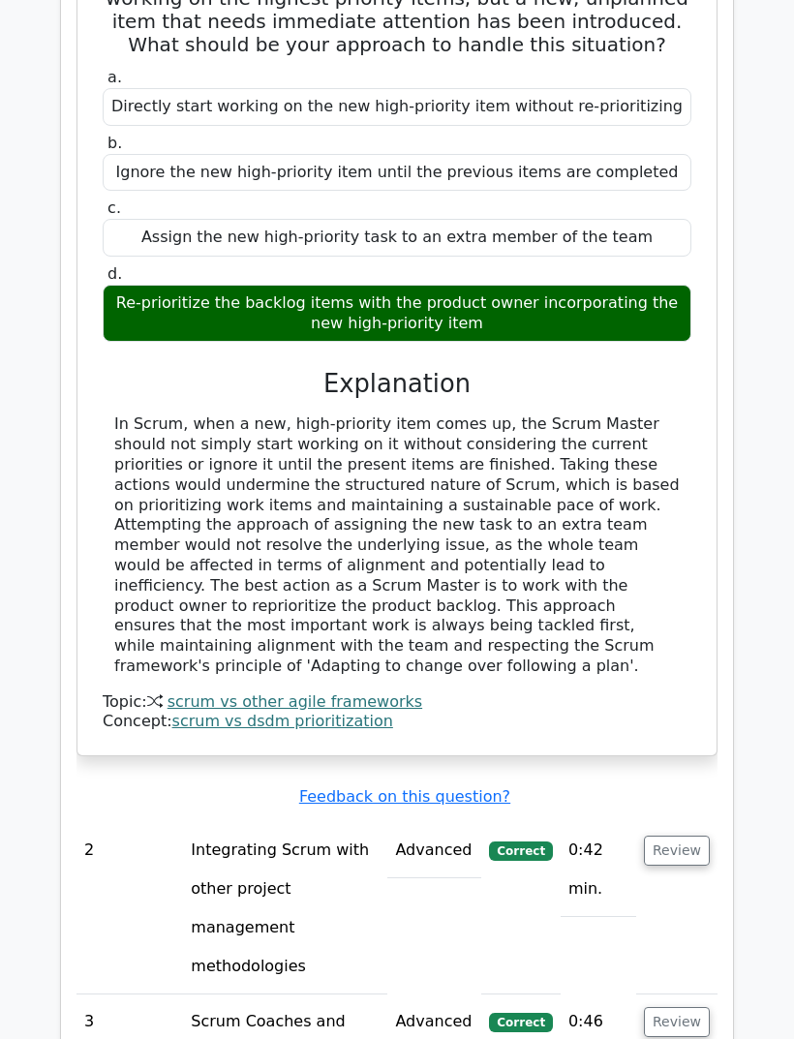
click at [680, 836] on button "Review" at bounding box center [677, 851] width 66 height 30
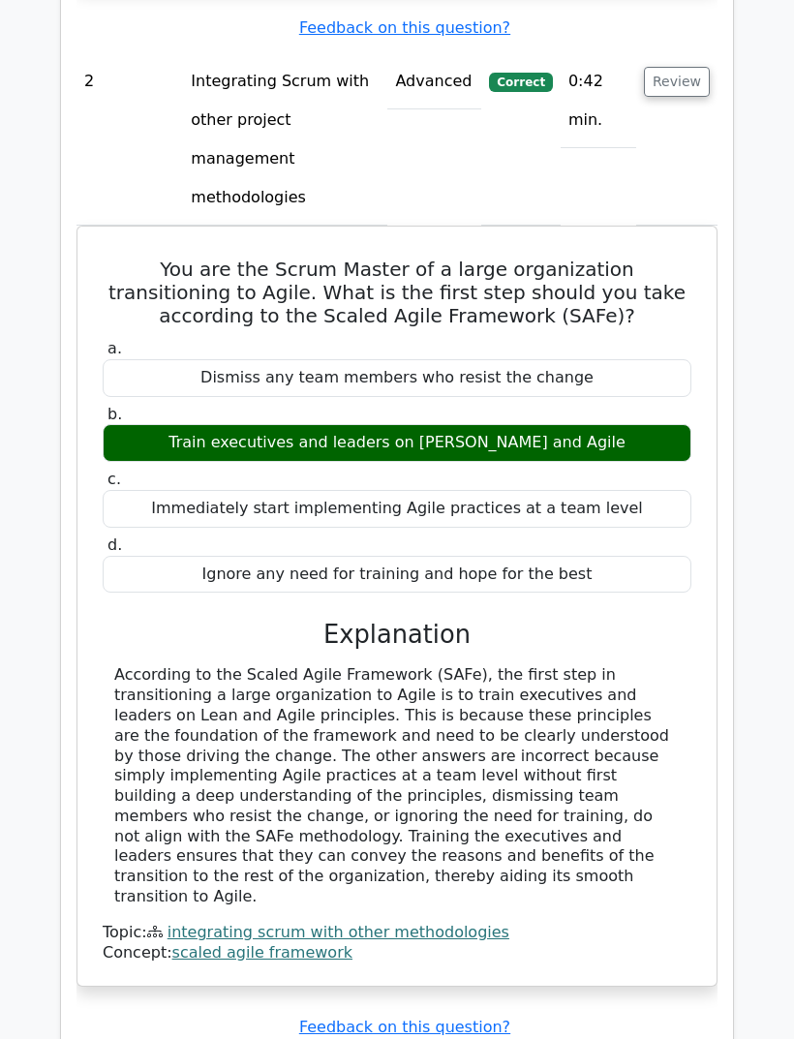
scroll to position [2930, 0]
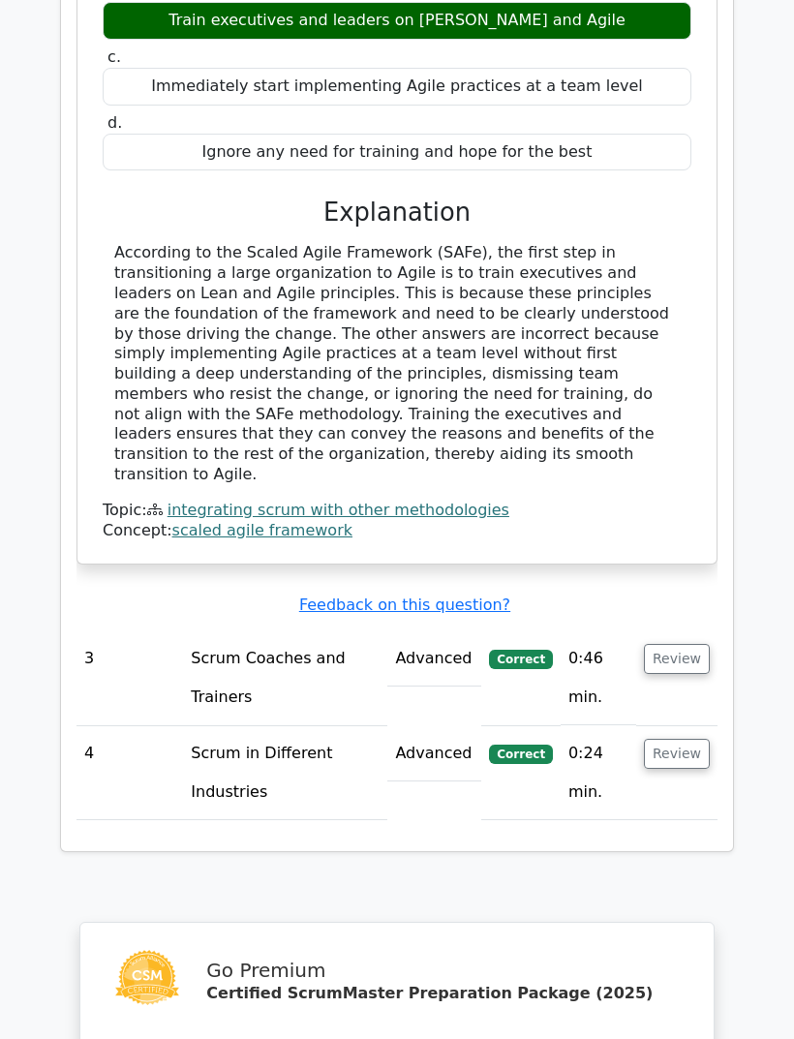
click at [680, 644] on button "Review" at bounding box center [677, 659] width 66 height 30
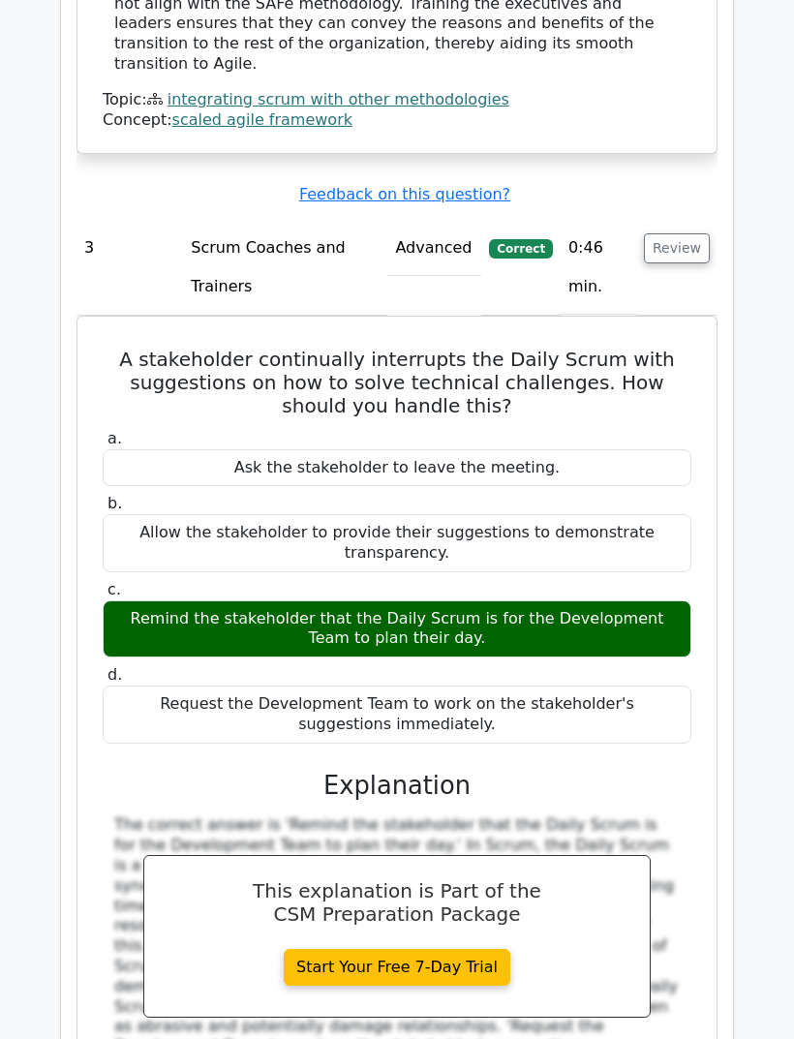
scroll to position [3340, 0]
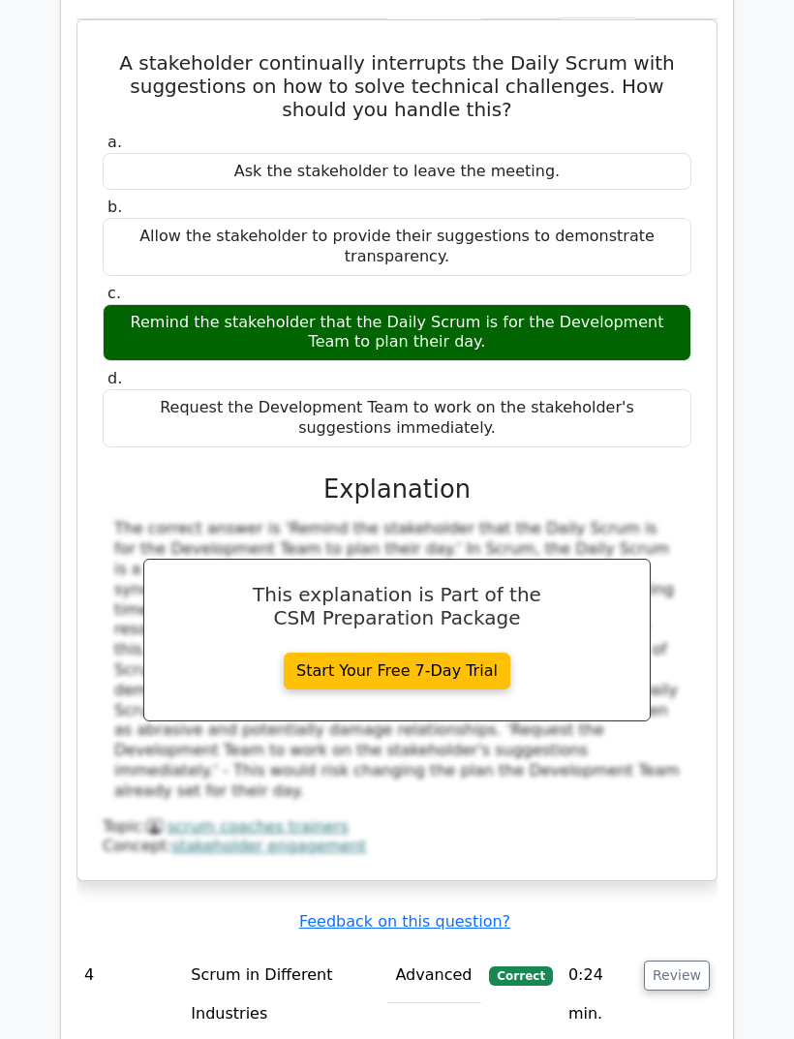
click at [680, 960] on button "Review" at bounding box center [677, 975] width 66 height 30
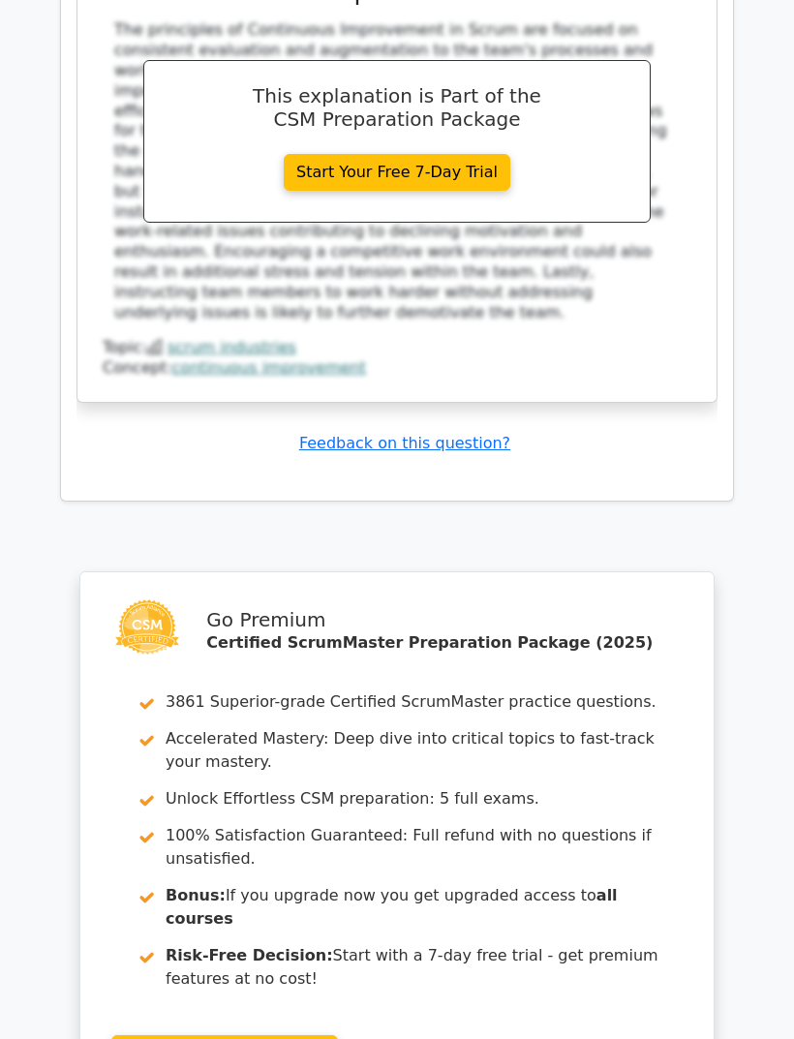
scroll to position [5253, 0]
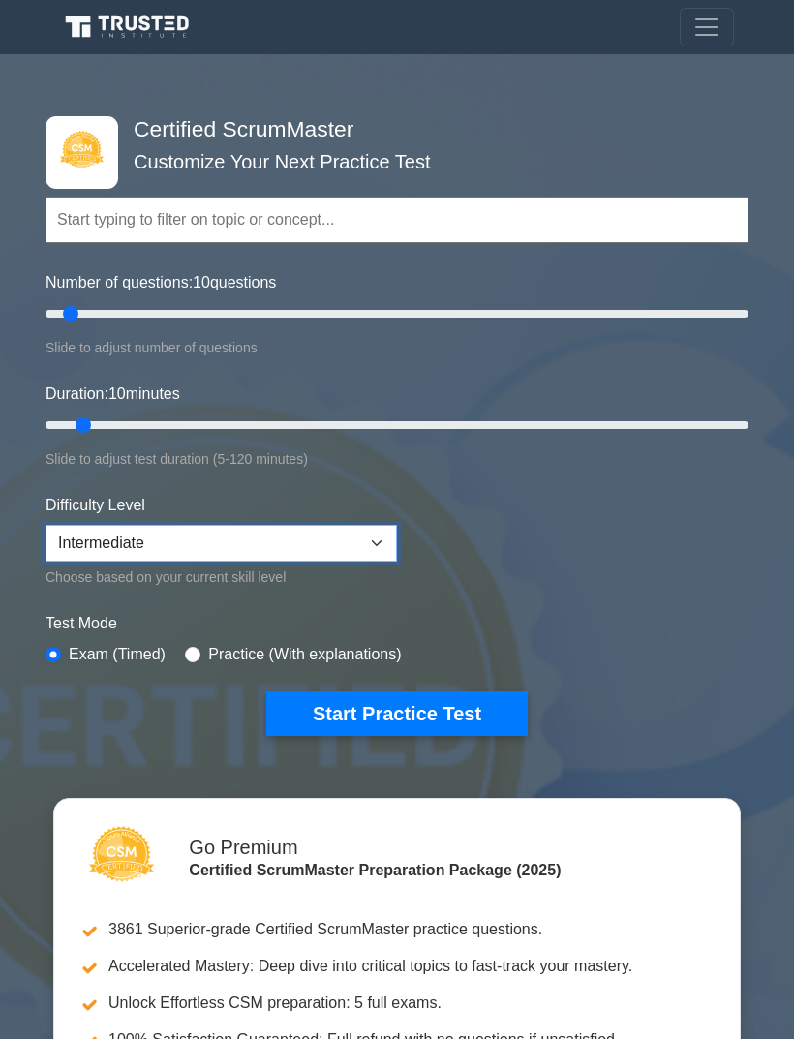
click at [371, 534] on select "Beginner Intermediate Expert" at bounding box center [220, 543] width 351 height 37
click at [343, 539] on select "Beginner Intermediate Expert" at bounding box center [220, 543] width 351 height 37
select select "beginner"
type input "50"
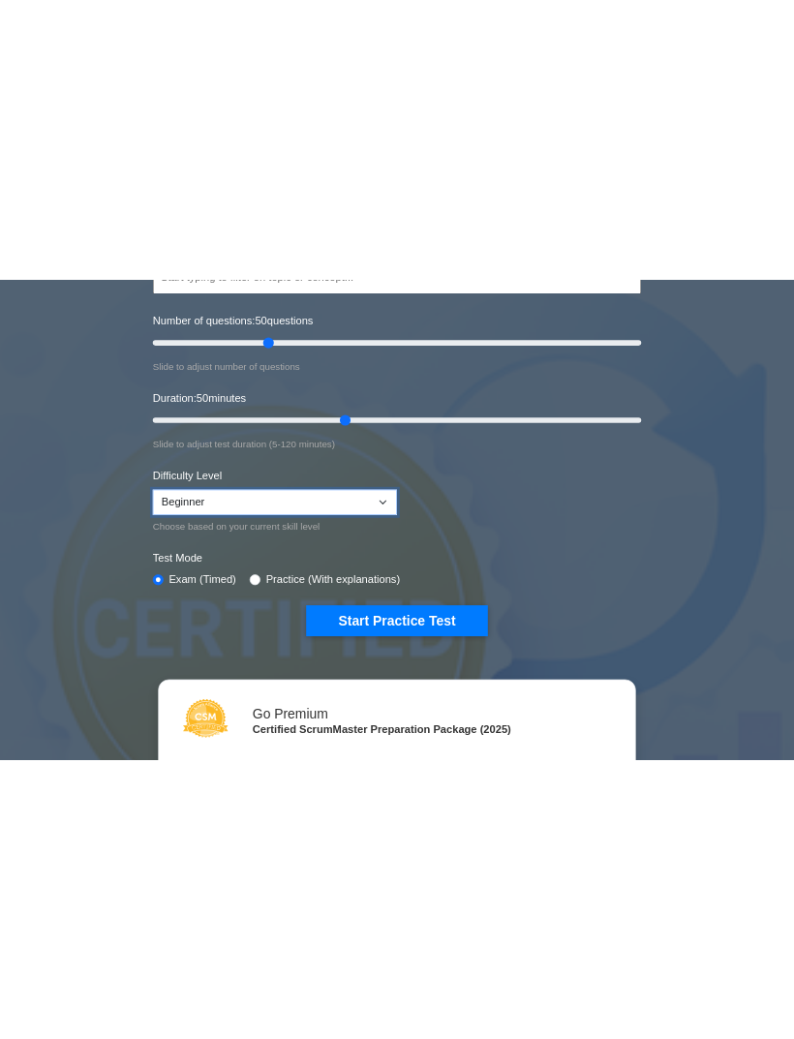
scroll to position [50, 0]
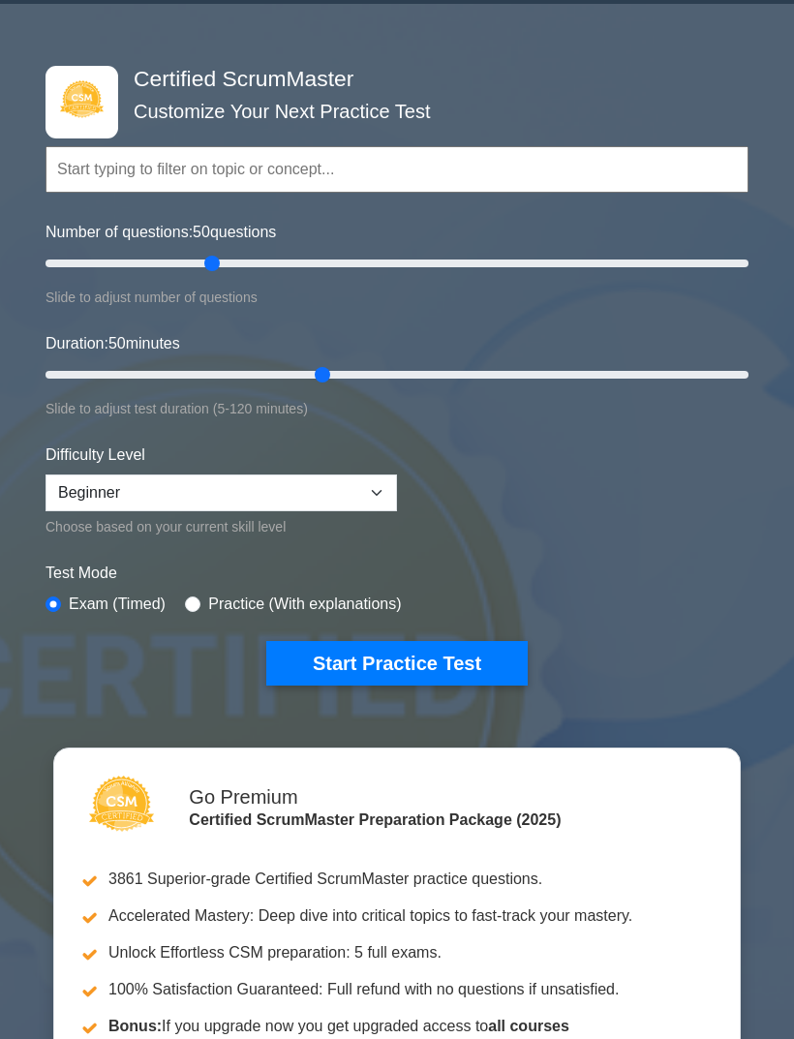
click at [491, 668] on button "Start Practice Test" at bounding box center [396, 663] width 261 height 45
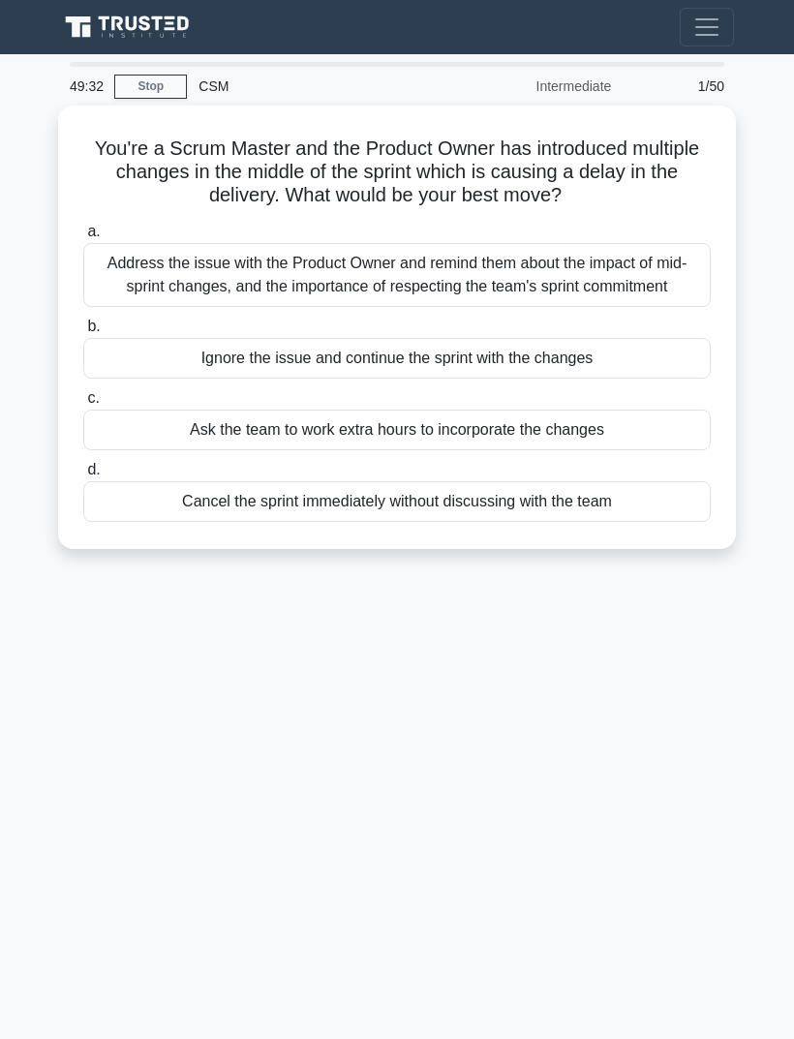
click at [650, 298] on div "Address the issue with the Product Owner and remind them about the impact of mi…" at bounding box center [396, 275] width 627 height 64
click at [83, 238] on input "a. Address the issue with the Product Owner and remind them about the impact of…" at bounding box center [83, 232] width 0 height 13
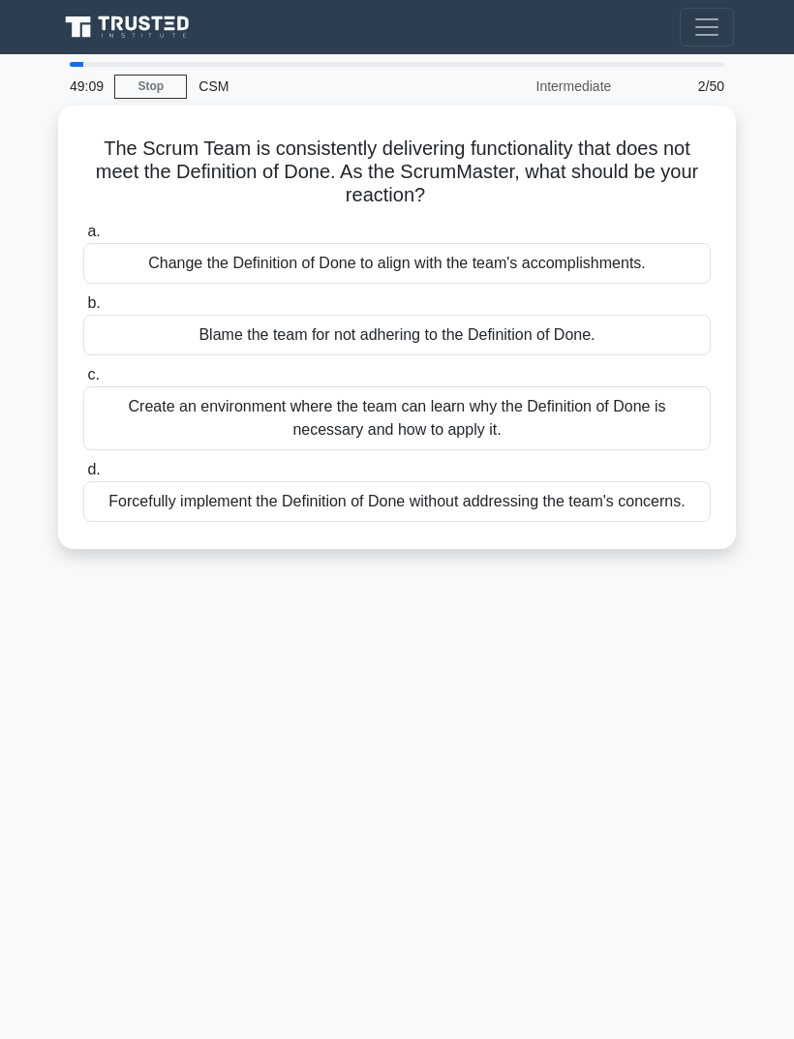
click at [633, 429] on div "Create an environment where the team can learn why the Definition of Done is ne…" at bounding box center [396, 418] width 627 height 64
click at [83, 381] on input "c. Create an environment where the team can learn why the Definition of Done is…" at bounding box center [83, 375] width 0 height 13
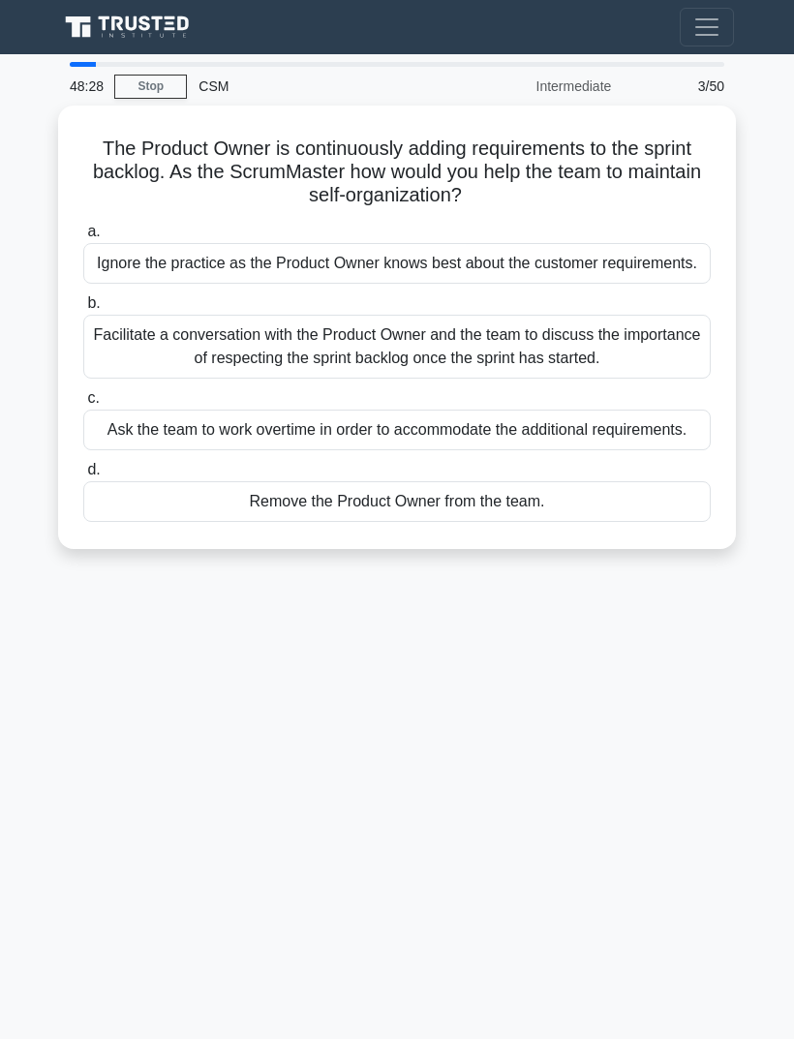
click at [666, 378] on div "Facilitate a conversation with the Product Owner and the team to discuss the im…" at bounding box center [396, 347] width 627 height 64
click at [83, 310] on input "b. Facilitate a conversation with the Product Owner and the team to discuss the…" at bounding box center [83, 303] width 0 height 13
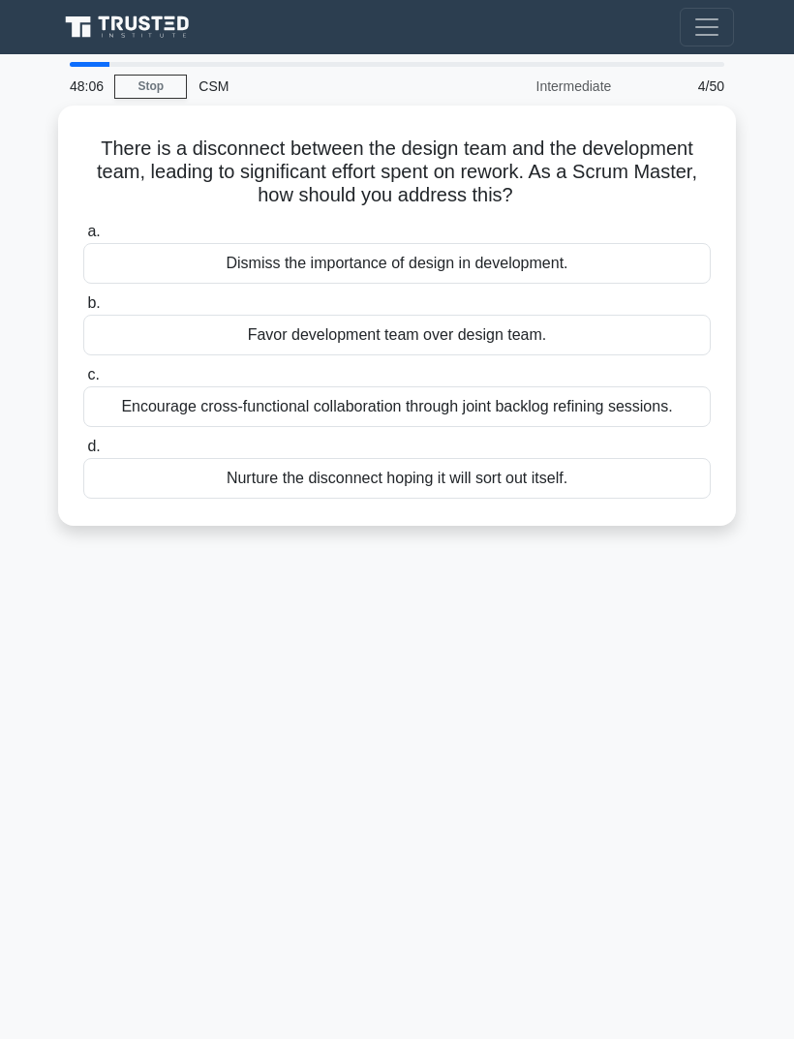
click at [656, 412] on div "Encourage cross-functional collaboration through joint backlog refining session…" at bounding box center [396, 406] width 627 height 41
click at [83, 381] on input "c. Encourage cross-functional collaboration through joint backlog refining sess…" at bounding box center [83, 375] width 0 height 13
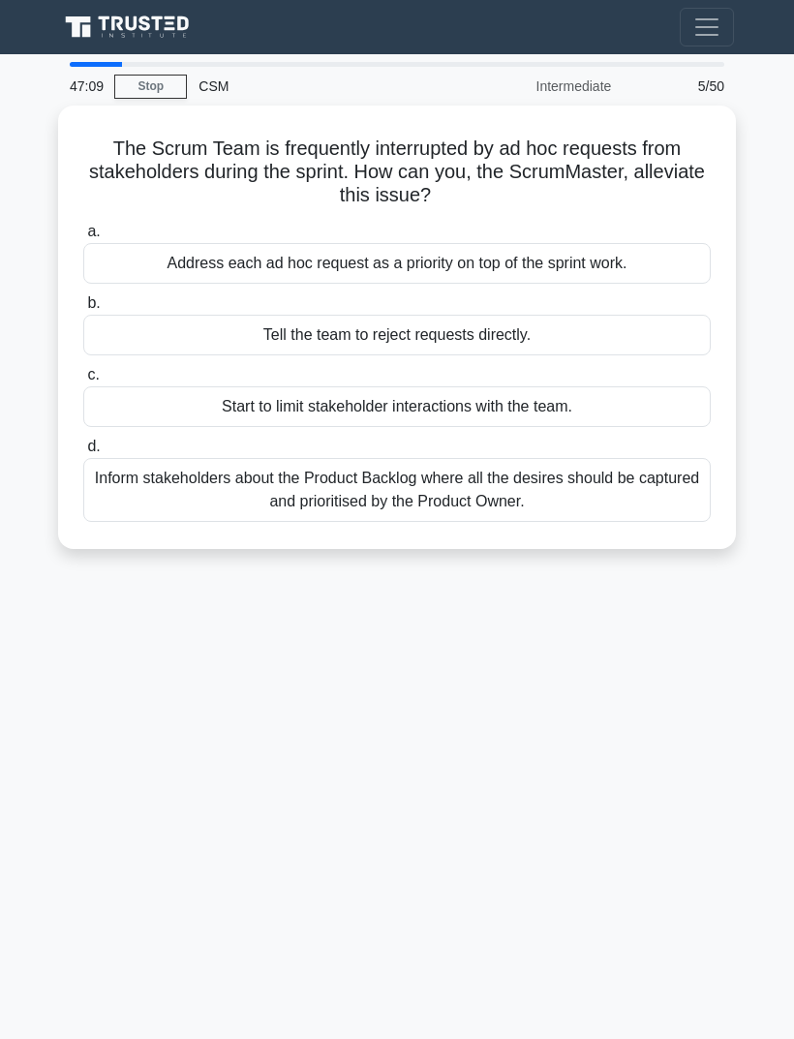
click at [664, 495] on div "Inform stakeholders about the Product Backlog where all the desires should be c…" at bounding box center [396, 490] width 627 height 64
click at [83, 453] on input "d. Inform stakeholders about the Product Backlog where all the desires should b…" at bounding box center [83, 446] width 0 height 13
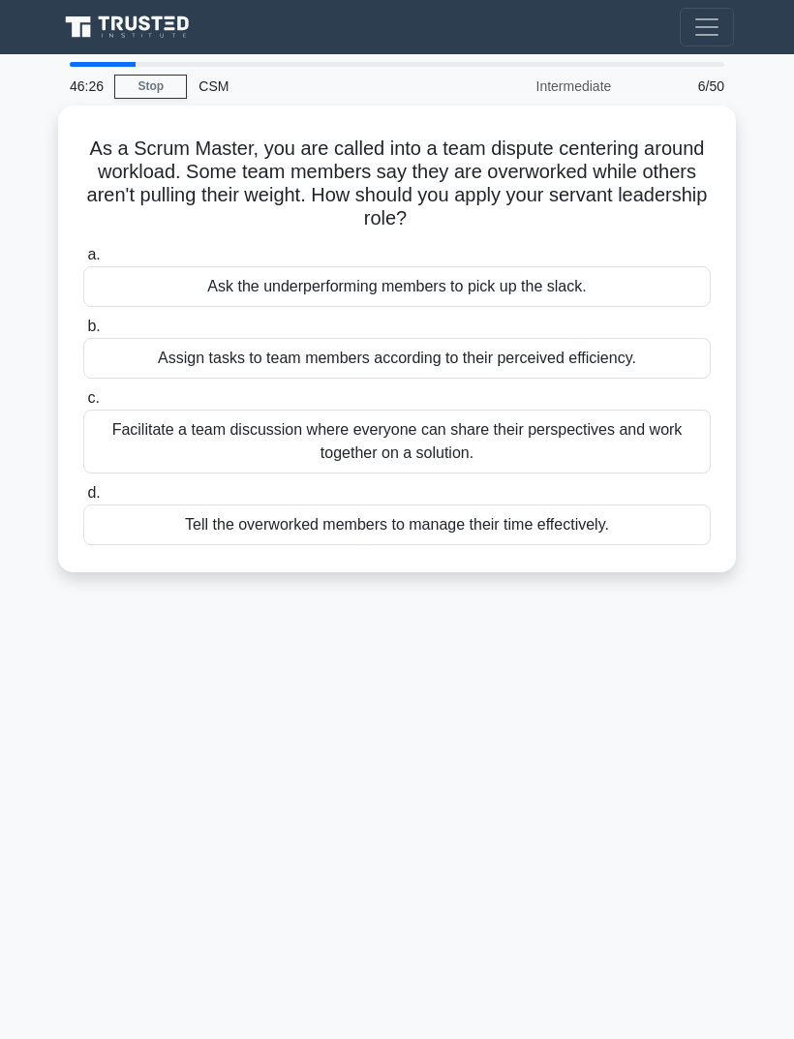
click at [619, 449] on div "Facilitate a team discussion where everyone can share their perspectives and wo…" at bounding box center [396, 441] width 627 height 64
click at [83, 405] on input "c. Facilitate a team discussion where everyone can share their perspectives and…" at bounding box center [83, 398] width 0 height 13
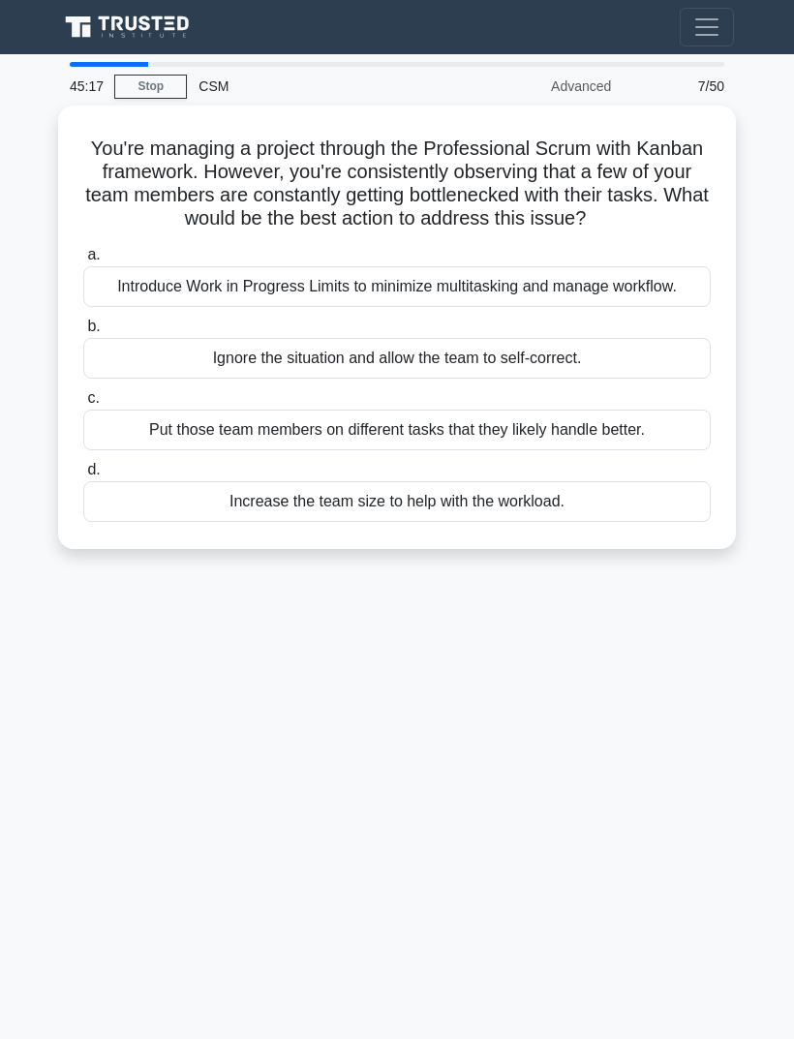
click at [631, 307] on div "Introduce Work in Progress Limits to minimize multitasking and manage workflow." at bounding box center [396, 286] width 627 height 41
click at [83, 261] on input "a. Introduce Work in Progress Limits to minimize multitasking and manage workfl…" at bounding box center [83, 255] width 0 height 13
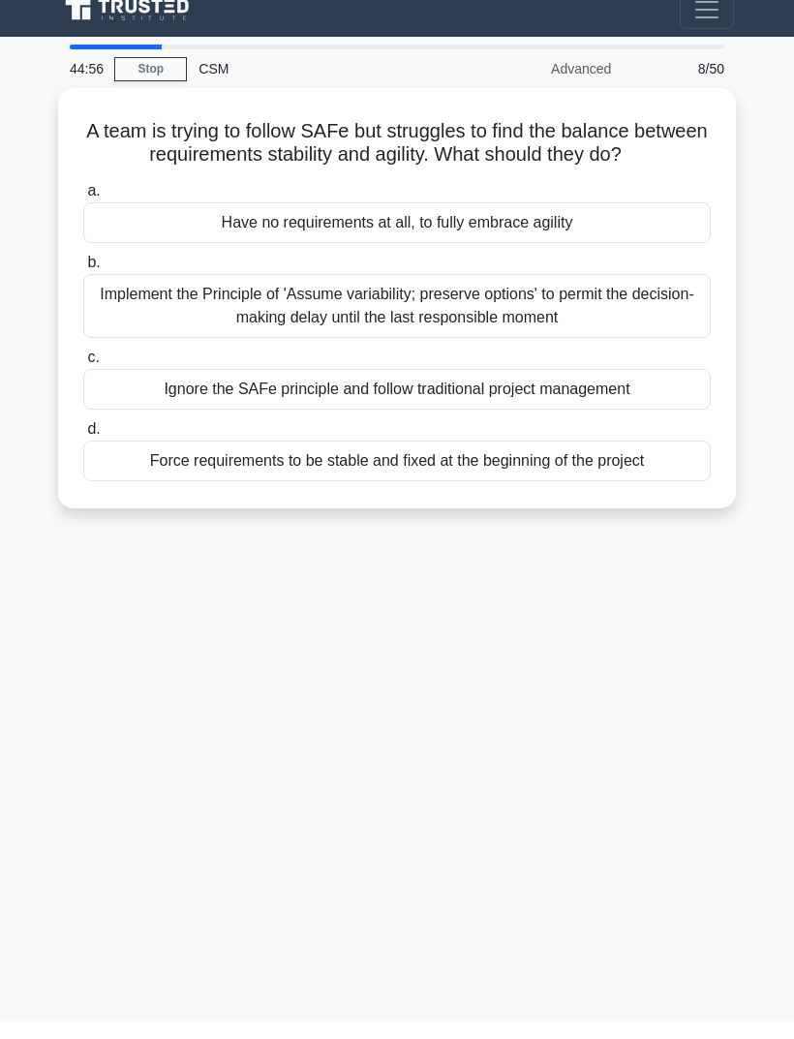
scroll to position [62, 0]
click at [649, 291] on div "Implement the Principle of 'Assume variability; preserve options' to permit the…" at bounding box center [396, 323] width 627 height 64
click at [83, 274] on input "b. Implement the Principle of 'Assume variability; preserve options' to permit …" at bounding box center [83, 280] width 0 height 13
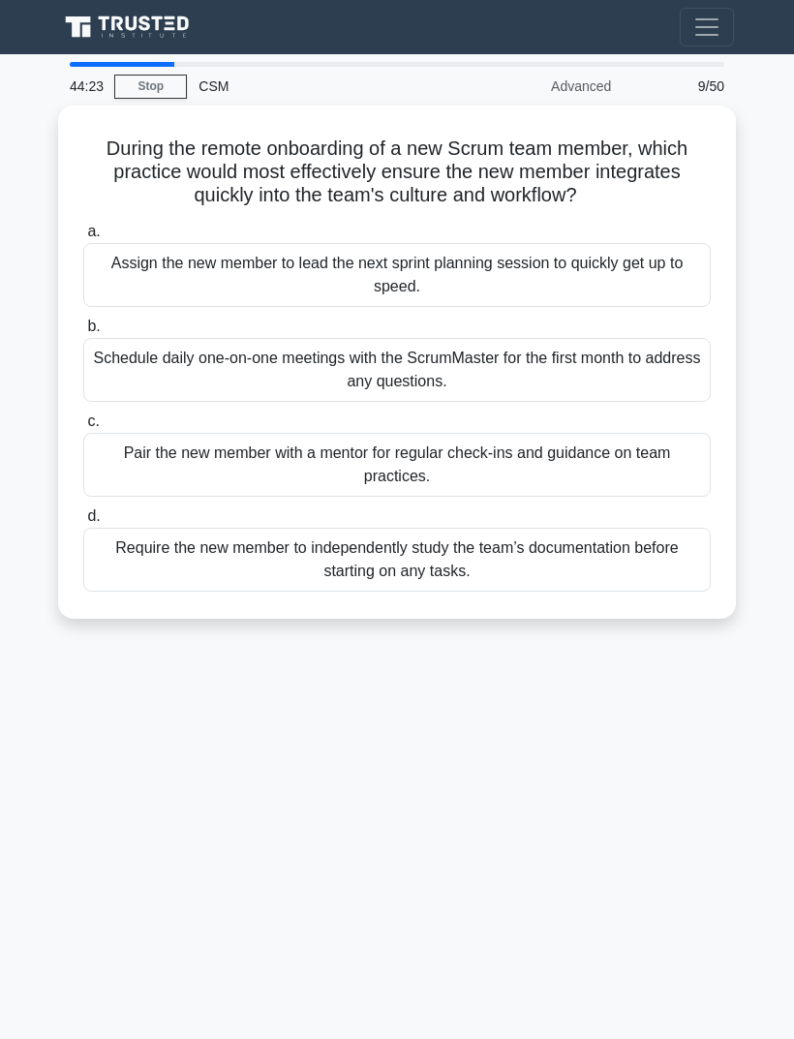
scroll to position [0, 0]
click at [620, 454] on div "Pair the new member with a mentor for regular check-ins and guidance on team pr…" at bounding box center [396, 465] width 627 height 64
click at [83, 428] on input "c. Pair the new member with a mentor for regular check-ins and guidance on team…" at bounding box center [83, 421] width 0 height 13
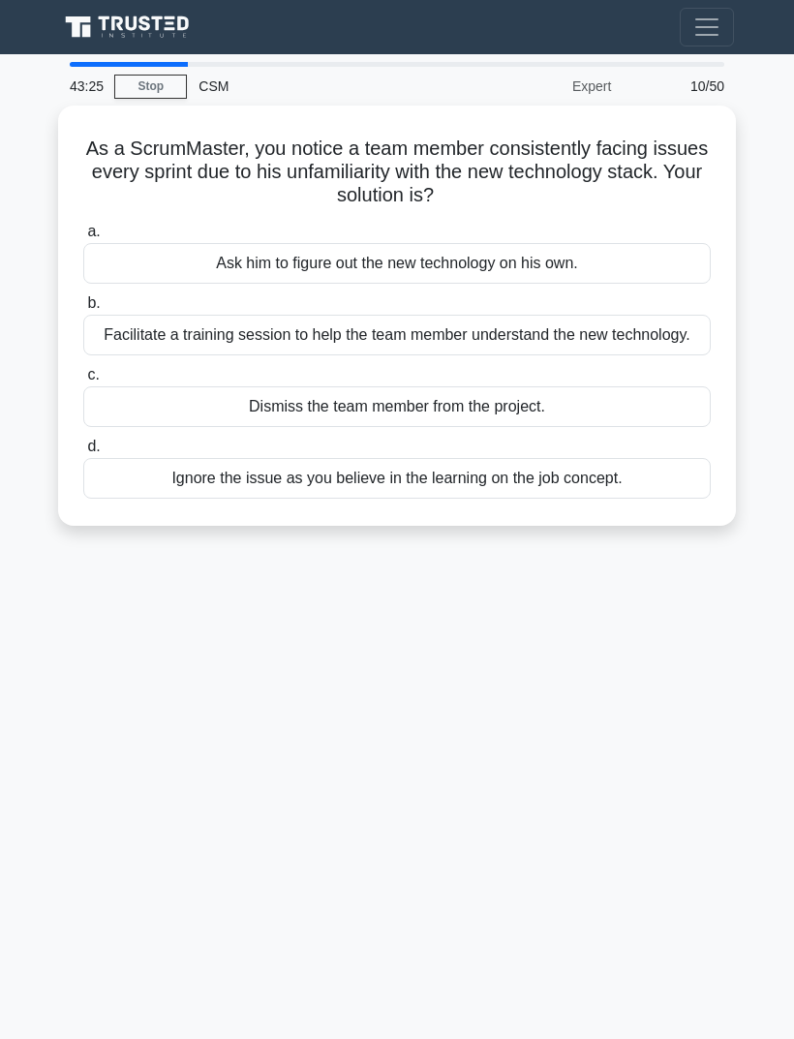
click at [658, 346] on div "Facilitate a training session to help the team member understand the new techno…" at bounding box center [396, 335] width 627 height 41
click at [83, 310] on input "b. Facilitate a training session to help the team member understand the new tec…" at bounding box center [83, 303] width 0 height 13
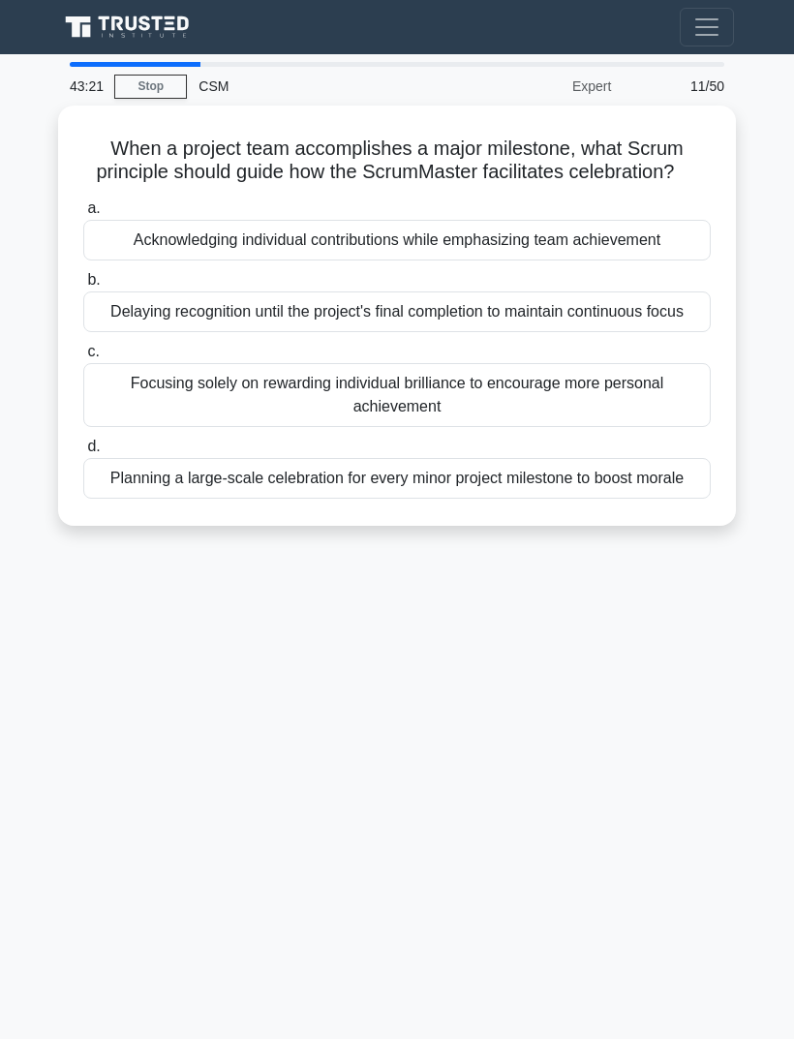
click at [158, 77] on link "Stop" at bounding box center [150, 87] width 73 height 24
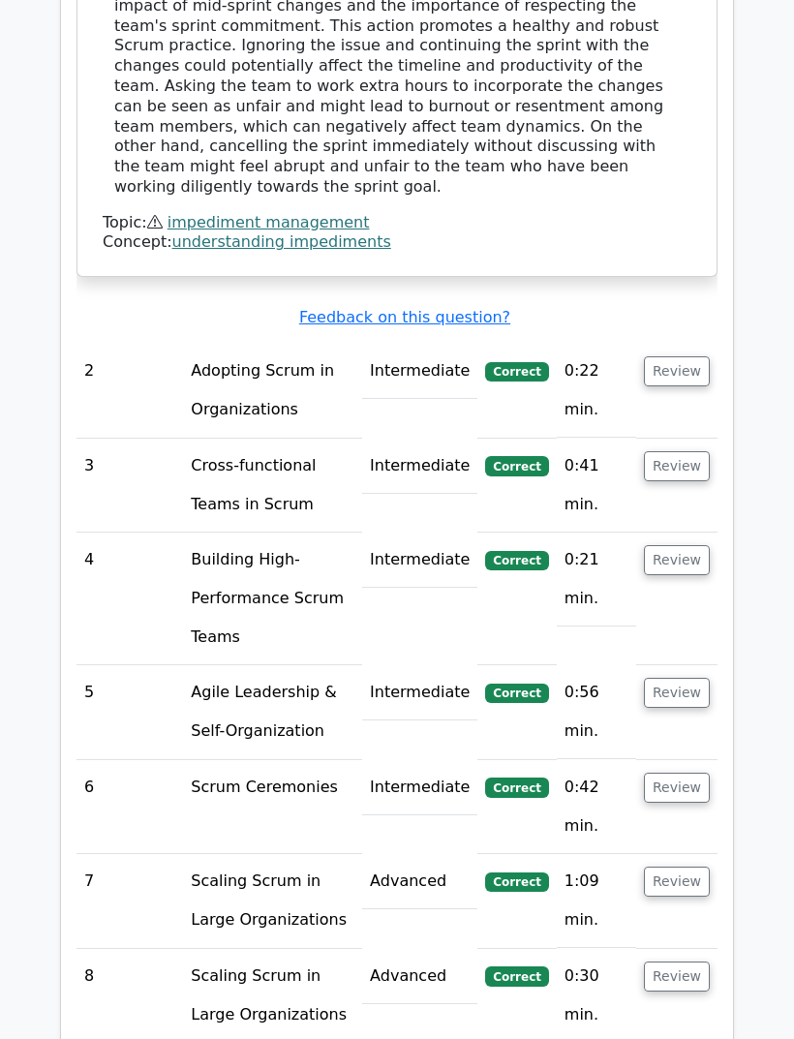
scroll to position [2503, 0]
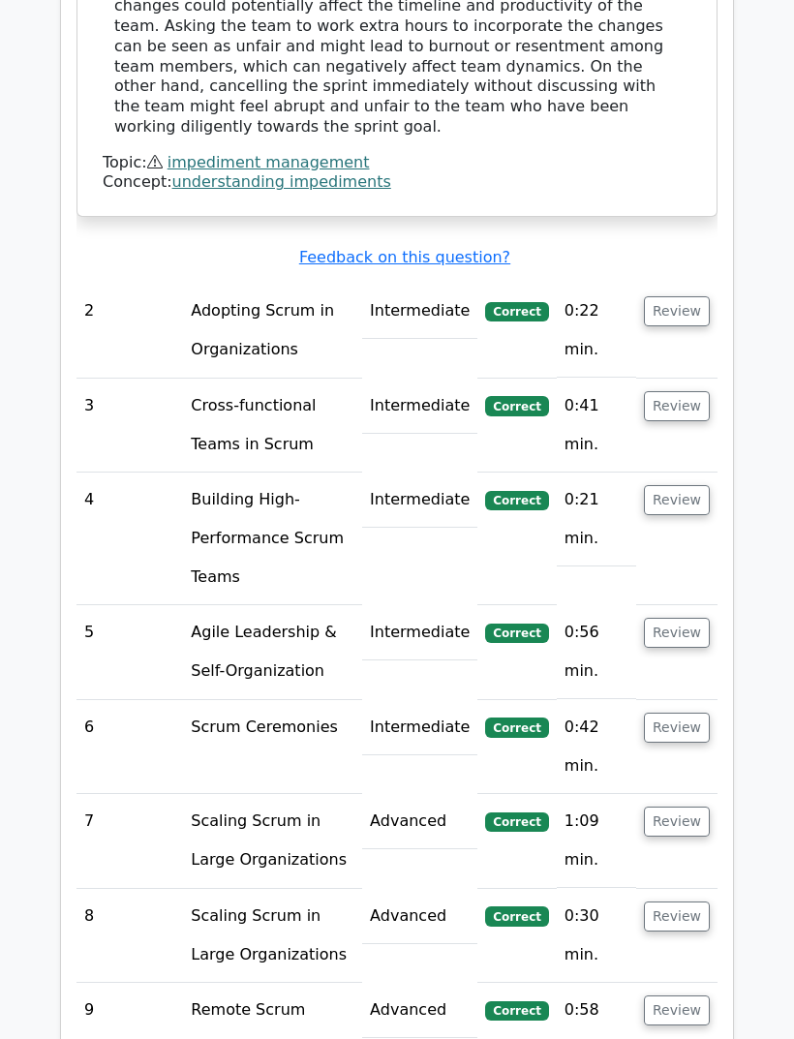
click at [680, 296] on button "Review" at bounding box center [677, 311] width 66 height 30
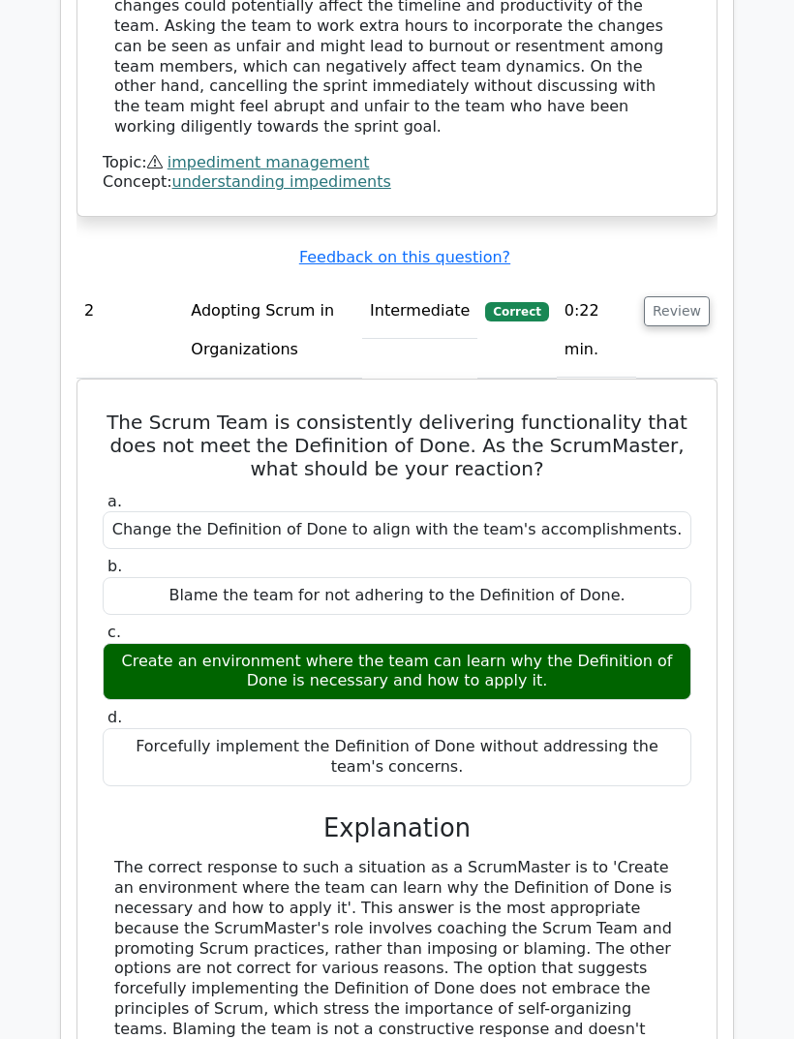
click at [675, 296] on button "Review" at bounding box center [677, 311] width 66 height 30
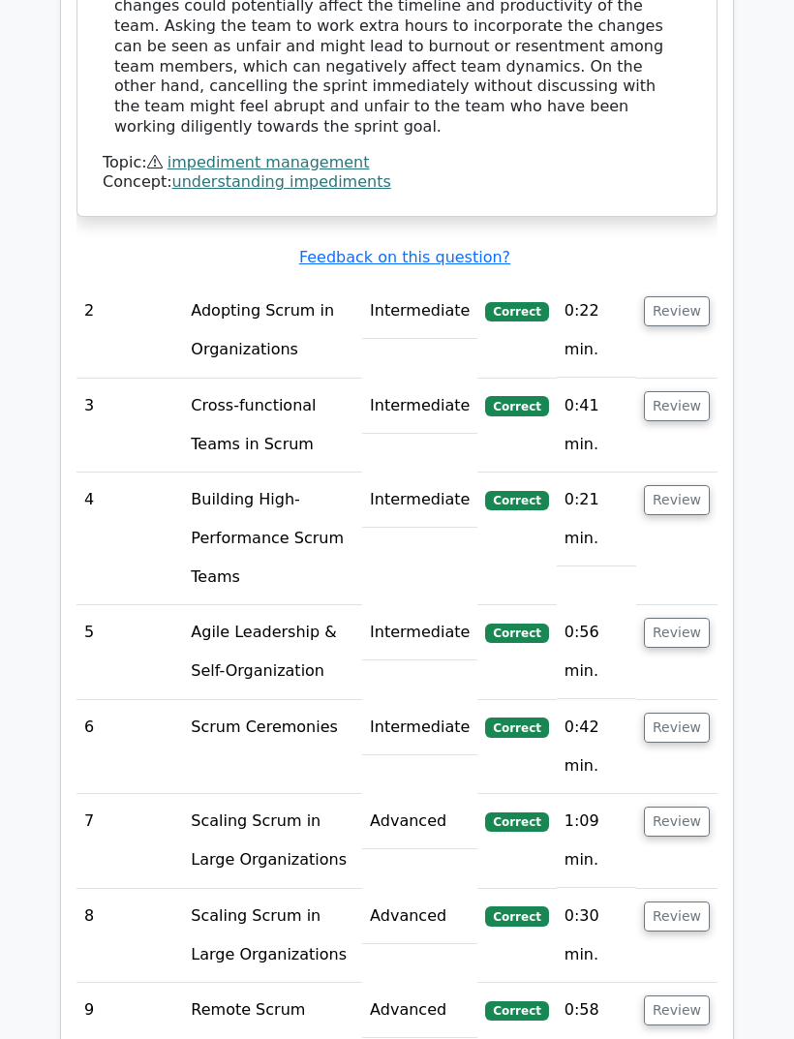
click at [674, 391] on button "Review" at bounding box center [677, 406] width 66 height 30
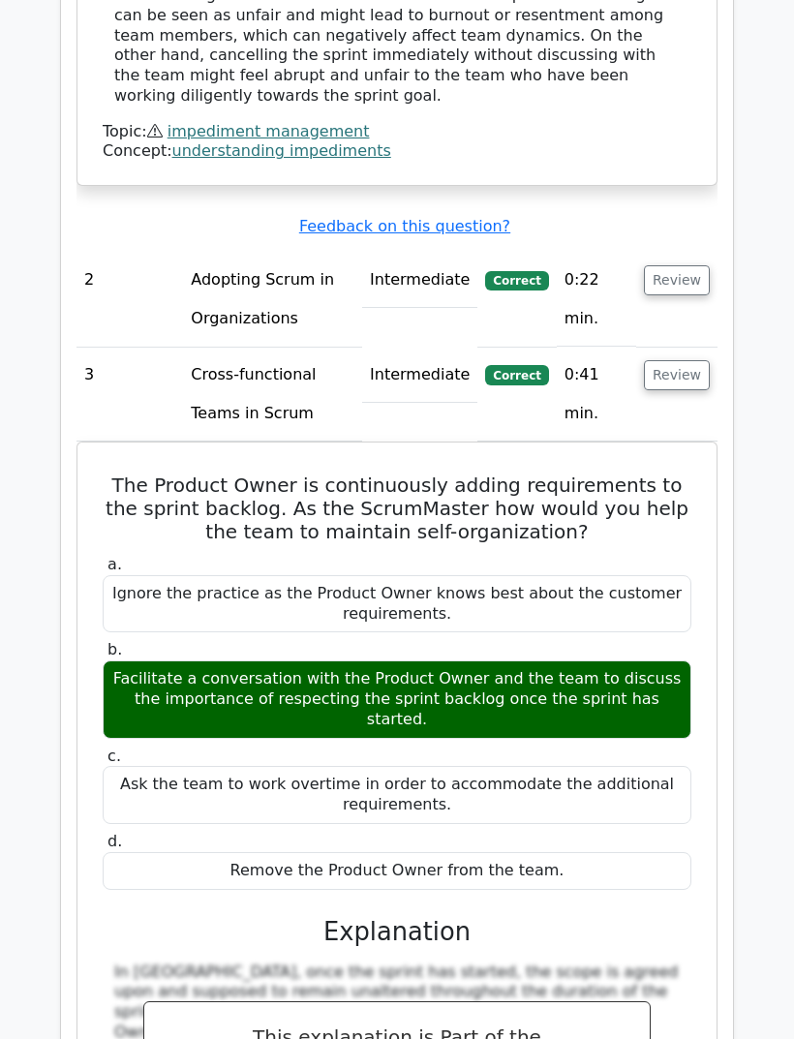
scroll to position [2538, 0]
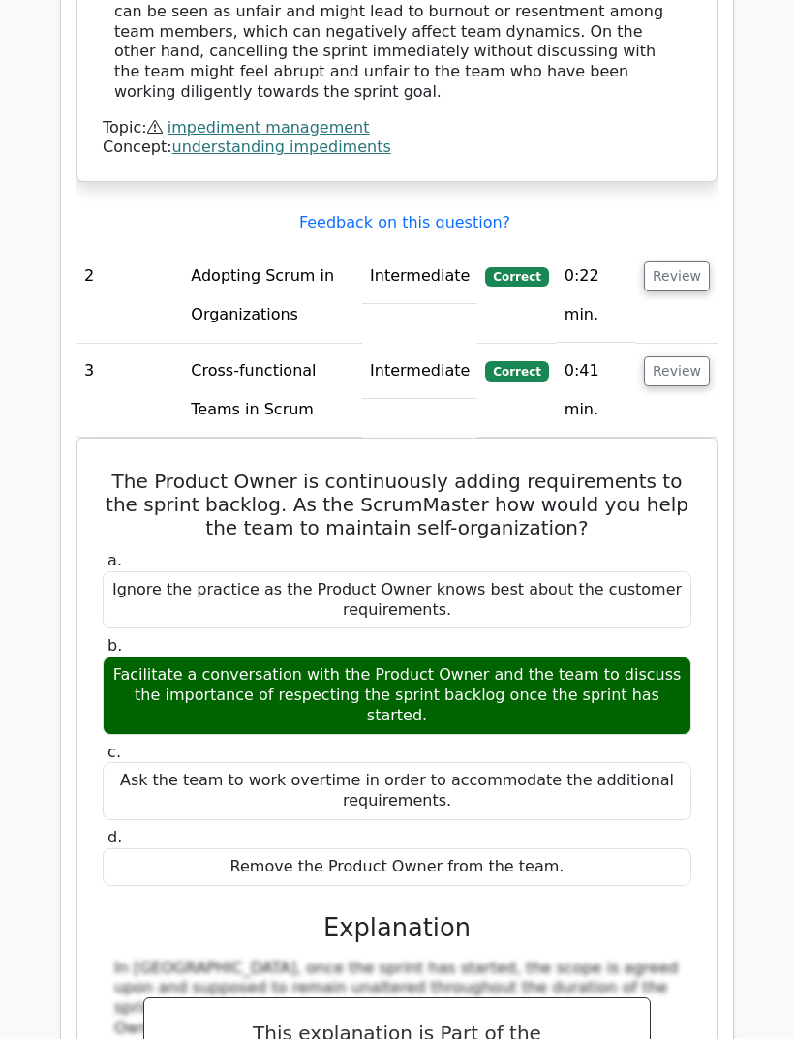
click at [698, 356] on button "Review" at bounding box center [677, 371] width 66 height 30
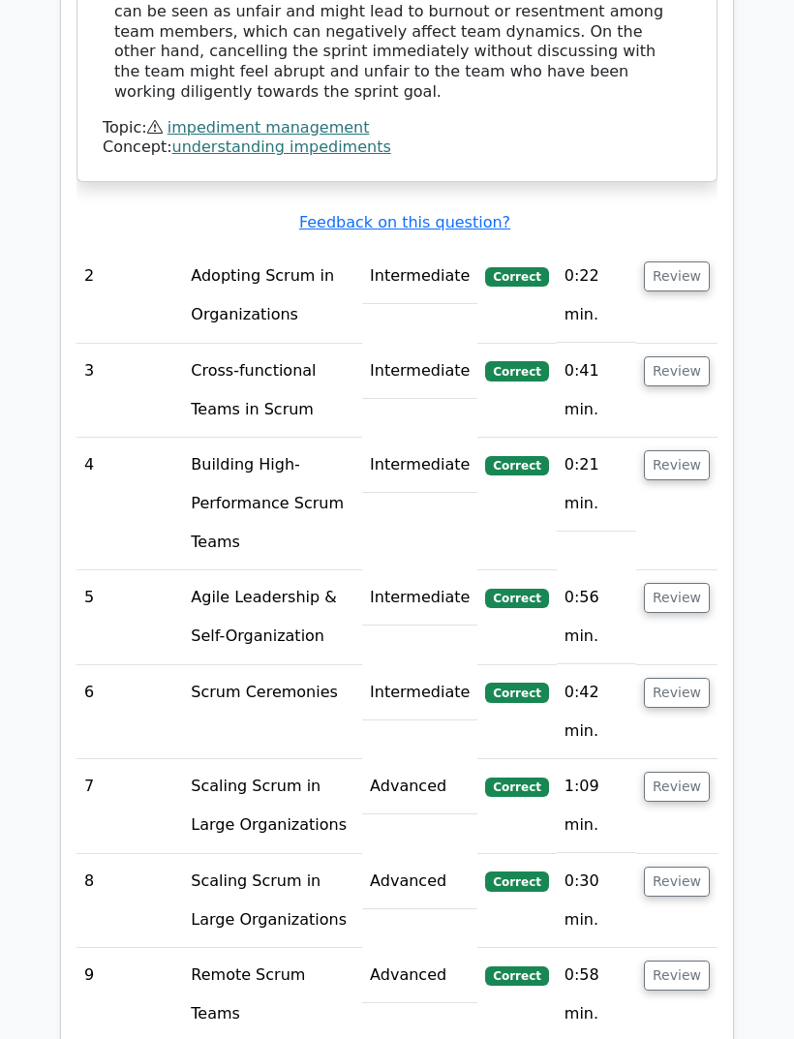
click at [699, 450] on button "Review" at bounding box center [677, 465] width 66 height 30
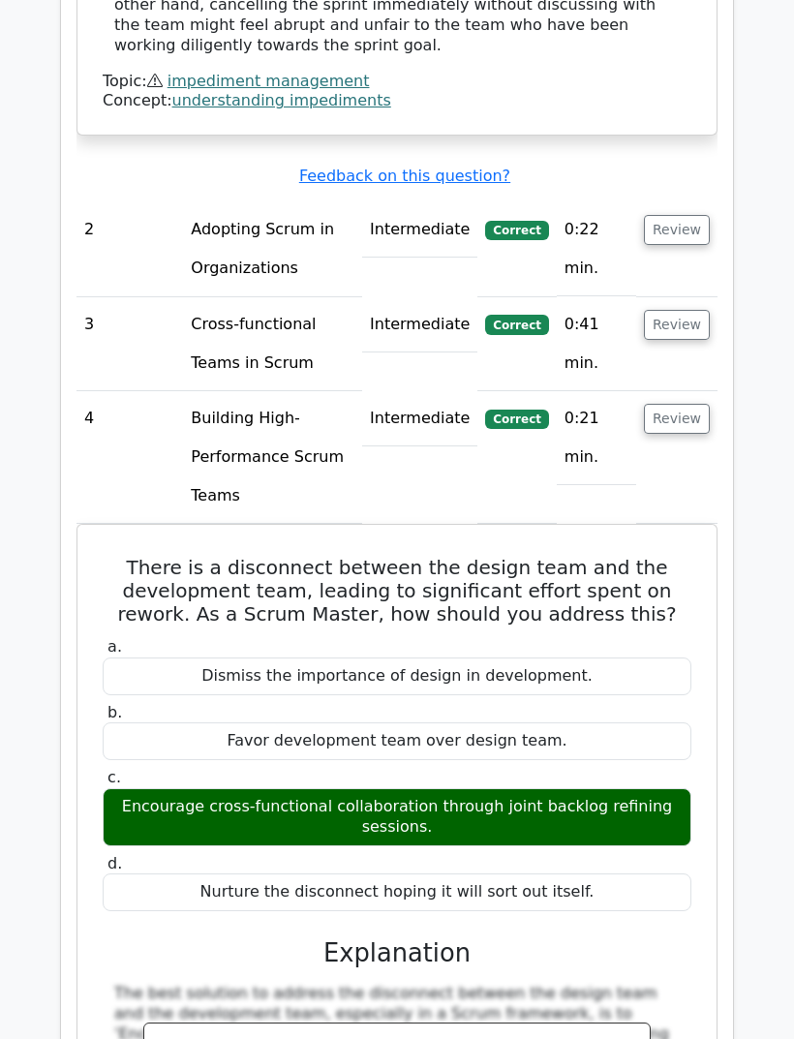
scroll to position [2585, 0]
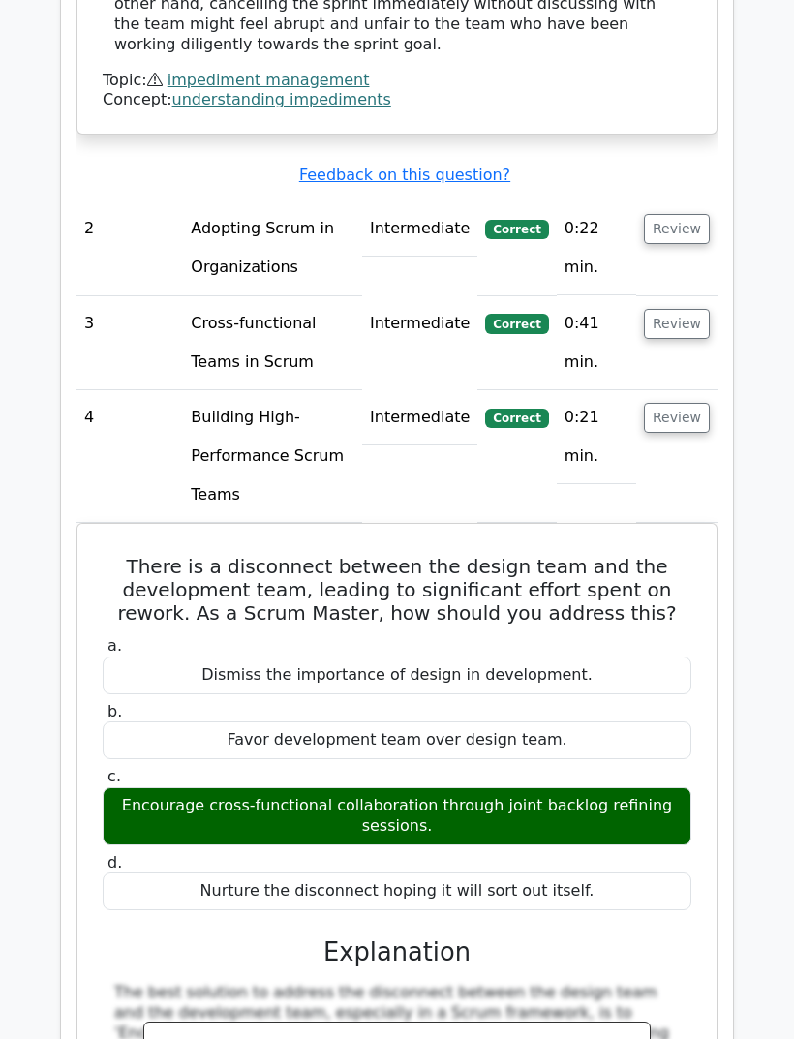
click at [700, 403] on button "Review" at bounding box center [677, 418] width 66 height 30
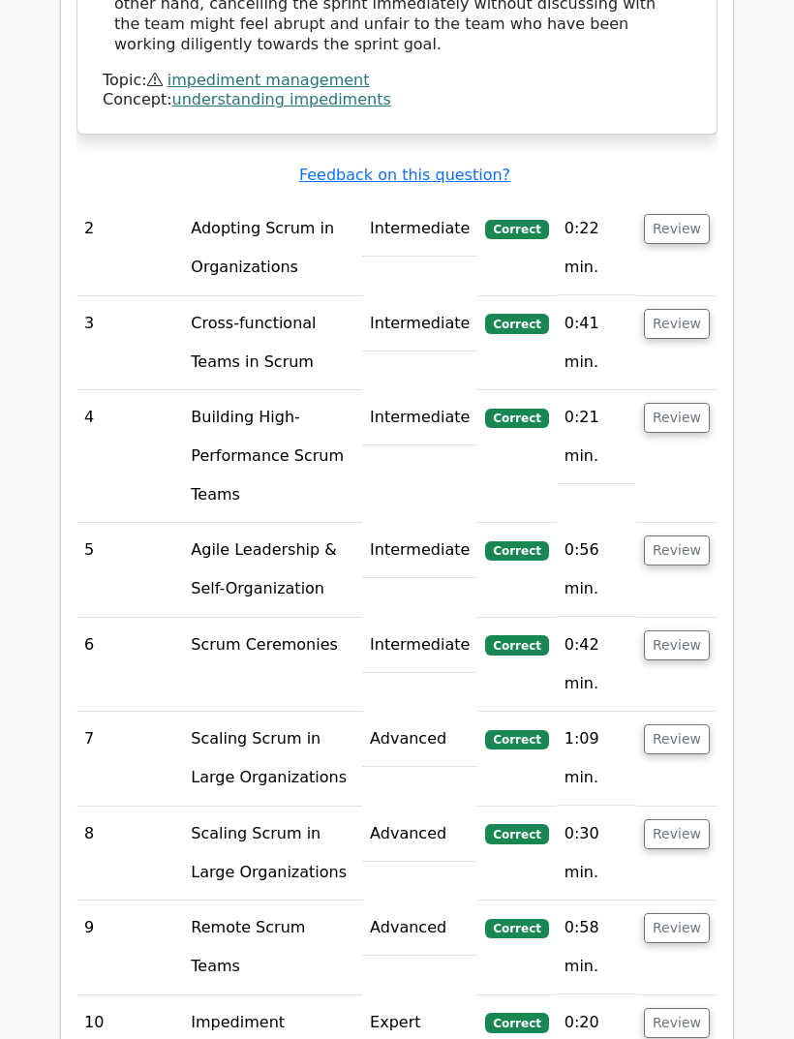
click at [687, 535] on button "Review" at bounding box center [677, 550] width 66 height 30
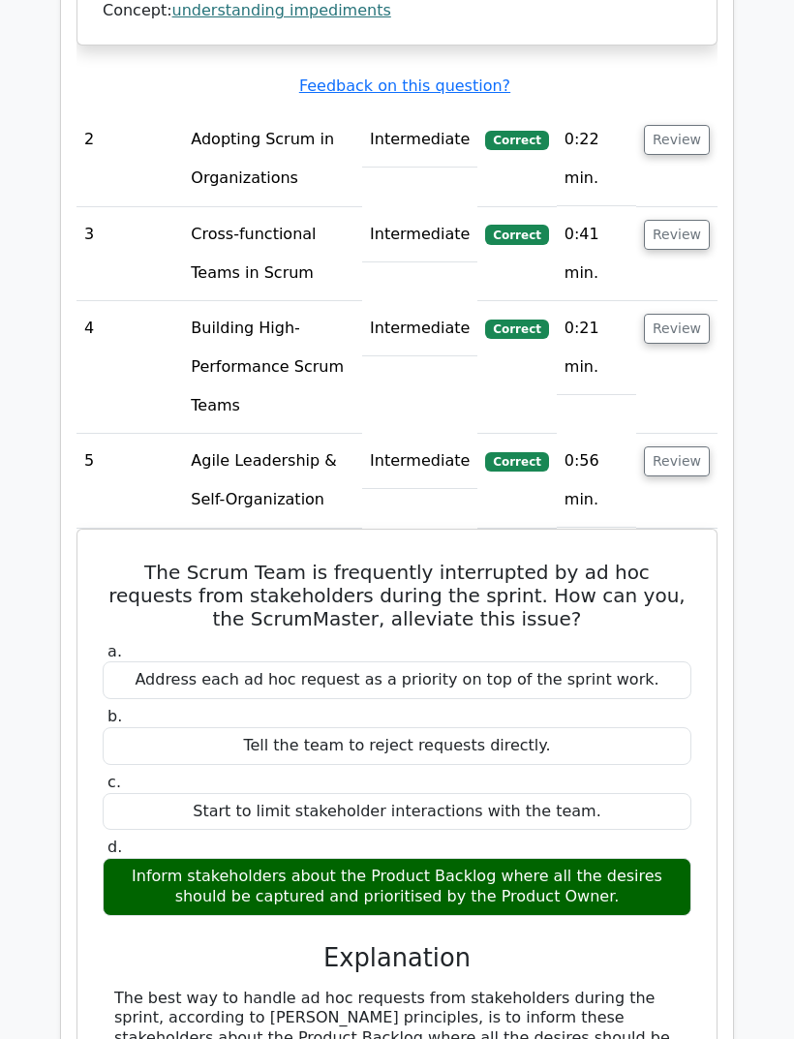
scroll to position [2679, 0]
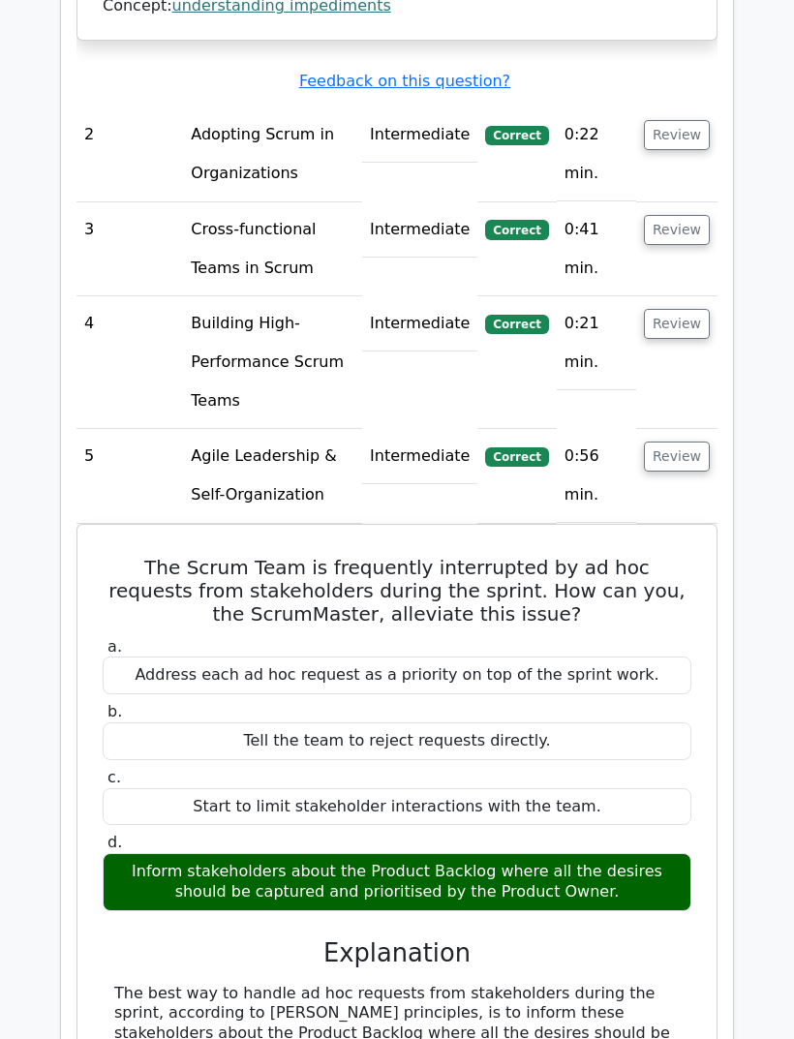
click at [705, 441] on button "Review" at bounding box center [677, 456] width 66 height 30
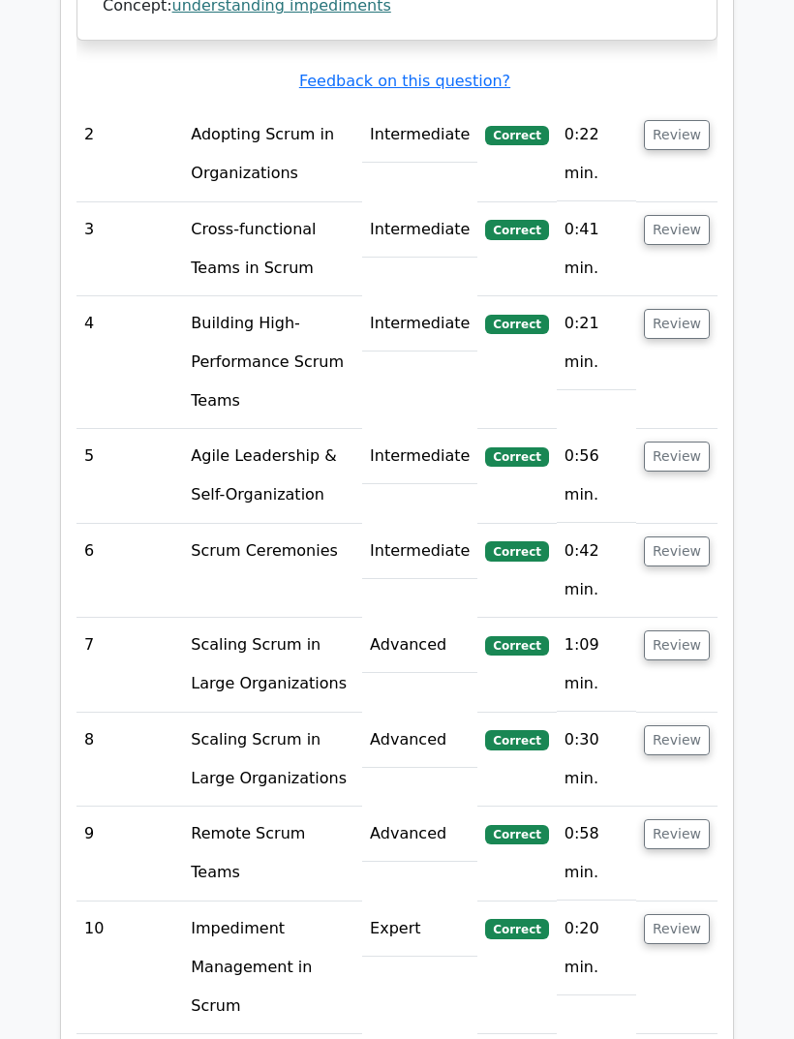
click at [683, 536] on button "Review" at bounding box center [677, 551] width 66 height 30
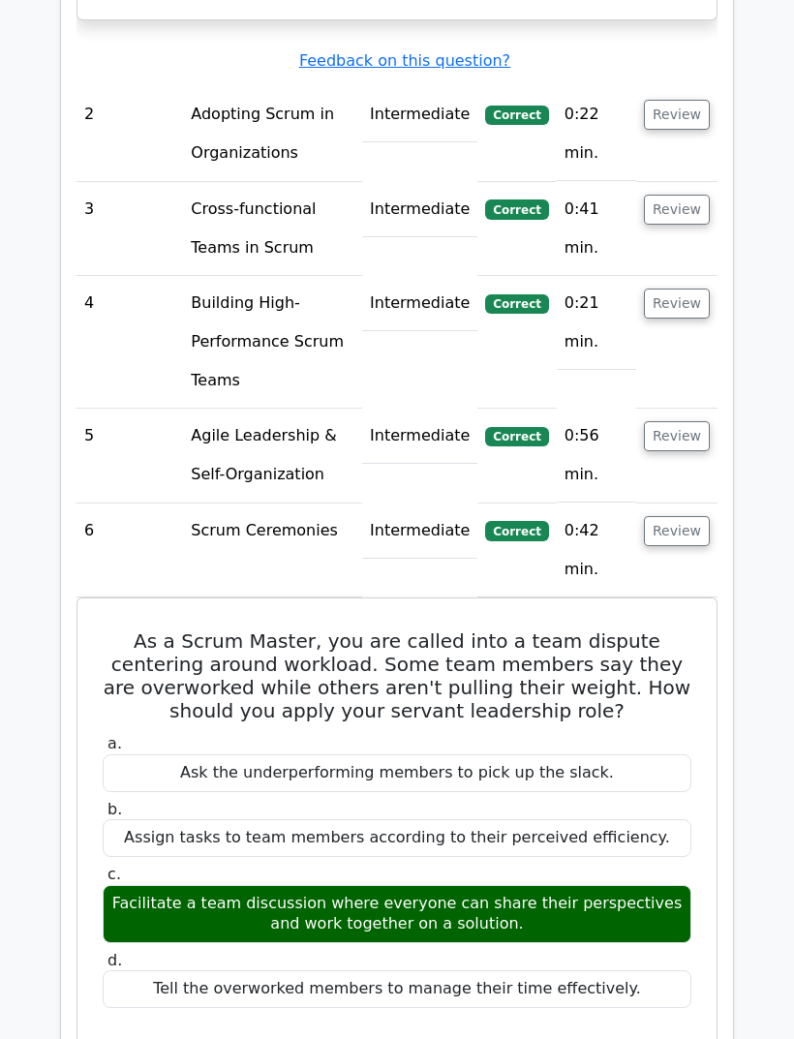
scroll to position [2735, 0]
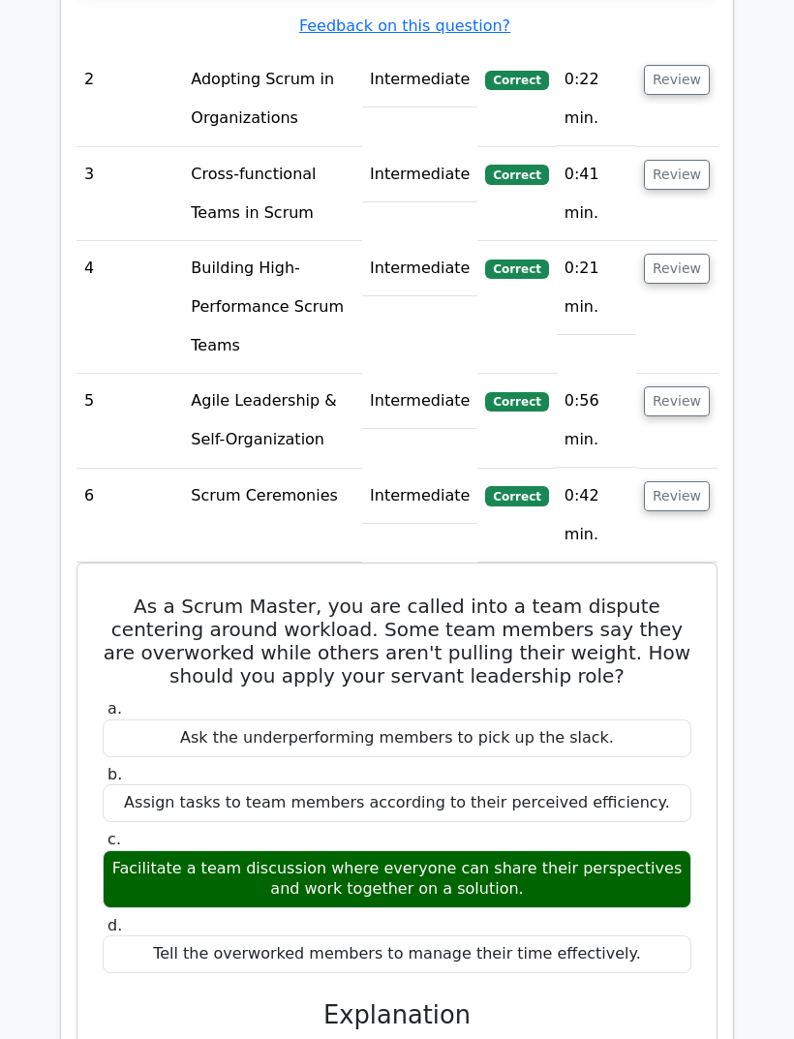
click at [687, 481] on button "Review" at bounding box center [677, 496] width 66 height 30
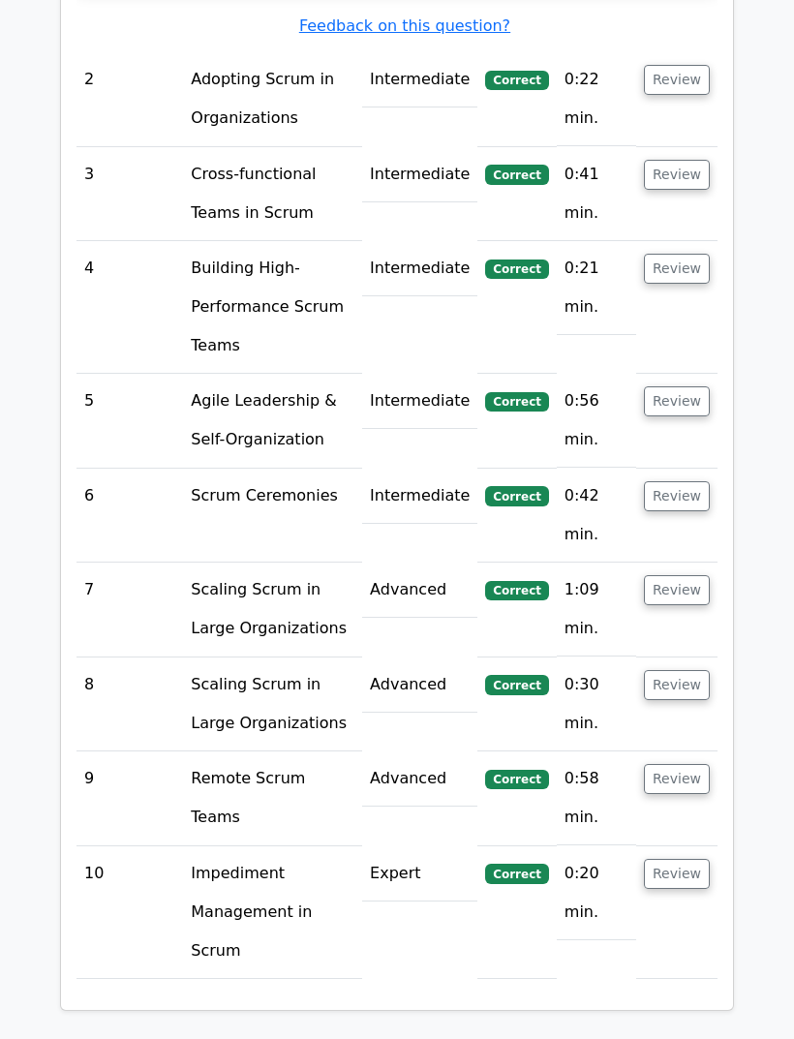
click at [676, 575] on button "Review" at bounding box center [677, 590] width 66 height 30
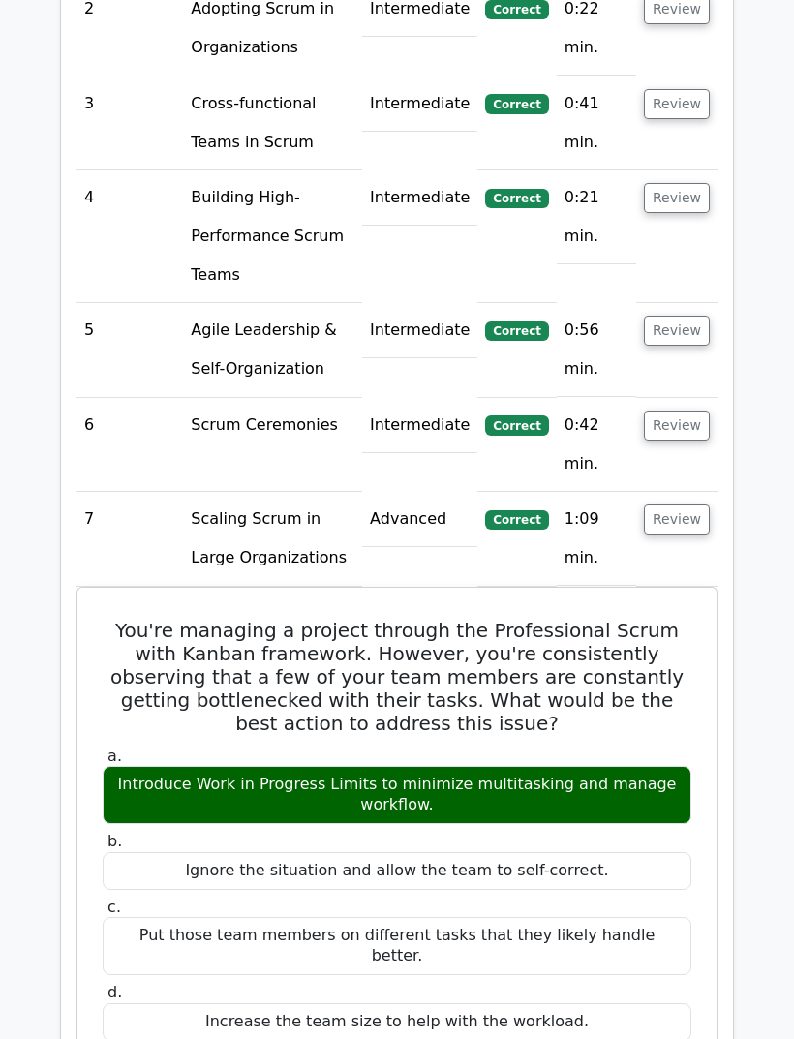
scroll to position [2805, 0]
click at [693, 504] on button "Review" at bounding box center [677, 519] width 66 height 30
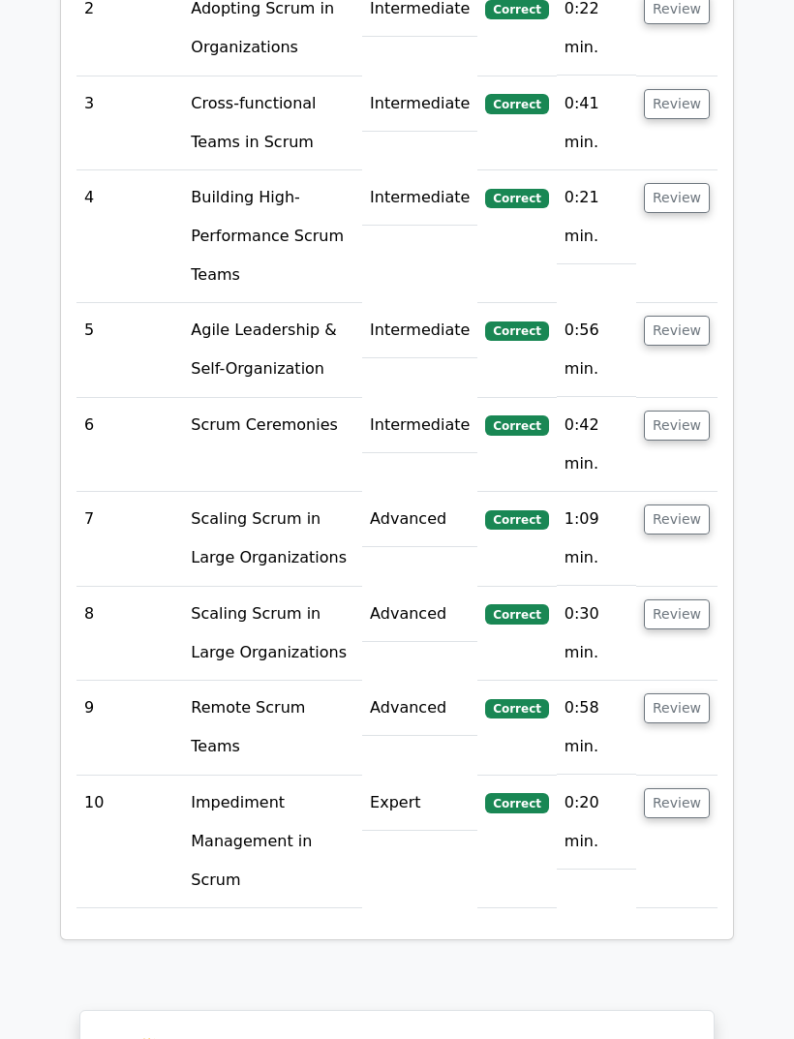
click at [693, 599] on button "Review" at bounding box center [677, 614] width 66 height 30
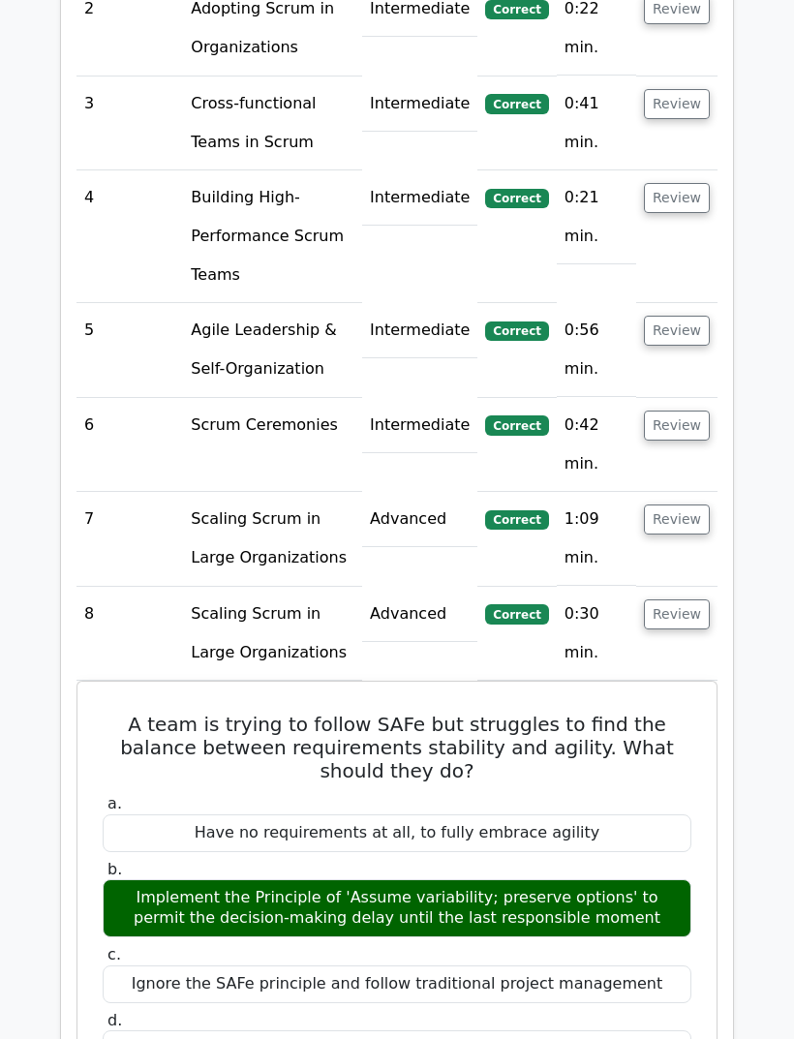
click at [682, 599] on button "Review" at bounding box center [677, 614] width 66 height 30
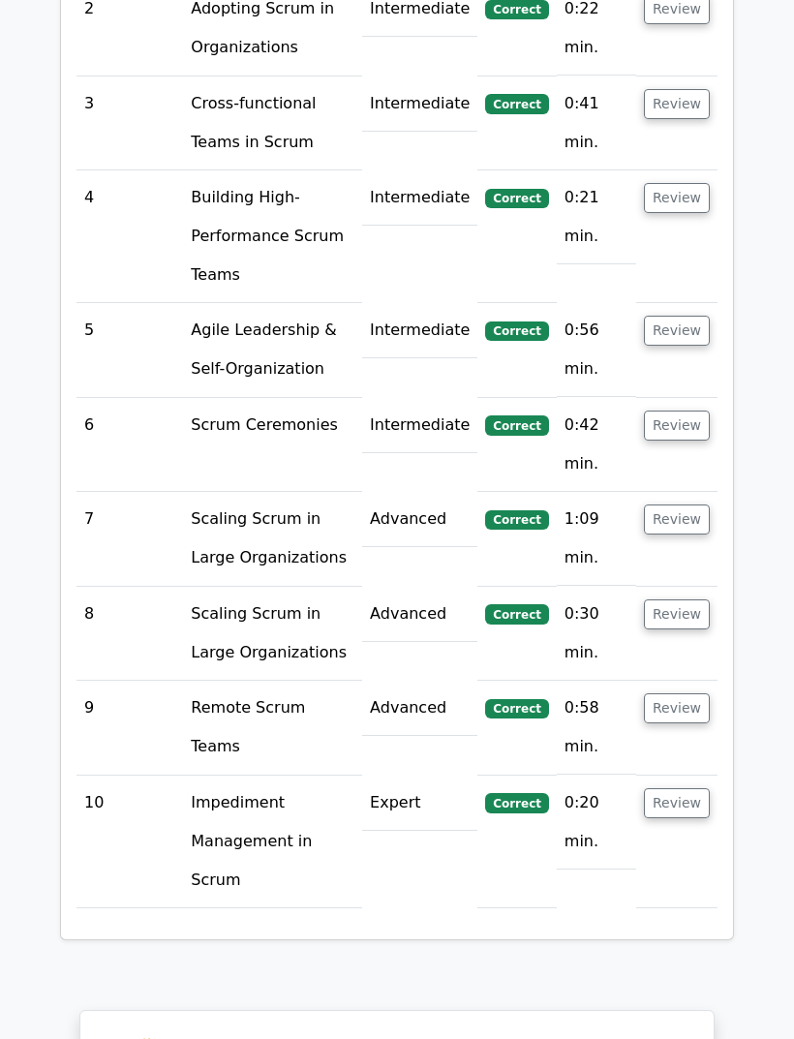
click at [705, 693] on button "Review" at bounding box center [677, 708] width 66 height 30
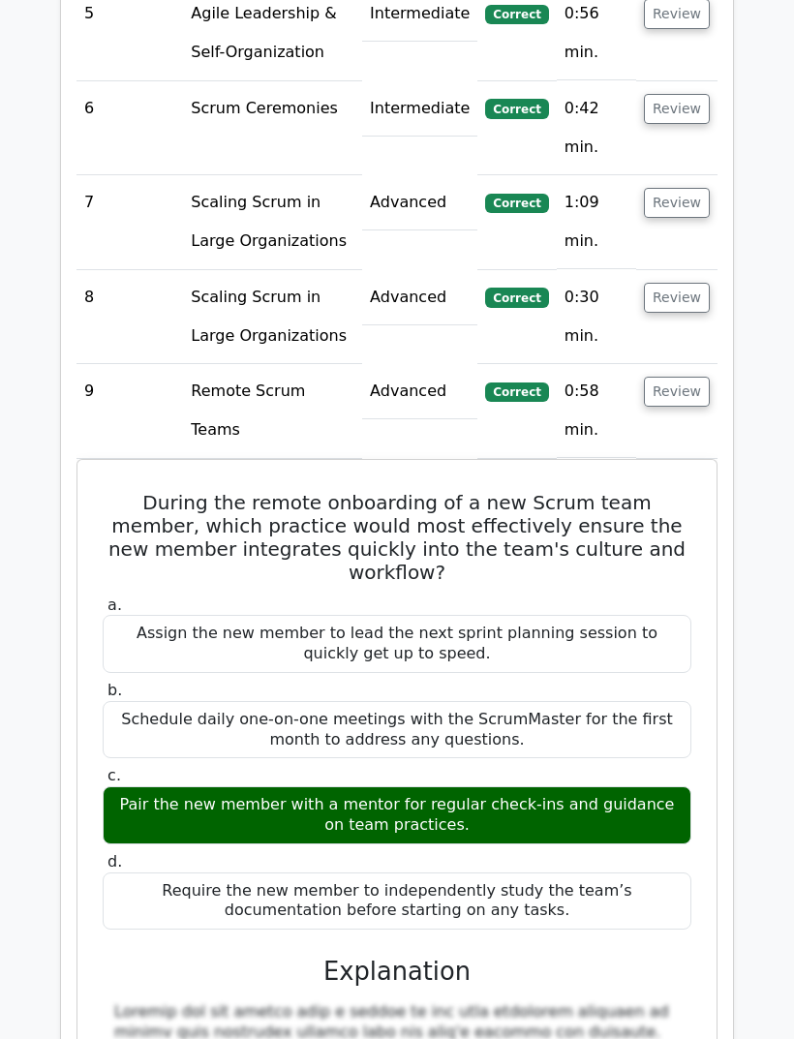
scroll to position [3122, 0]
click at [676, 377] on button "Review" at bounding box center [677, 392] width 66 height 30
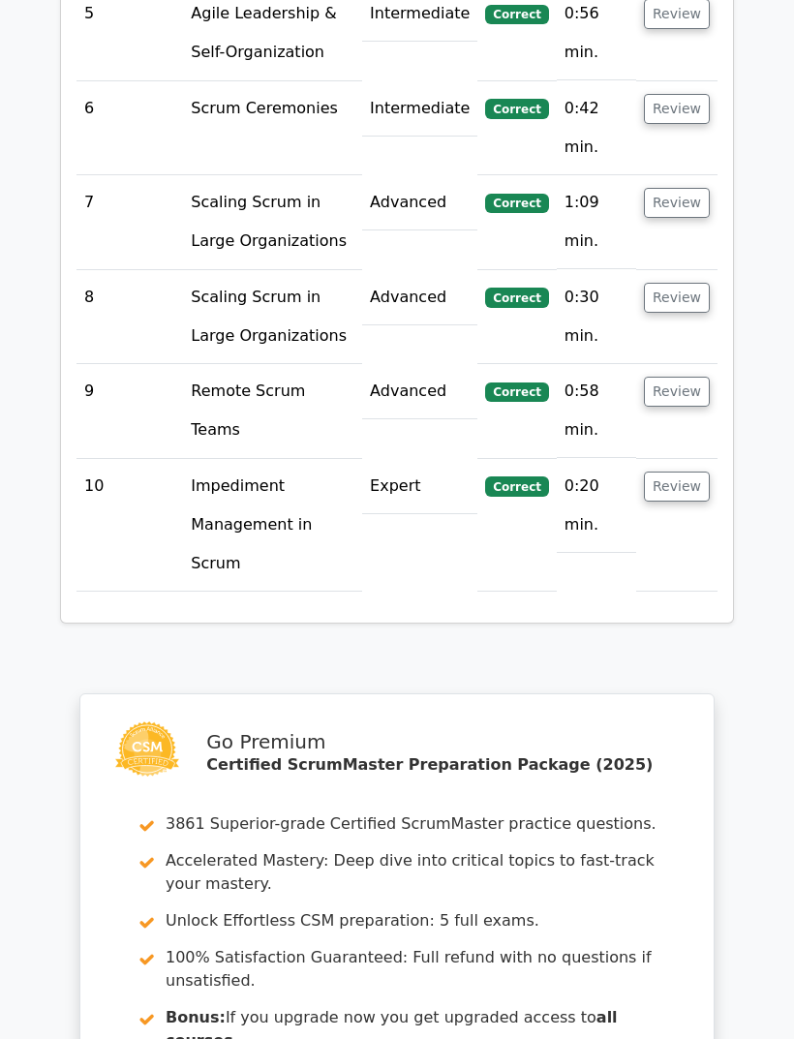
click at [684, 471] on button "Review" at bounding box center [677, 486] width 66 height 30
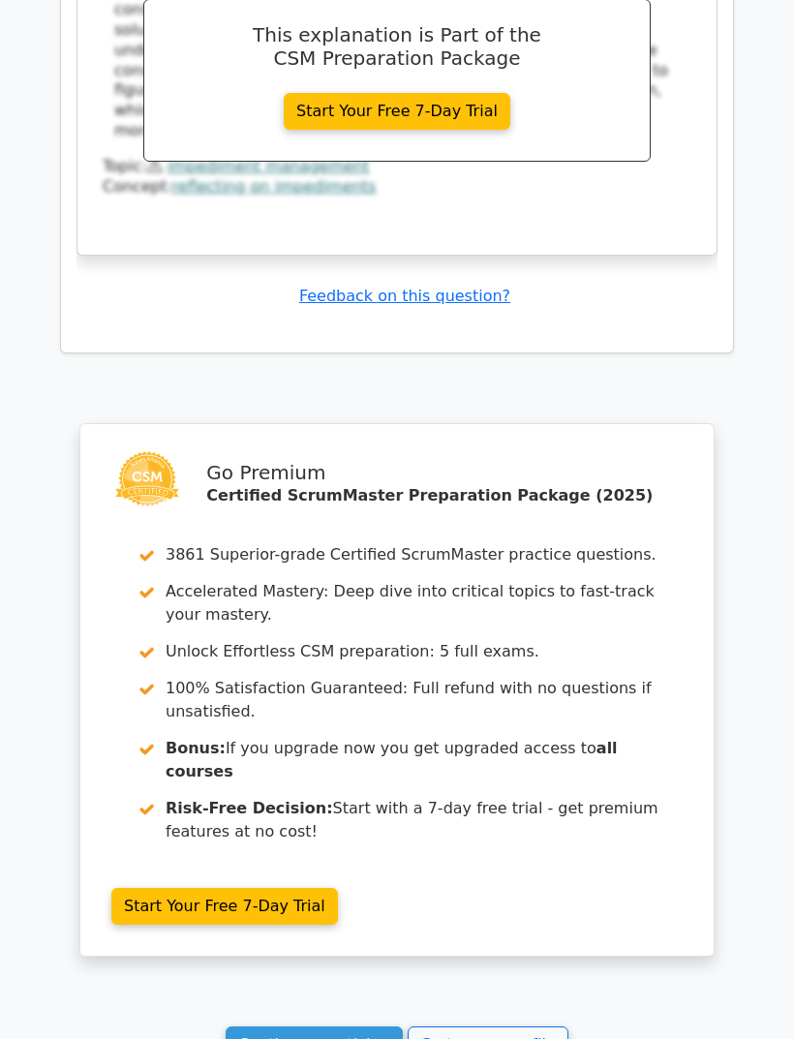
scroll to position [4250, 0]
